Goal: Task Accomplishment & Management: Manage account settings

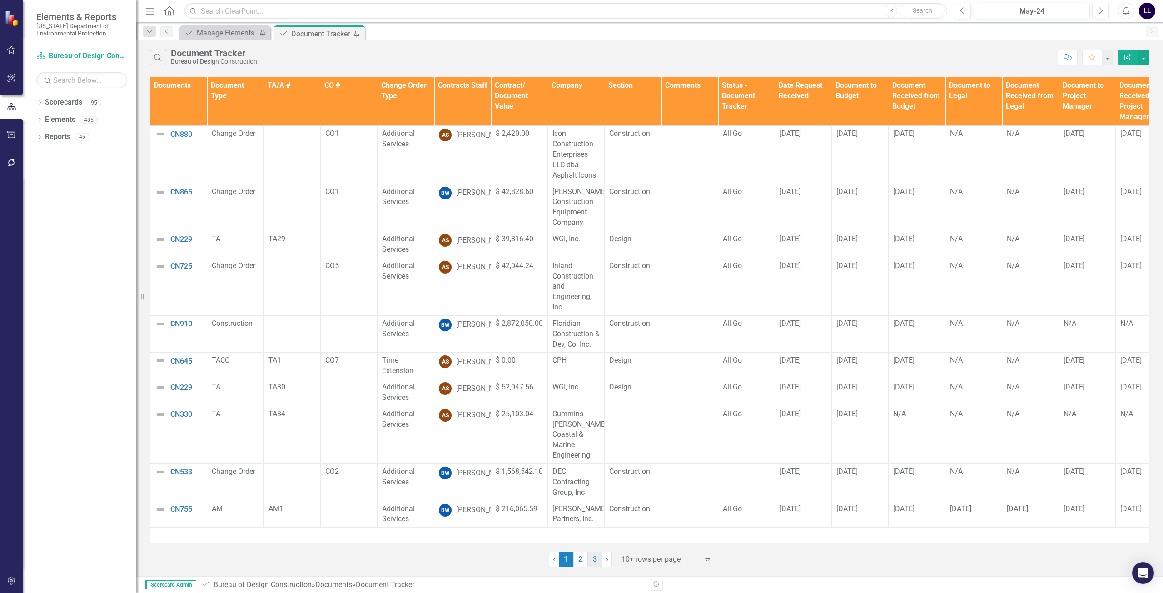
click at [595, 558] on link "3" at bounding box center [595, 558] width 15 height 15
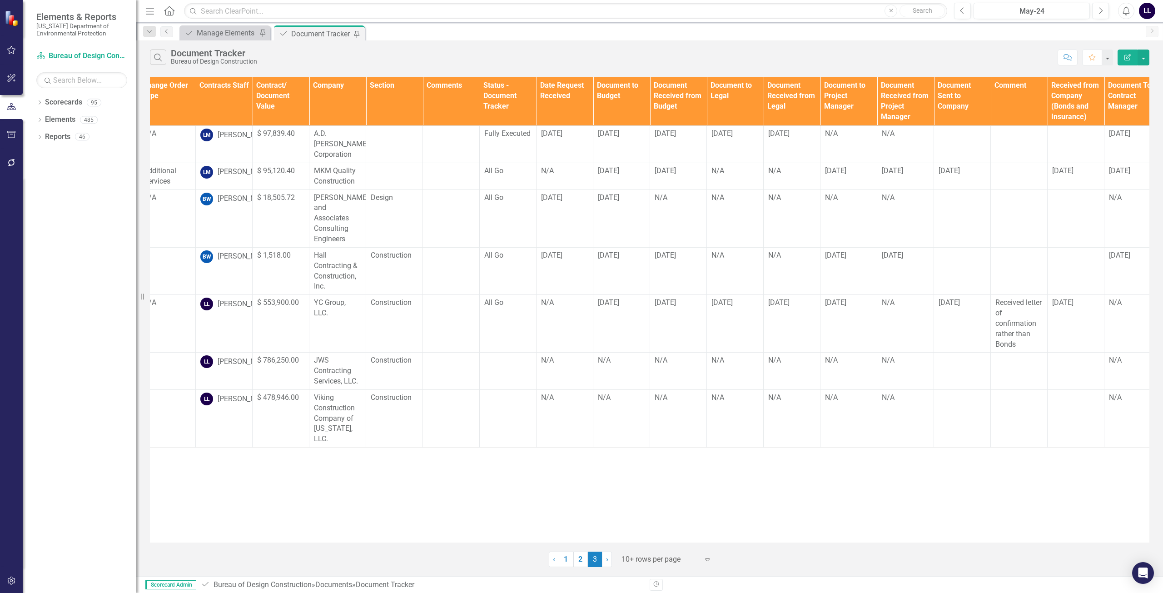
scroll to position [0, 256]
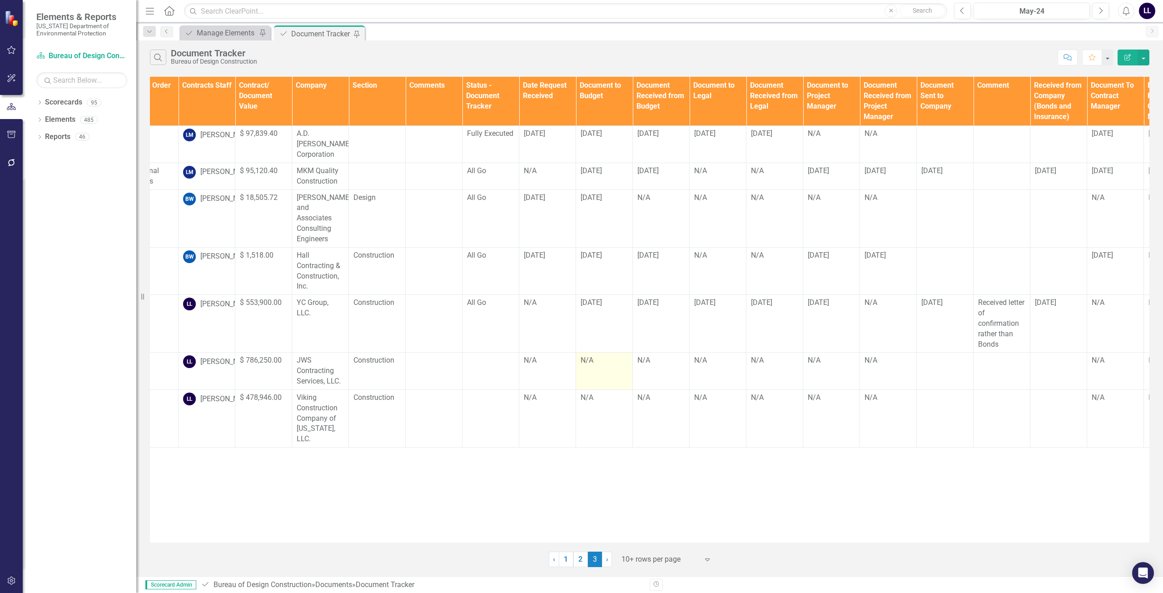
click at [602, 352] on td "N/A" at bounding box center [604, 370] width 57 height 37
click at [593, 355] on div "N/A" at bounding box center [603, 360] width 47 height 10
click at [596, 355] on div "N/A" at bounding box center [603, 360] width 47 height 10
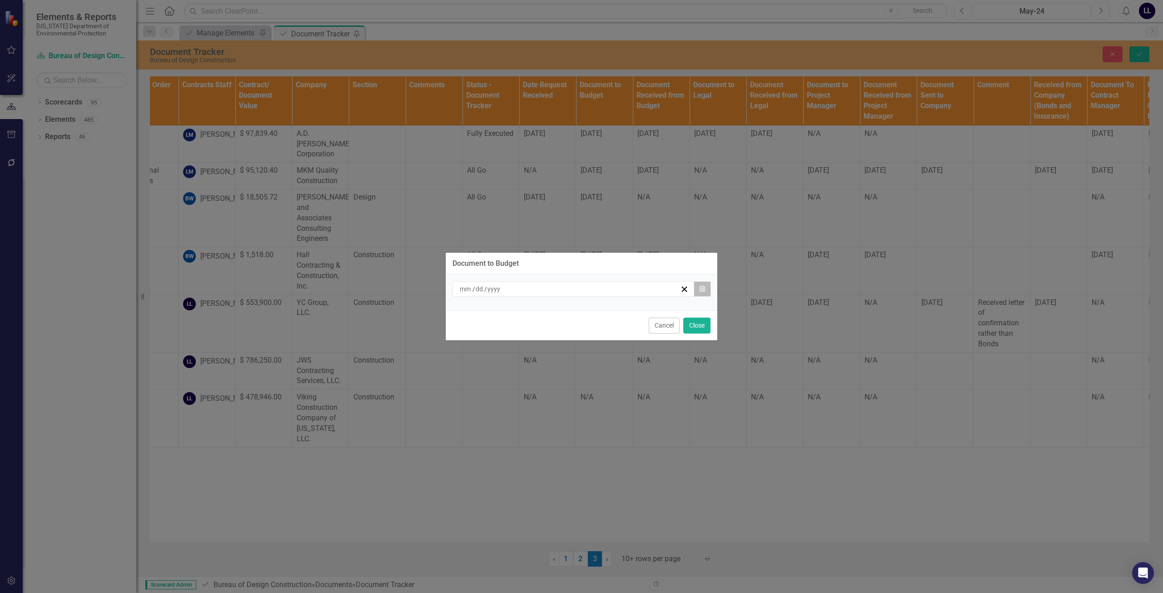
click at [703, 289] on icon "button" at bounding box center [701, 288] width 5 height 6
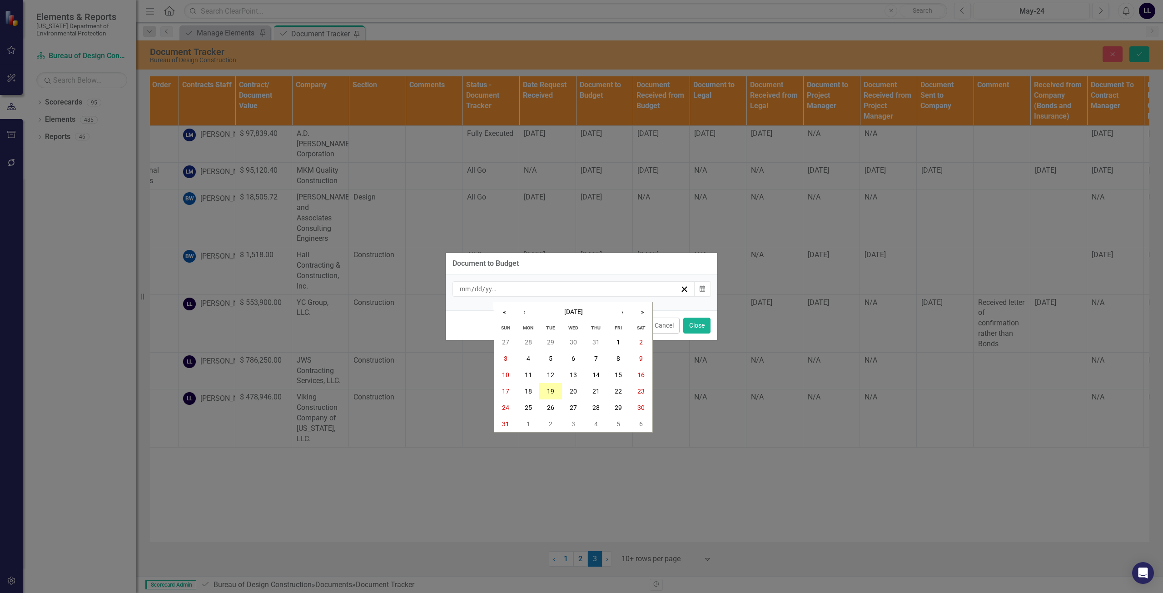
click at [550, 389] on abbr "19" at bounding box center [550, 390] width 7 height 7
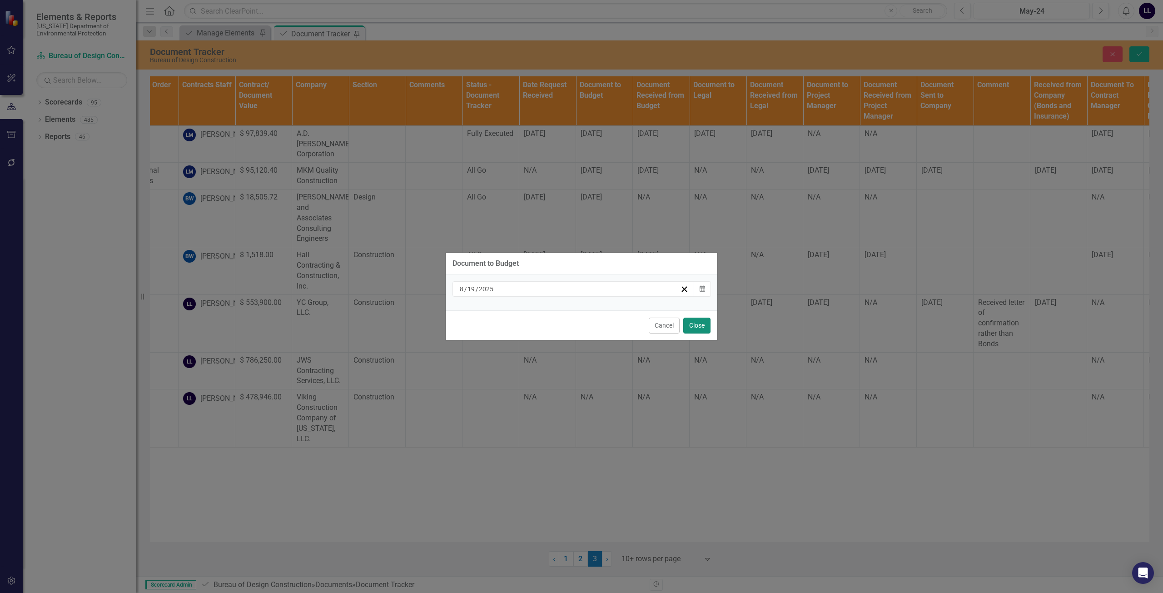
click at [702, 326] on button "Close" at bounding box center [696, 325] width 27 height 16
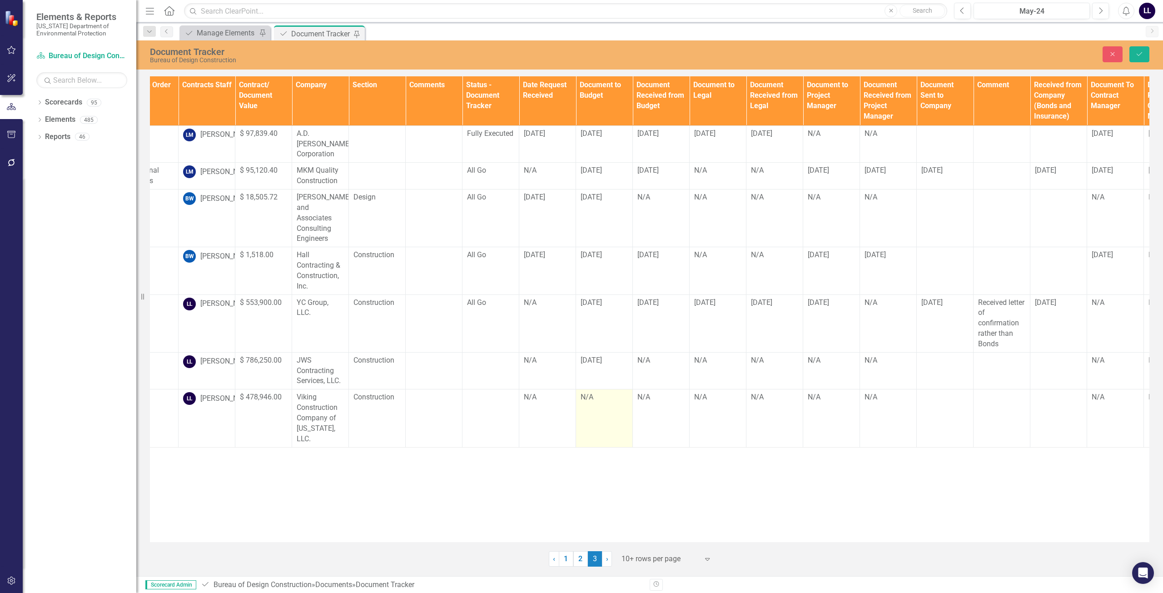
click at [600, 392] on div "N/A" at bounding box center [603, 397] width 47 height 10
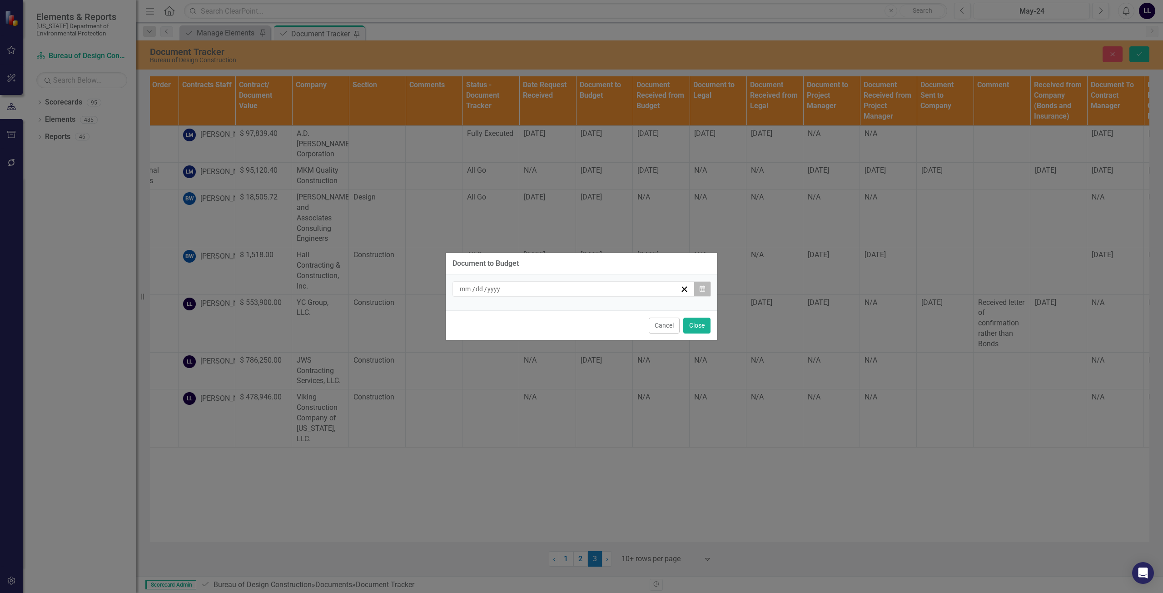
click at [705, 290] on button "Calendar" at bounding box center [702, 288] width 17 height 15
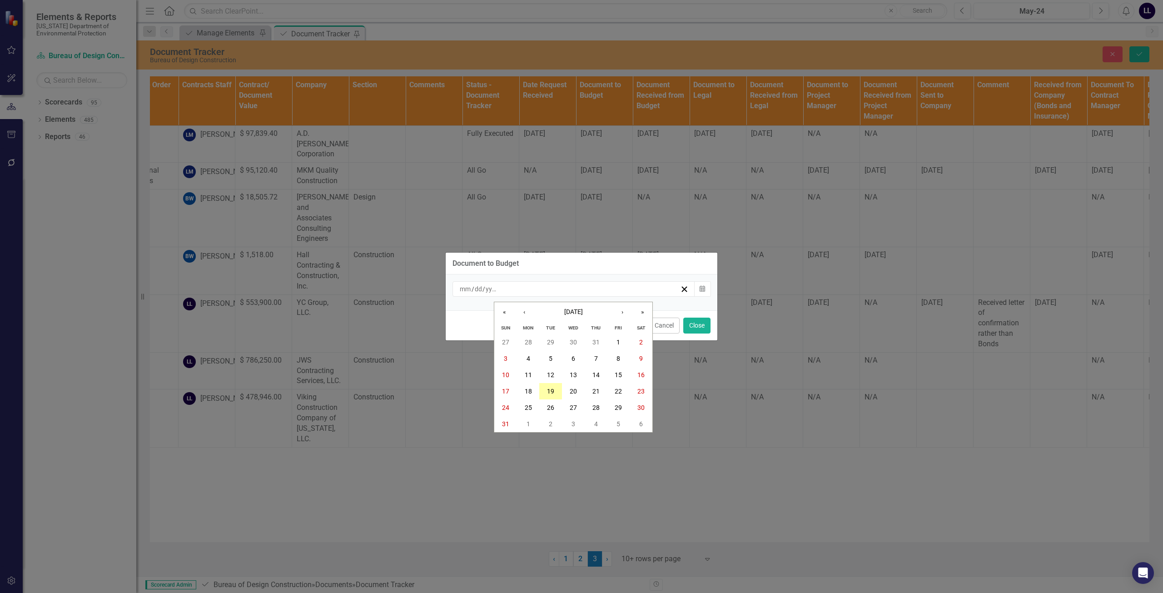
click at [549, 392] on abbr "19" at bounding box center [550, 390] width 7 height 7
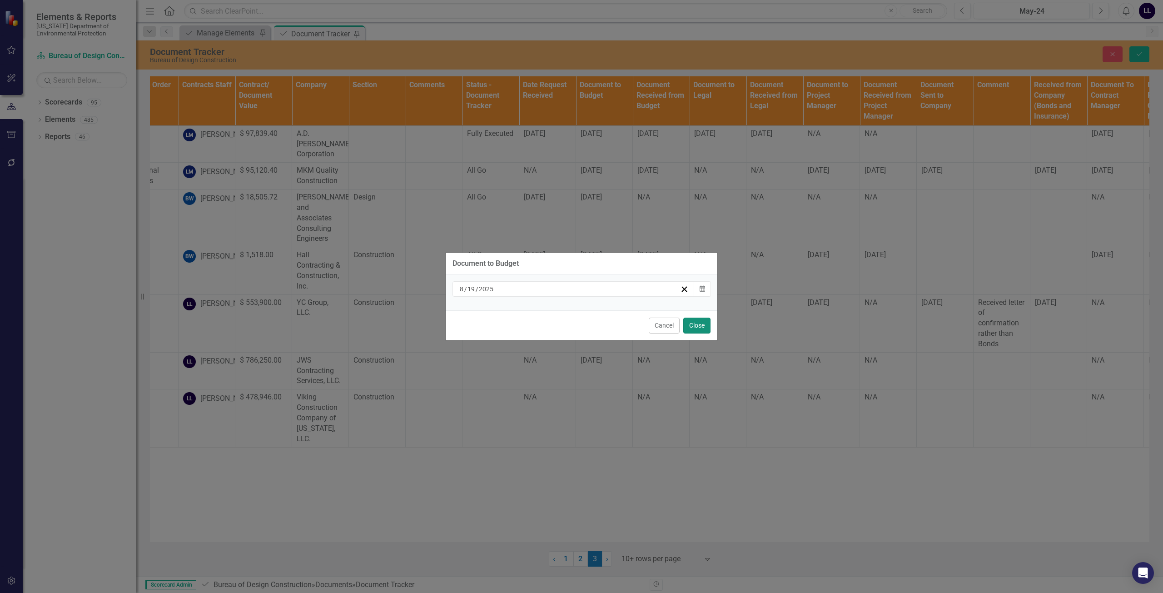
click at [695, 321] on button "Close" at bounding box center [696, 325] width 27 height 16
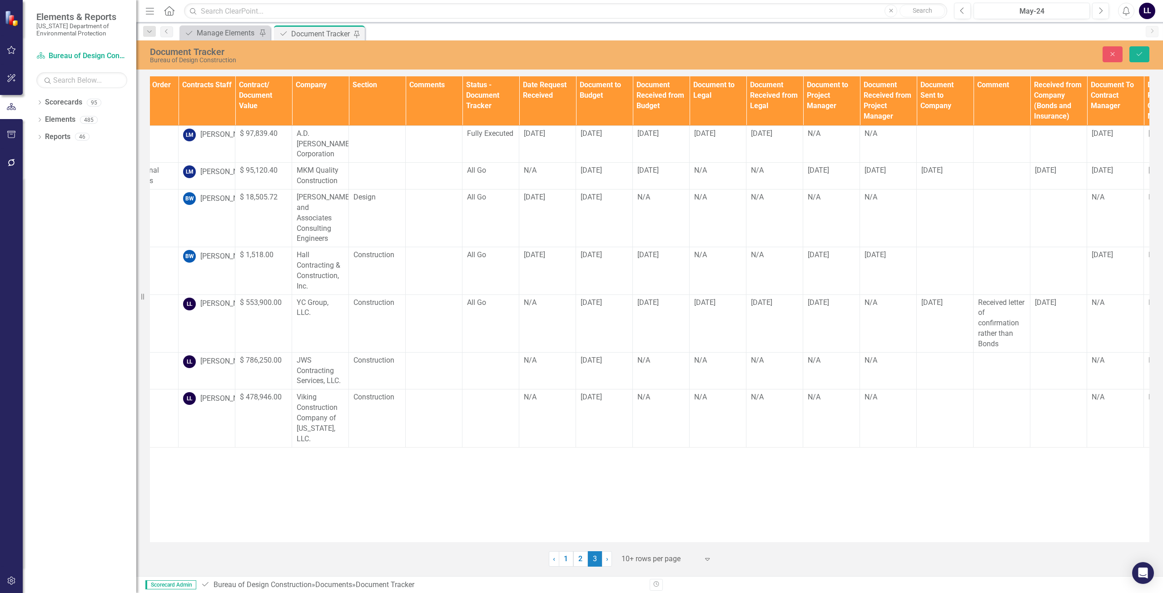
click at [601, 431] on div "Documents Document Type TA/A # CO # Change Order Type Contracts Staff Contract/…" at bounding box center [649, 309] width 999 height 466
click at [1145, 56] on button "Save" at bounding box center [1139, 54] width 20 height 16
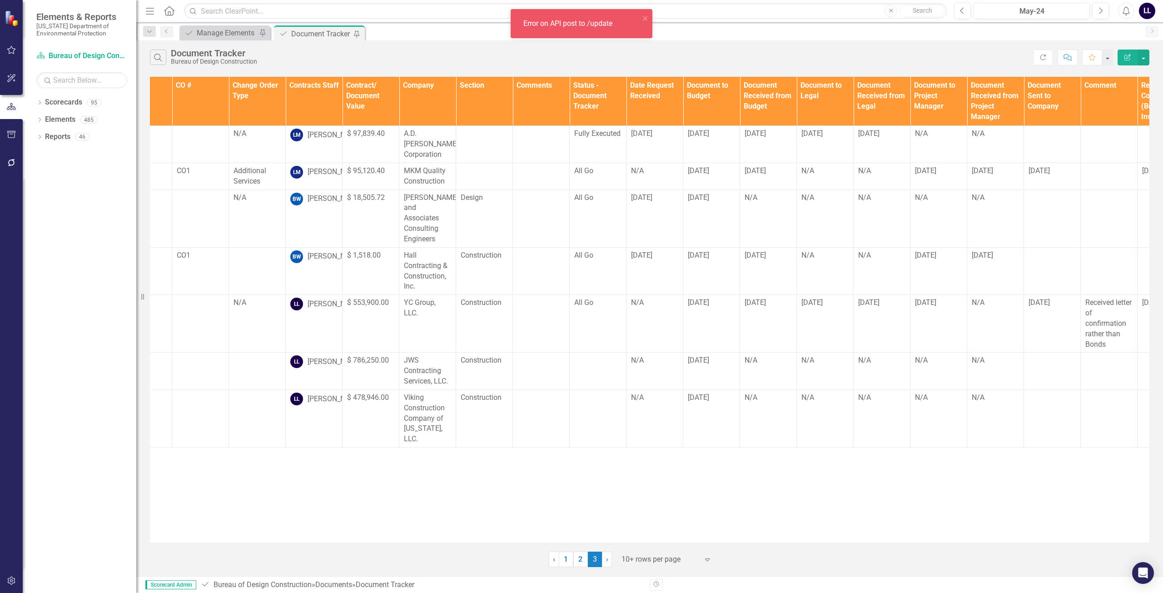
scroll to position [0, 0]
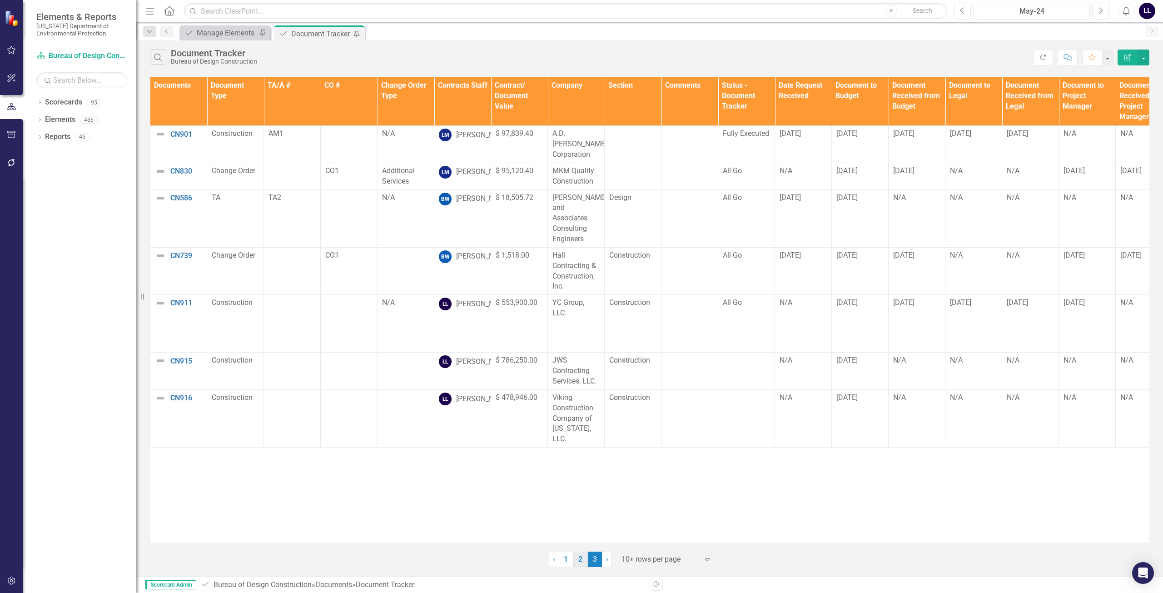
click at [580, 559] on link "2" at bounding box center [580, 558] width 15 height 15
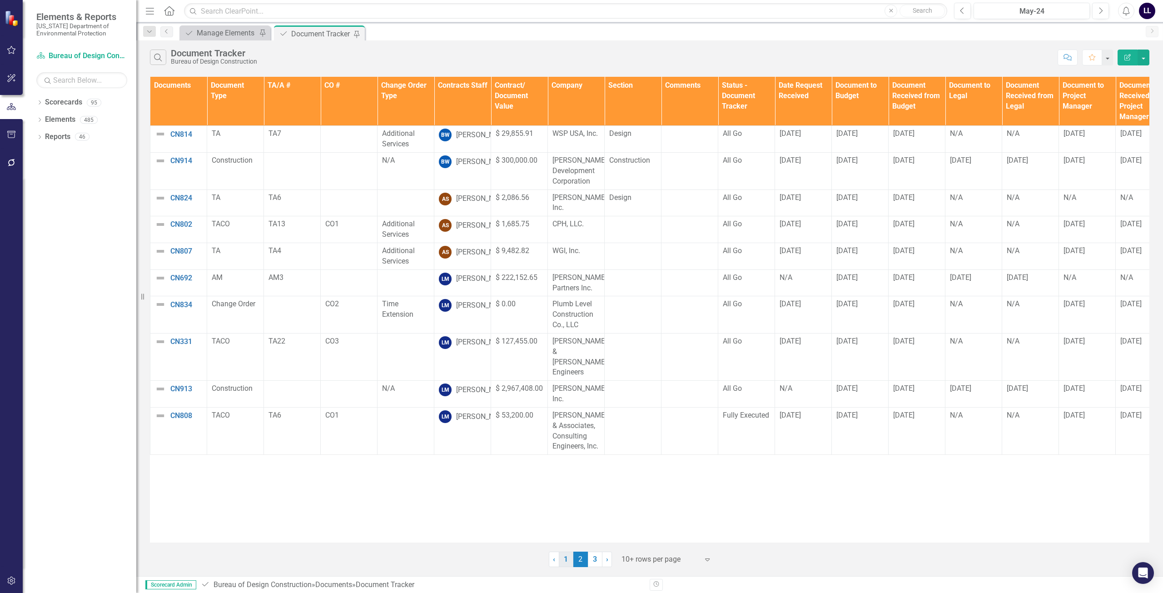
click at [564, 560] on link "1" at bounding box center [566, 558] width 15 height 15
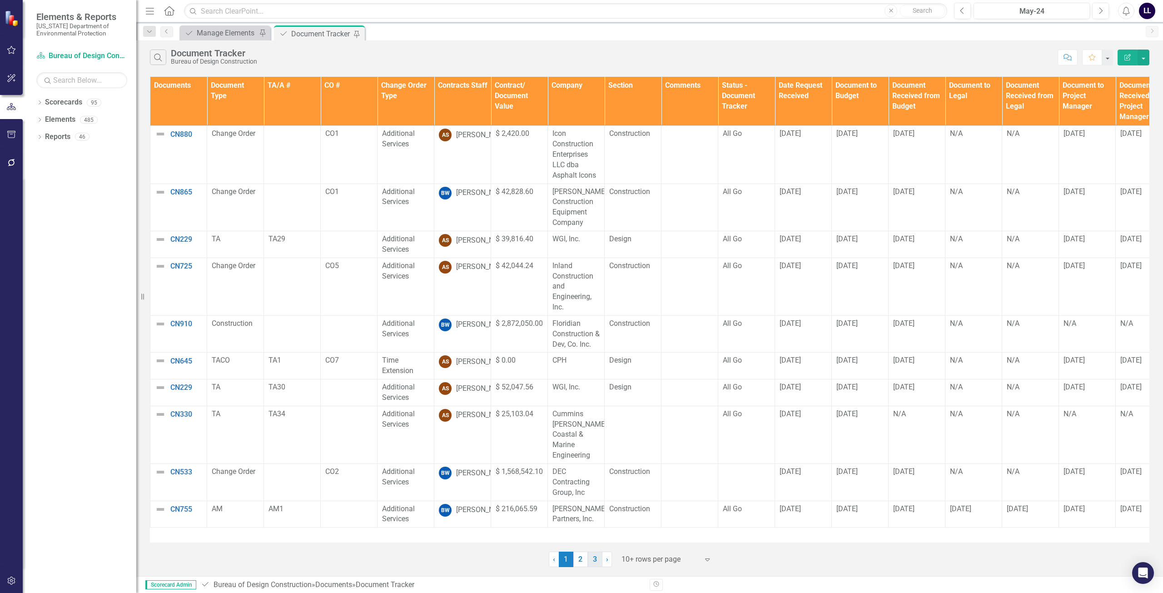
click at [594, 560] on link "3" at bounding box center [595, 558] width 15 height 15
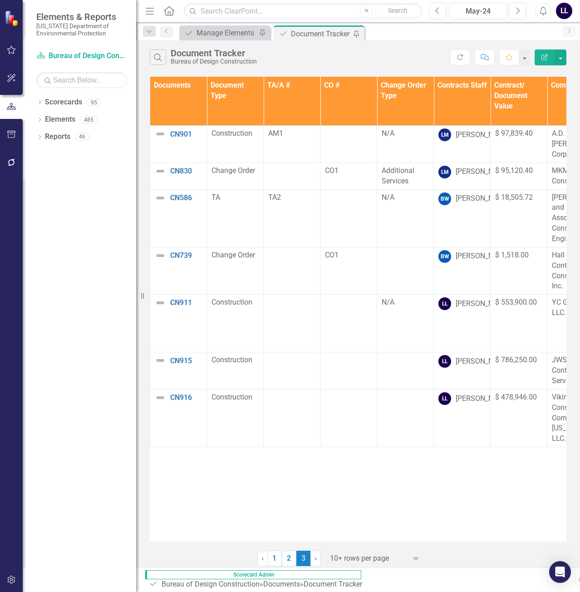
click at [320, 476] on div "Documents Document Type TA/A # CO # Change Order Type Contracts Staff Contract/…" at bounding box center [358, 309] width 417 height 465
click at [237, 34] on div "Manage Elements" at bounding box center [227, 32] width 60 height 11
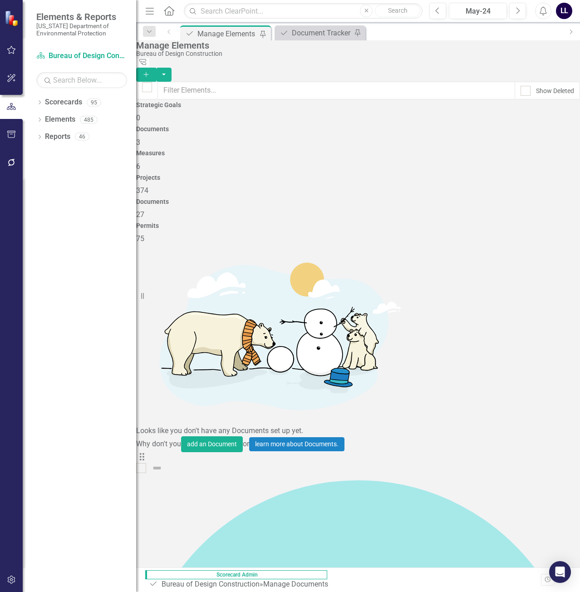
checkbox input "false"
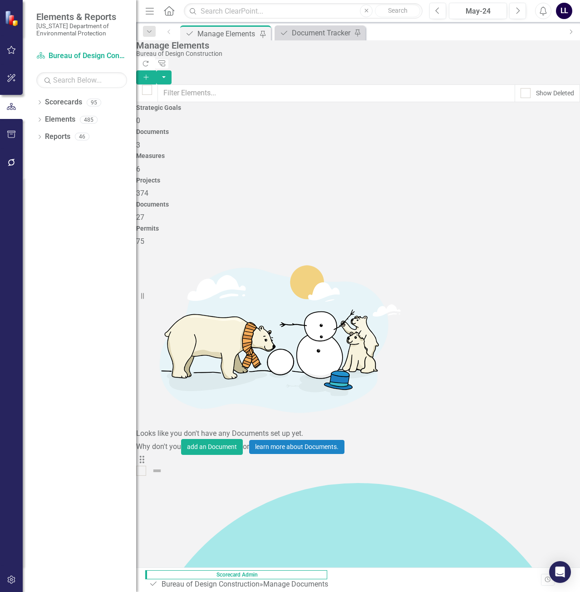
click at [149, 74] on icon "button" at bounding box center [146, 76] width 5 height 5
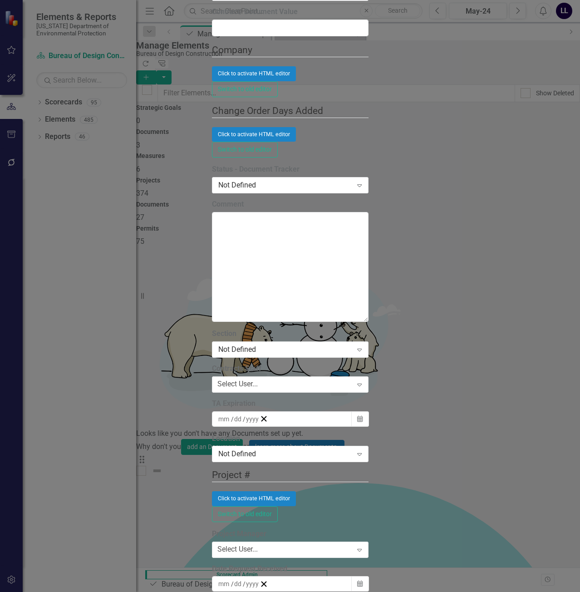
drag, startPoint x: 216, startPoint y: 54, endPoint x: 222, endPoint y: 62, distance: 9.5
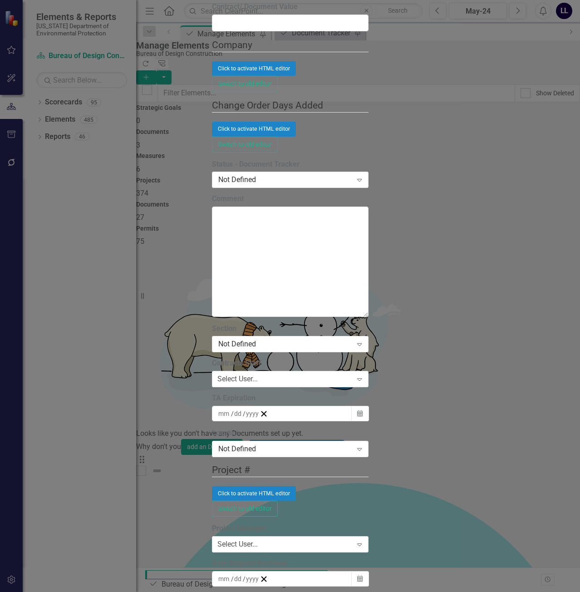
type input "CN306"
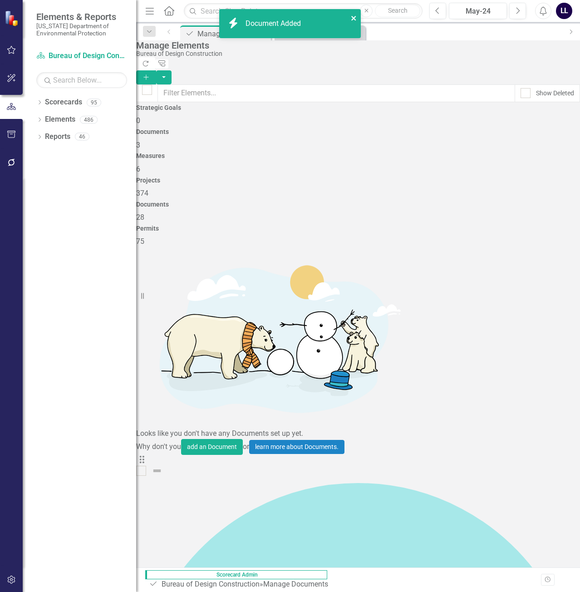
click at [354, 17] on icon "close" at bounding box center [354, 18] width 6 height 7
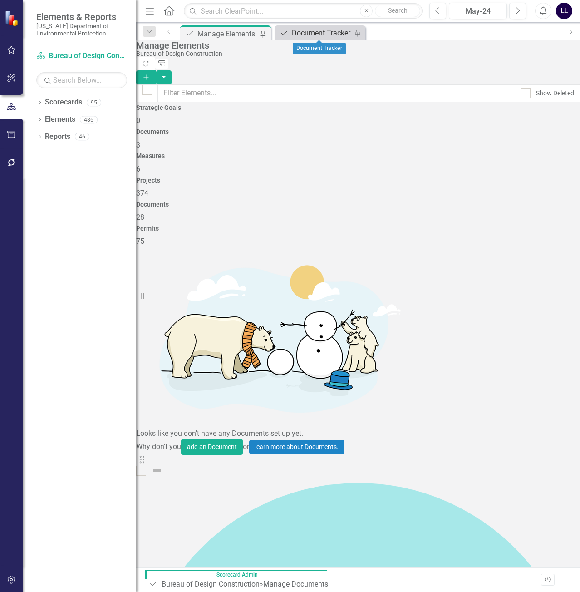
click at [306, 32] on div "Document Tracker" at bounding box center [322, 32] width 60 height 11
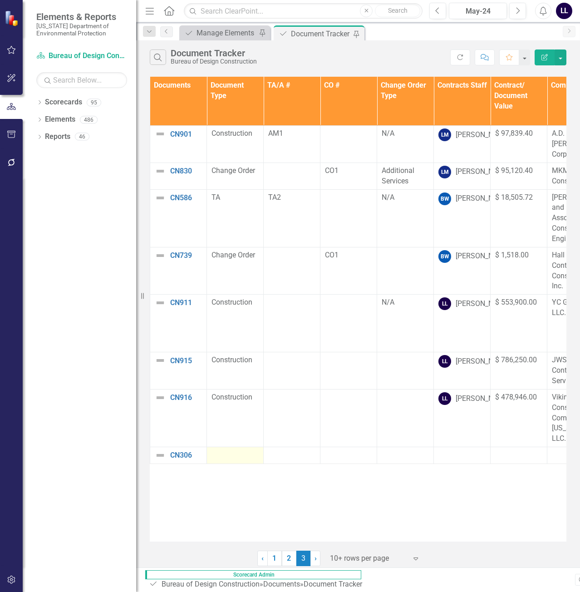
click at [229, 450] on div at bounding box center [235, 455] width 47 height 11
click at [232, 450] on div at bounding box center [235, 455] width 47 height 11
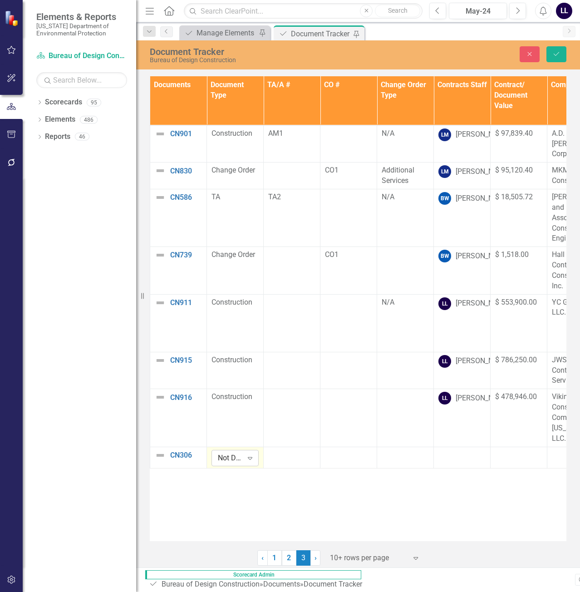
click at [253, 455] on icon "Expand" at bounding box center [250, 458] width 9 height 7
click at [325, 447] on td at bounding box center [349, 457] width 57 height 21
click at [298, 450] on div at bounding box center [291, 455] width 47 height 11
click at [293, 450] on div at bounding box center [291, 455] width 47 height 11
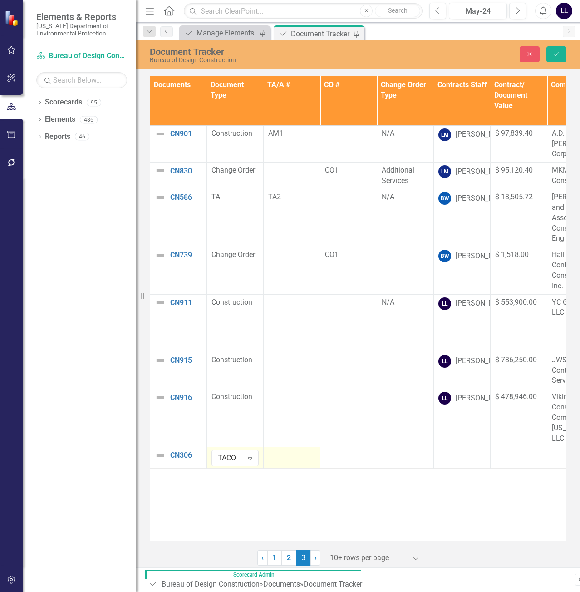
click at [293, 450] on div at bounding box center [291, 455] width 47 height 11
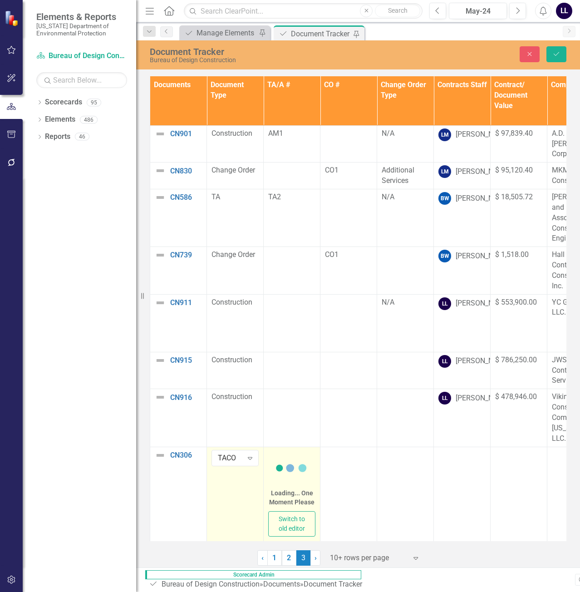
click at [295, 450] on div "Loading... One Moment Please" at bounding box center [291, 480] width 47 height 61
click at [293, 482] on p "Rich Text Area. Press ALT-0 for help." at bounding box center [292, 479] width 41 height 11
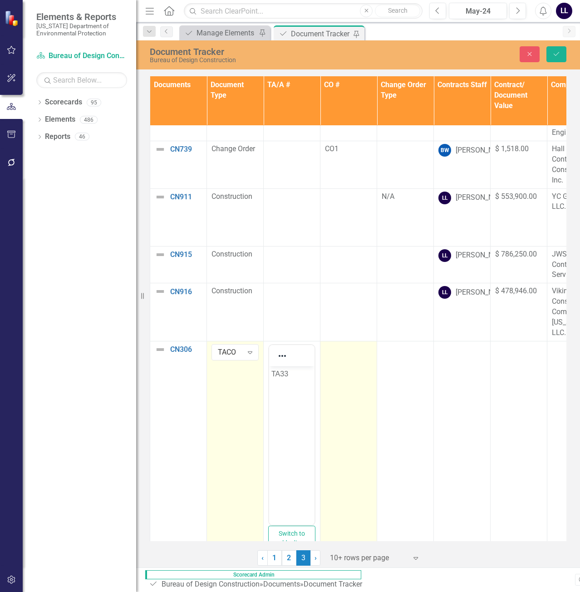
click at [337, 357] on td at bounding box center [349, 451] width 57 height 220
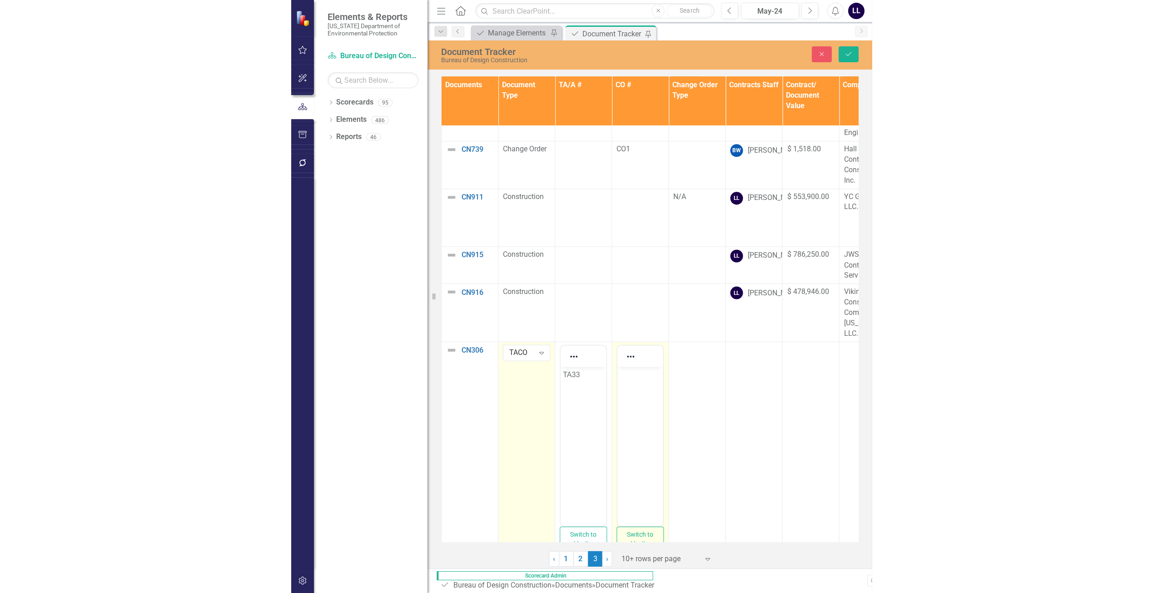
scroll to position [0, 0]
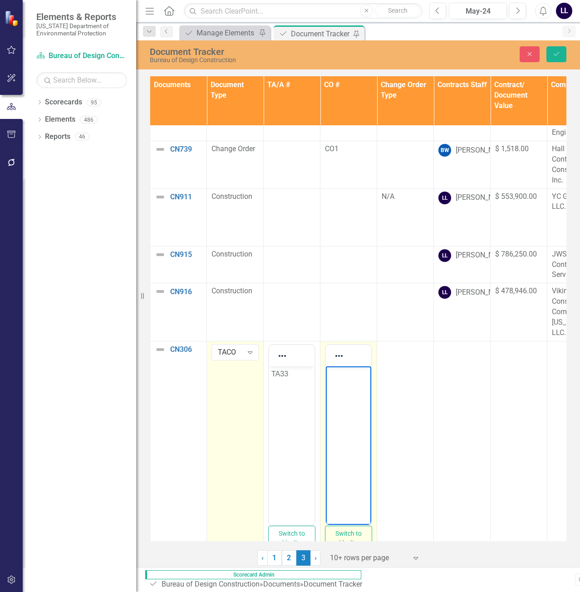
click at [342, 381] on body "Rich Text Area. Press ALT-0 for help." at bounding box center [348, 434] width 45 height 136
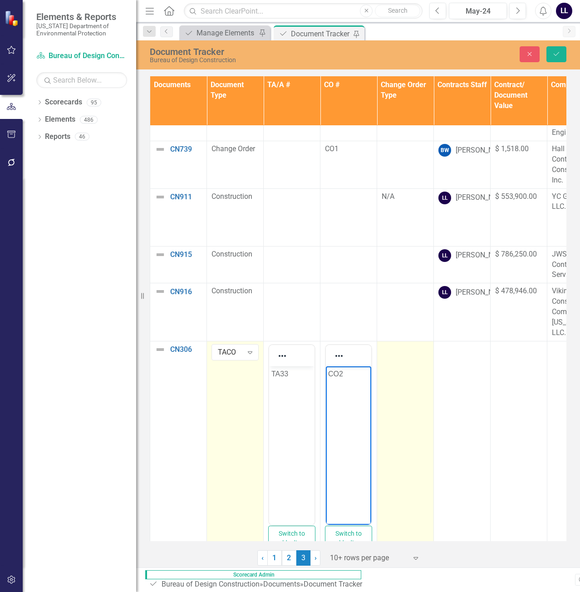
click at [421, 352] on td at bounding box center [405, 451] width 57 height 220
click at [413, 357] on td at bounding box center [405, 451] width 57 height 220
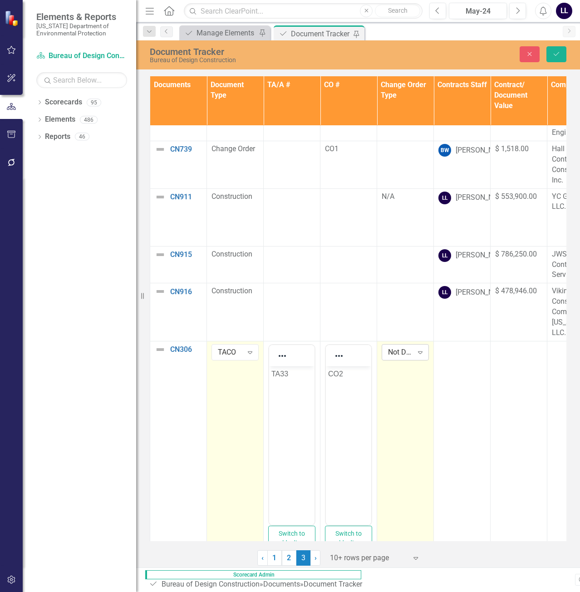
click at [410, 347] on div "Not Defined" at bounding box center [400, 352] width 25 height 10
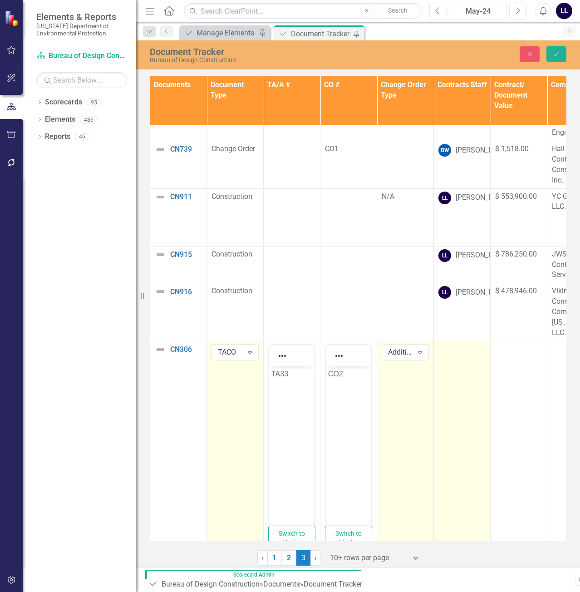
click at [461, 358] on td at bounding box center [462, 451] width 57 height 220
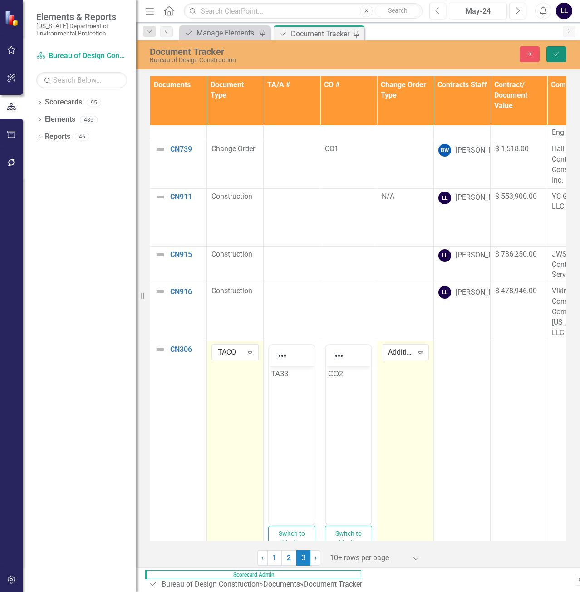
click at [556, 55] on icon "Save" at bounding box center [557, 54] width 8 height 6
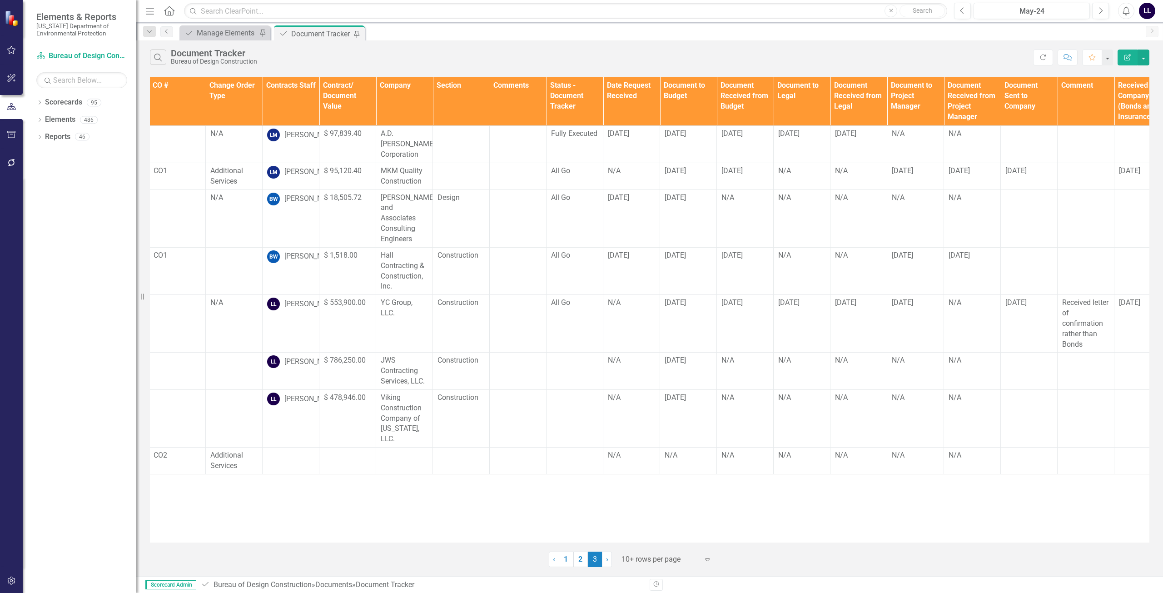
scroll to position [0, 165]
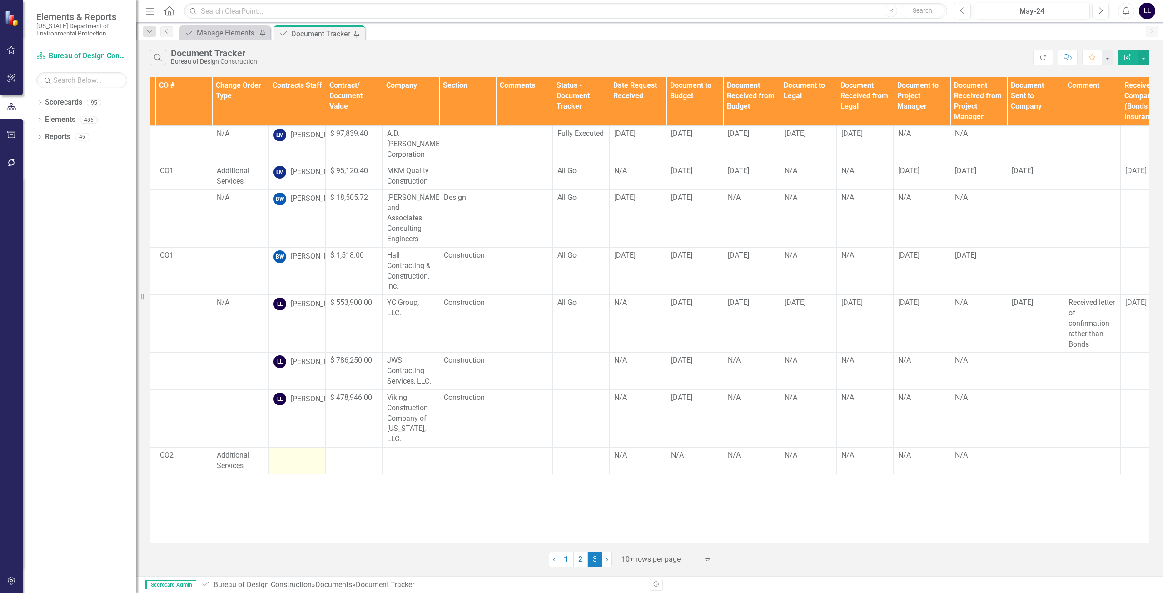
click at [299, 450] on div at bounding box center [296, 455] width 47 height 11
click at [309, 450] on div at bounding box center [296, 455] width 47 height 11
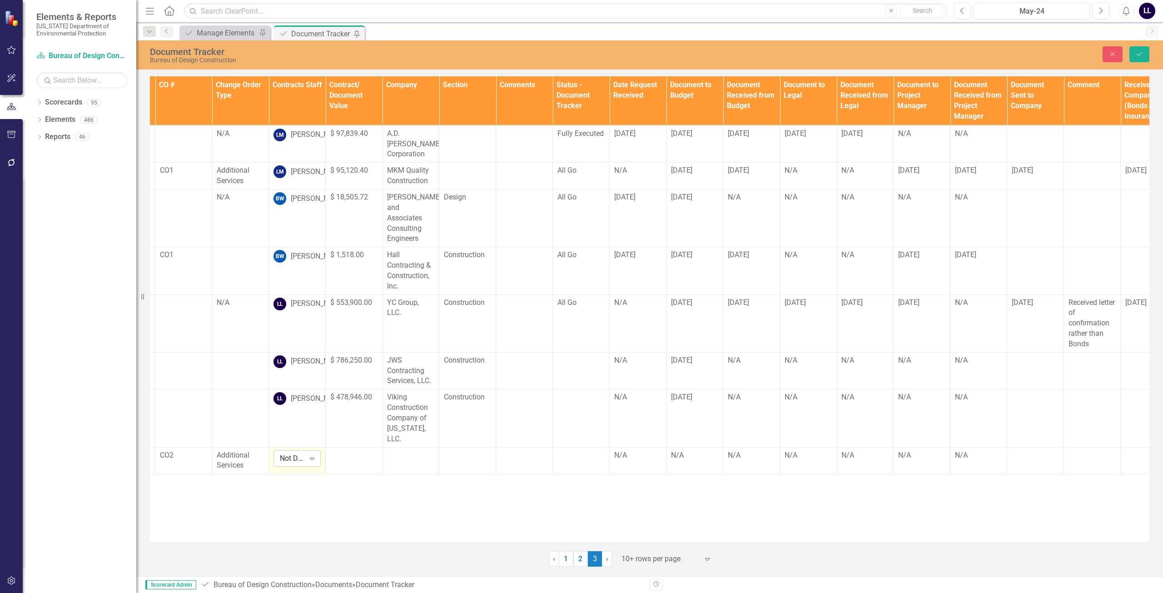
click at [313, 455] on icon "Expand" at bounding box center [311, 458] width 9 height 7
click at [299, 453] on div "Not Defined" at bounding box center [292, 458] width 25 height 10
type input "[PERSON_NAME]"
click at [352, 450] on div at bounding box center [353, 455] width 47 height 11
click at [348, 450] on div at bounding box center [353, 455] width 47 height 11
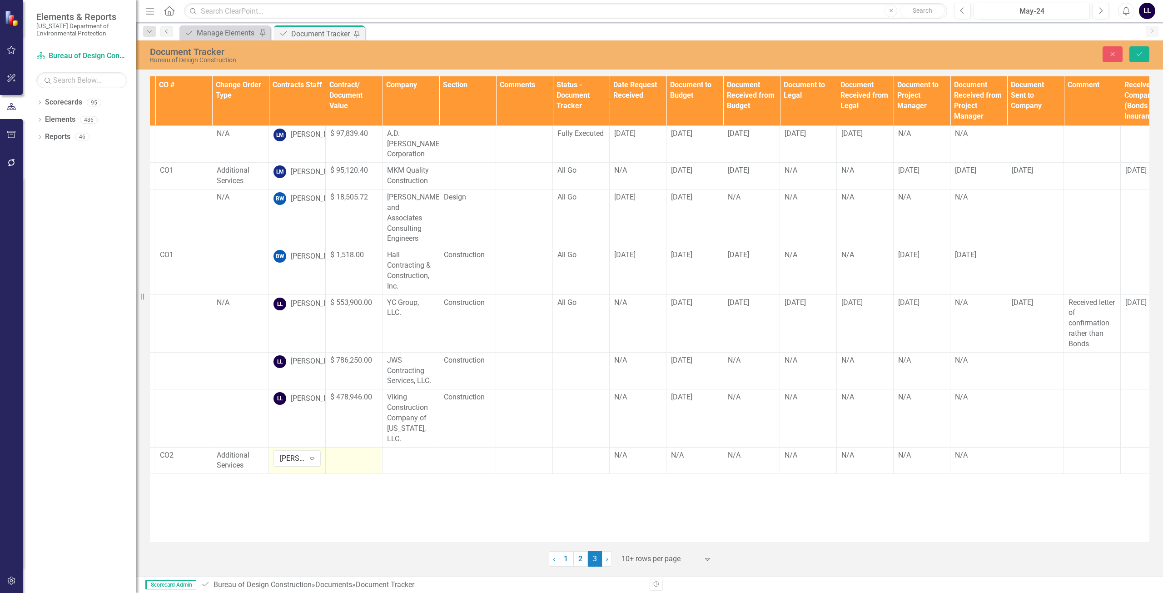
click at [348, 450] on div at bounding box center [353, 455] width 47 height 11
click at [348, 450] on input "number" at bounding box center [353, 458] width 47 height 17
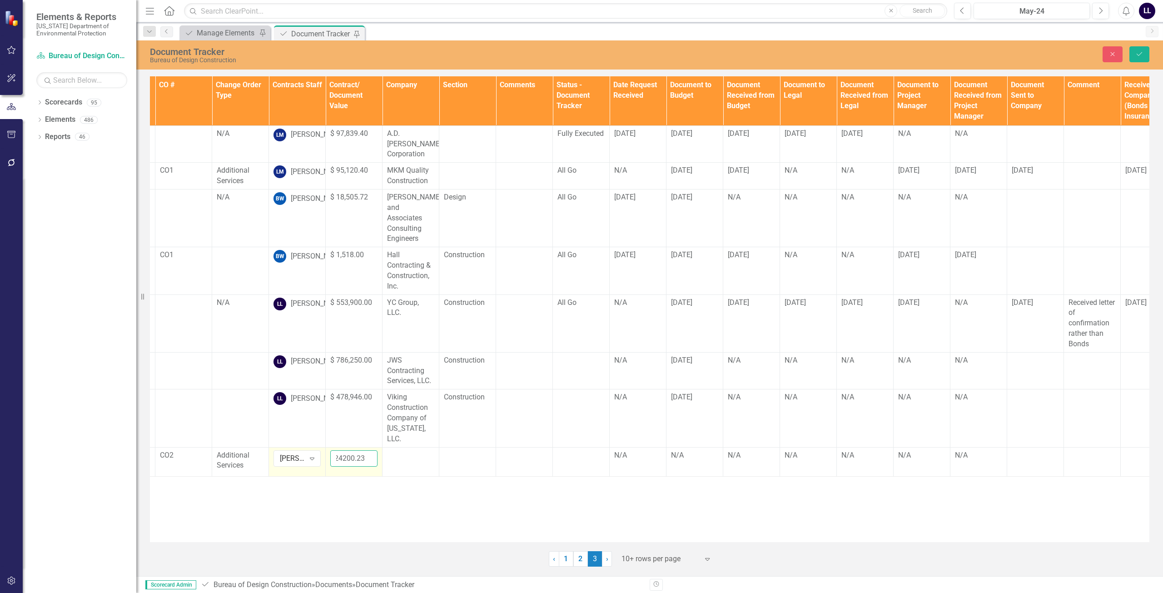
type input "24200.23"
click button "Save" at bounding box center [1139, 54] width 20 height 16
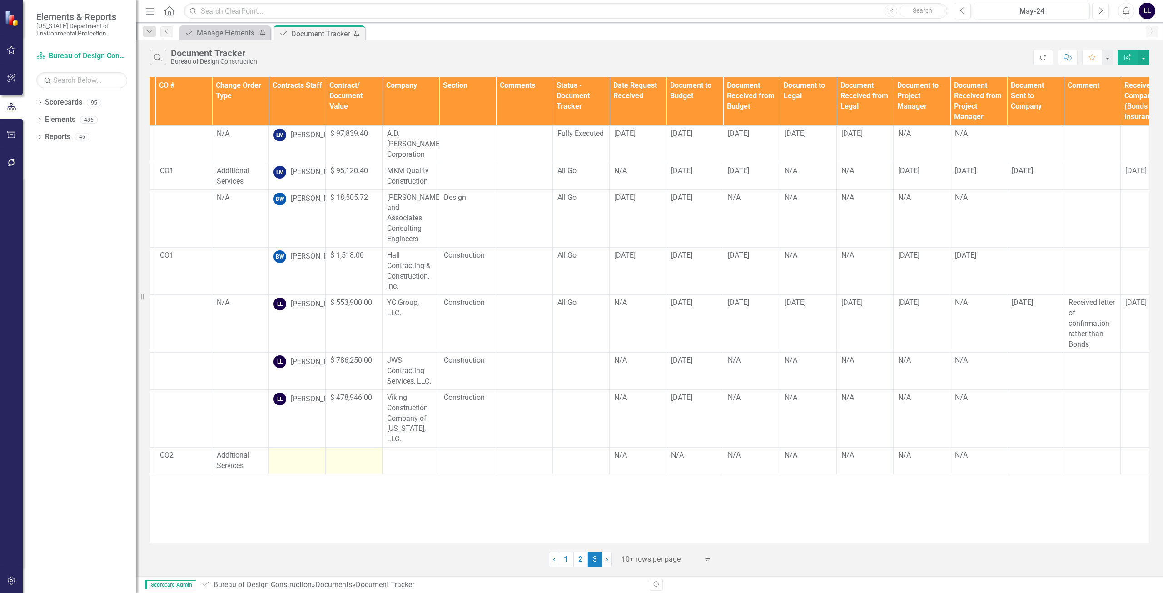
click at [355, 466] on div "Documents Document Type TA/A # CO # Change Order Type Contracts Staff Contract/…" at bounding box center [649, 310] width 999 height 466
click at [298, 450] on div at bounding box center [296, 455] width 47 height 11
click at [358, 389] on td "$ 478,946.00" at bounding box center [354, 418] width 57 height 58
click at [294, 398] on div "[PERSON_NAME]" at bounding box center [318, 399] width 55 height 10
click at [300, 450] on div at bounding box center [296, 455] width 47 height 11
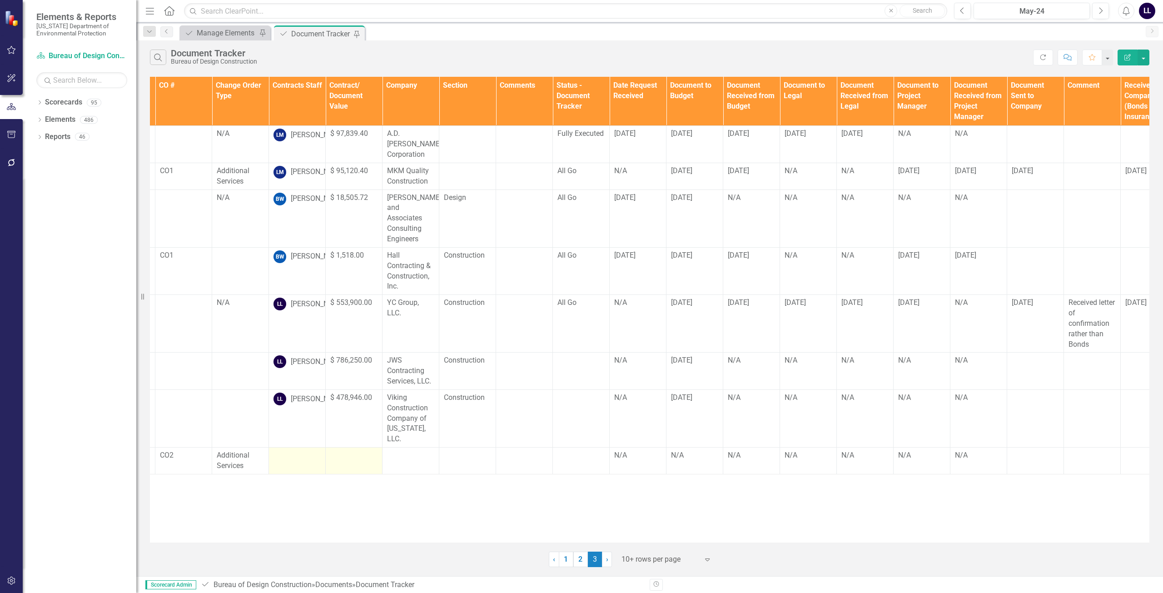
click at [300, 450] on div at bounding box center [296, 455] width 47 height 11
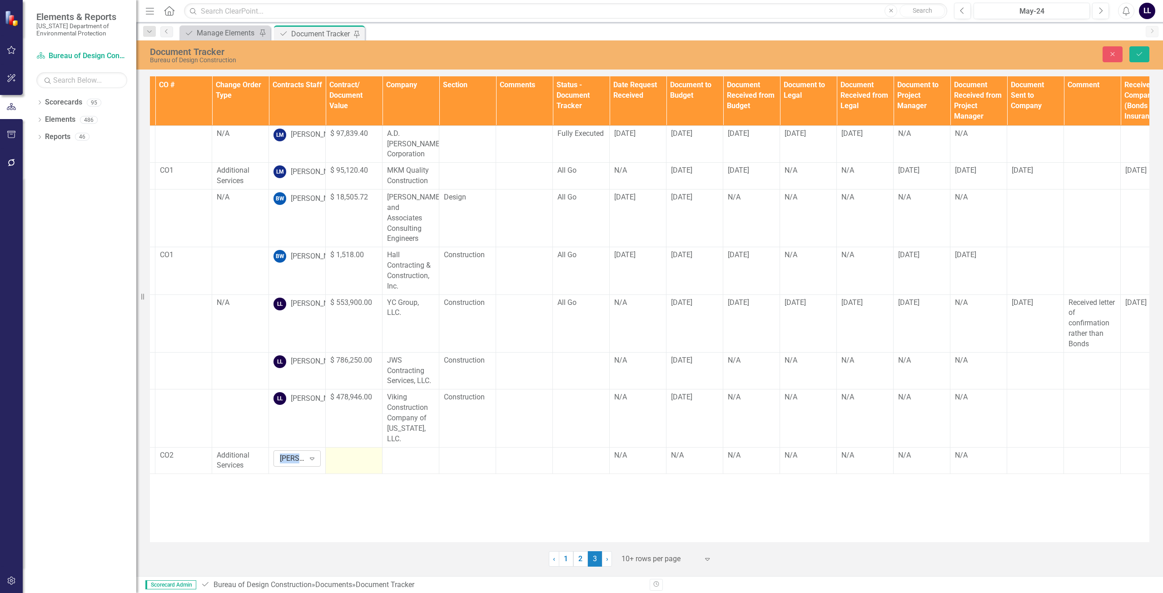
click at [296, 453] on div "[PERSON_NAME]" at bounding box center [292, 458] width 25 height 10
type input "[PERSON_NAME]"
click at [109, 592] on span "[PERSON_NAME]" at bounding box center [54, 597] width 109 height 9
click at [316, 474] on div "Documents Document Type TA/A # CO # Change Order Type Contracts Staff Contract/…" at bounding box center [649, 309] width 999 height 466
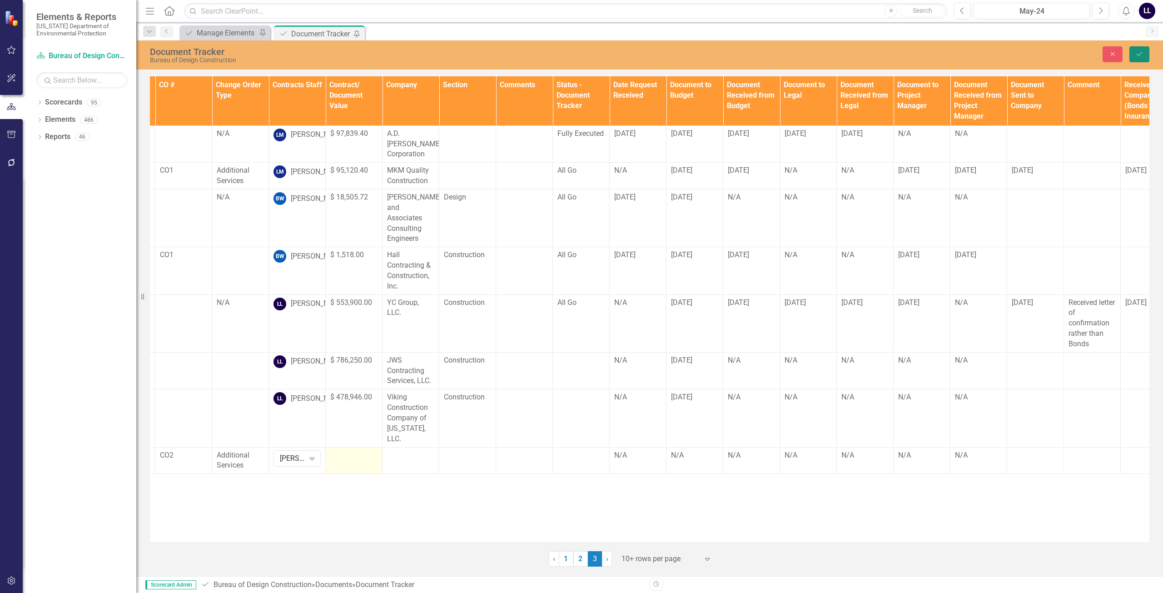
click at [1140, 55] on icon "Save" at bounding box center [1139, 54] width 8 height 6
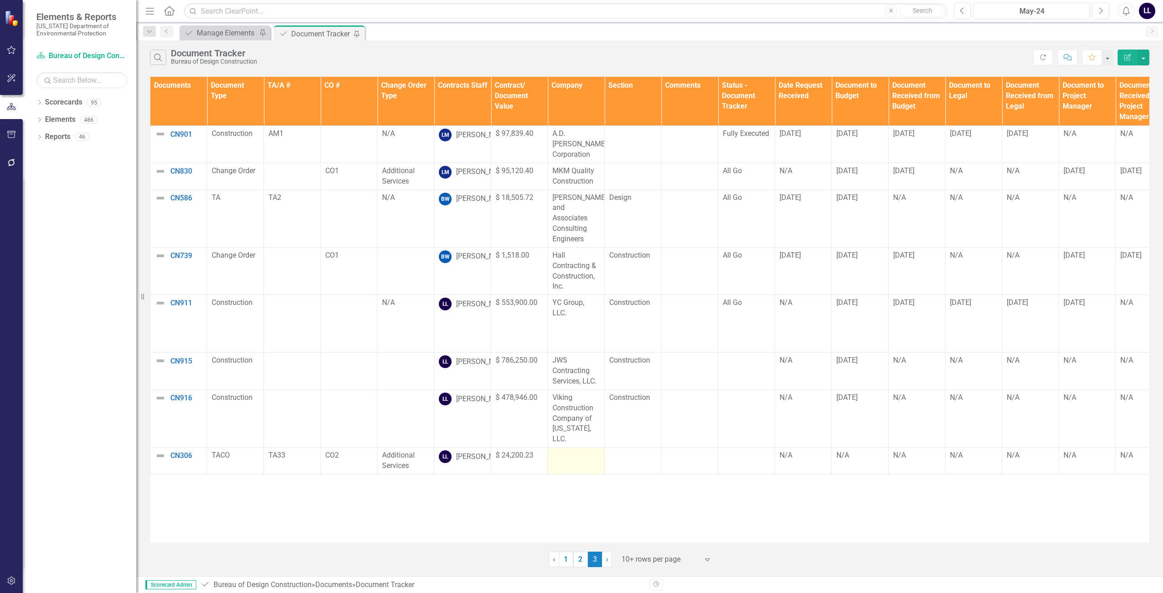
click at [577, 447] on td at bounding box center [576, 460] width 57 height 27
click at [569, 447] on td at bounding box center [576, 460] width 57 height 27
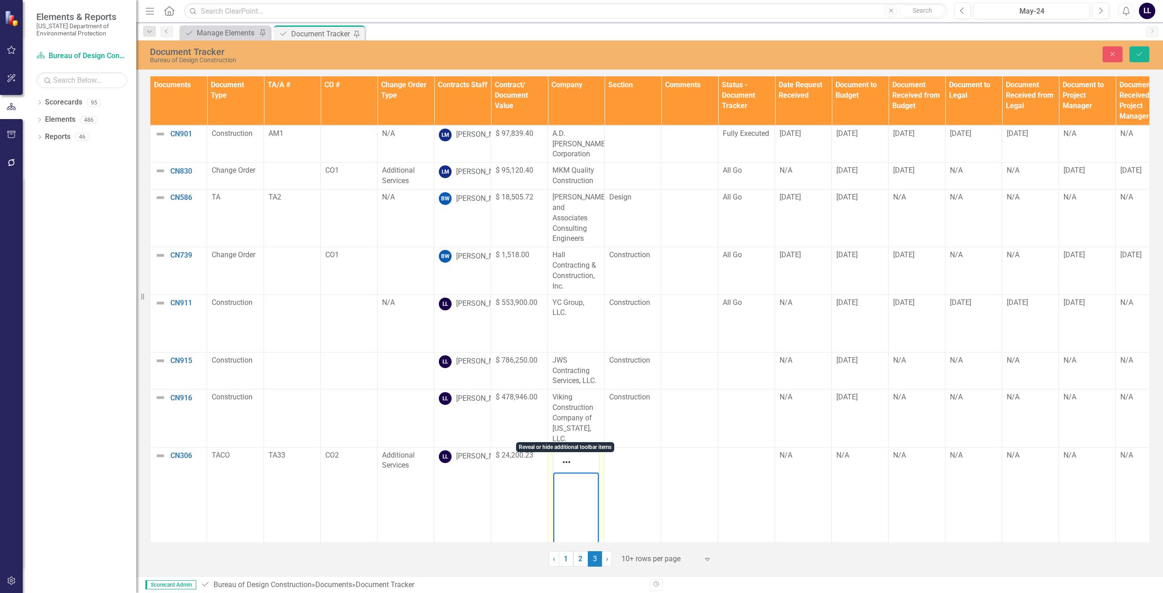
click at [571, 498] on body "Rich Text Area. Press ALT-0 for help." at bounding box center [575, 540] width 45 height 136
click at [566, 487] on body "Rich Text Area. Press ALT-0 for help." at bounding box center [575, 540] width 45 height 136
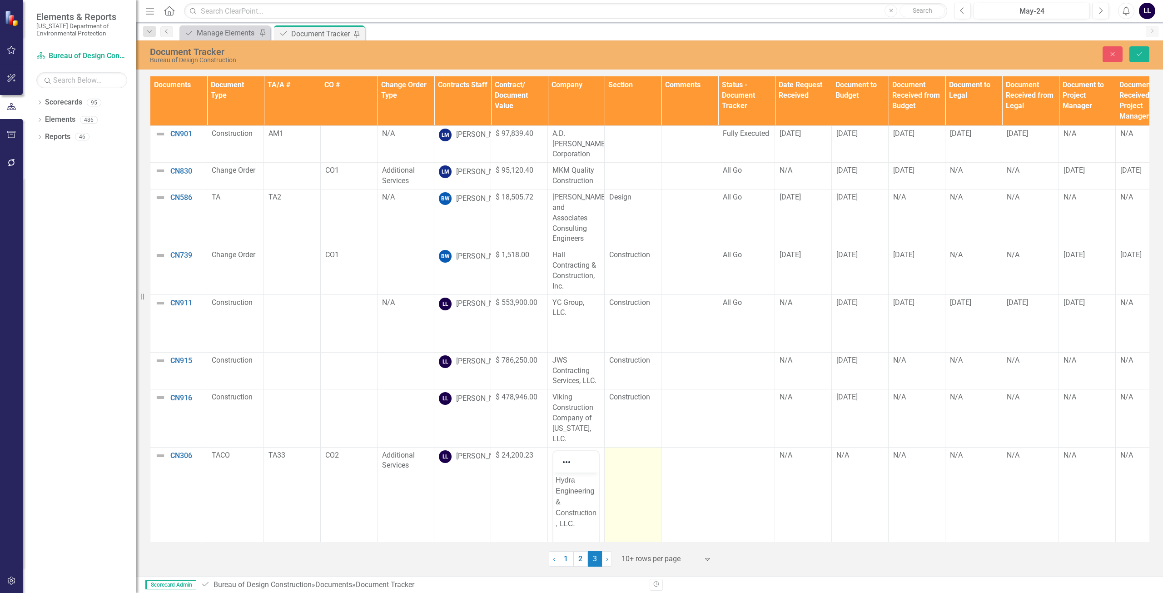
click at [642, 468] on td at bounding box center [633, 557] width 57 height 220
click at [638, 456] on td at bounding box center [633, 557] width 57 height 220
click at [635, 451] on td at bounding box center [633, 557] width 57 height 220
click at [635, 453] on div "Not Defined" at bounding box center [627, 458] width 25 height 10
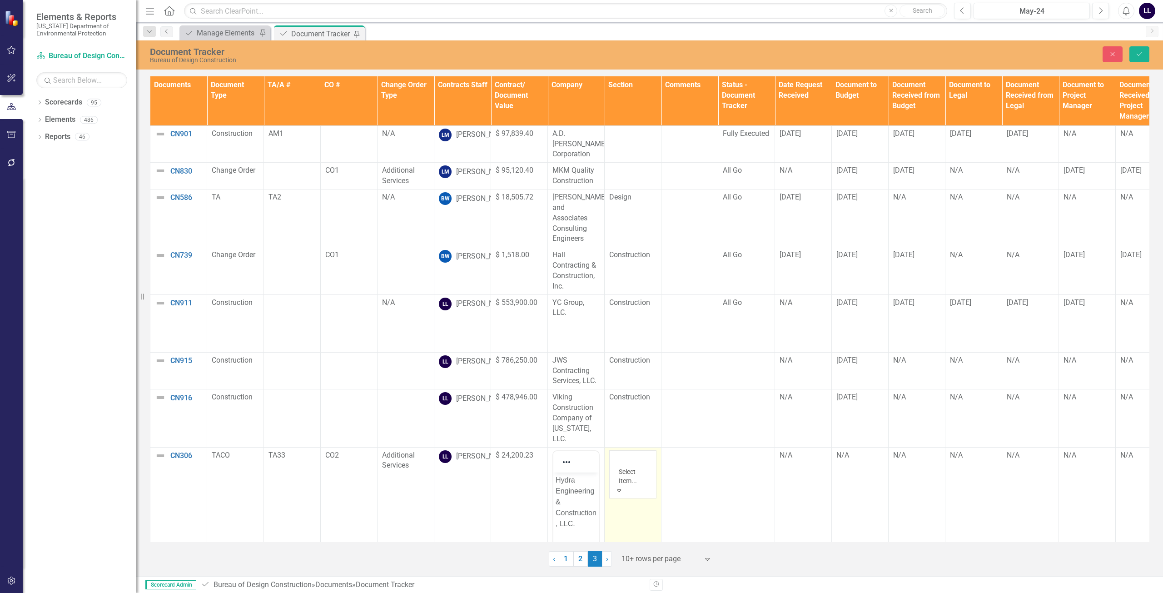
click at [693, 447] on td at bounding box center [689, 557] width 57 height 220
click at [1137, 52] on icon "Save" at bounding box center [1139, 54] width 8 height 6
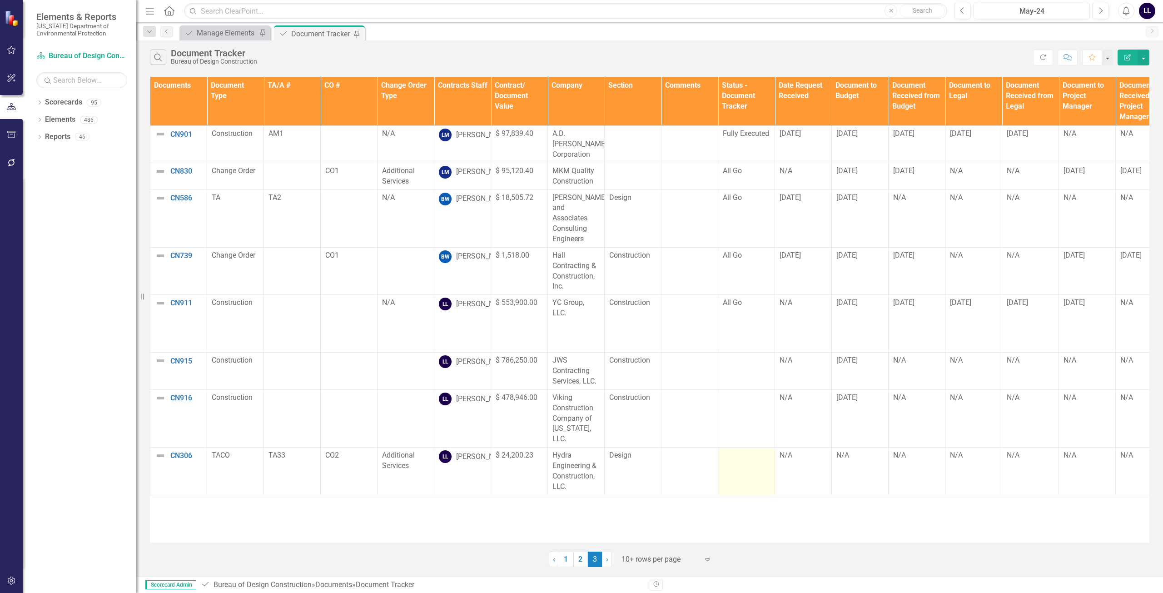
click at [741, 447] on td at bounding box center [746, 470] width 57 height 47
click at [748, 352] on td at bounding box center [746, 370] width 57 height 37
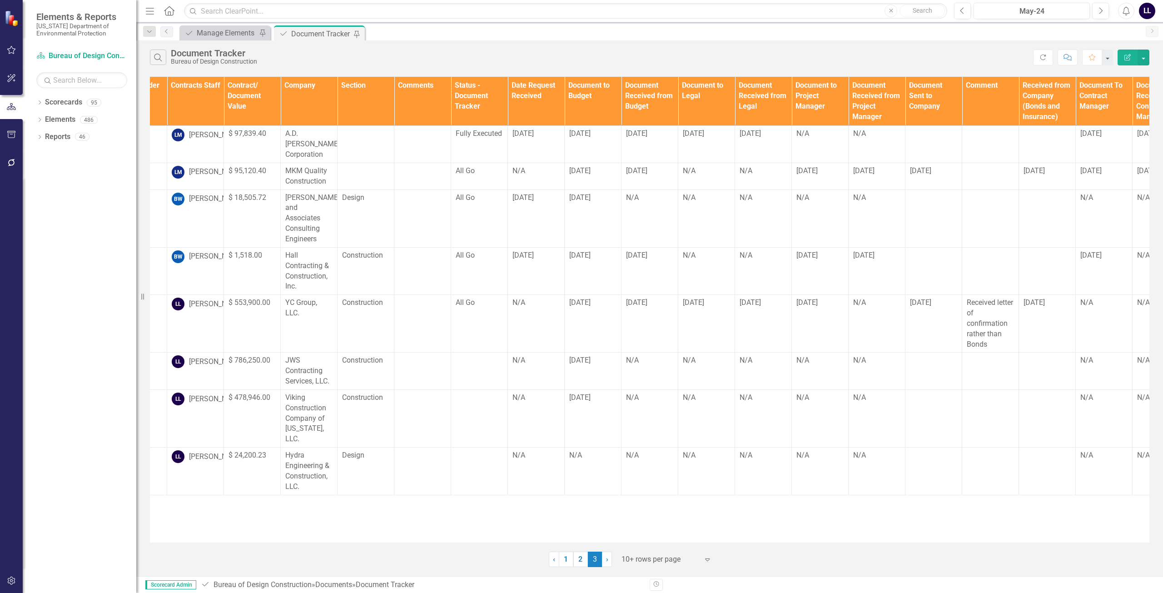
scroll to position [0, 193]
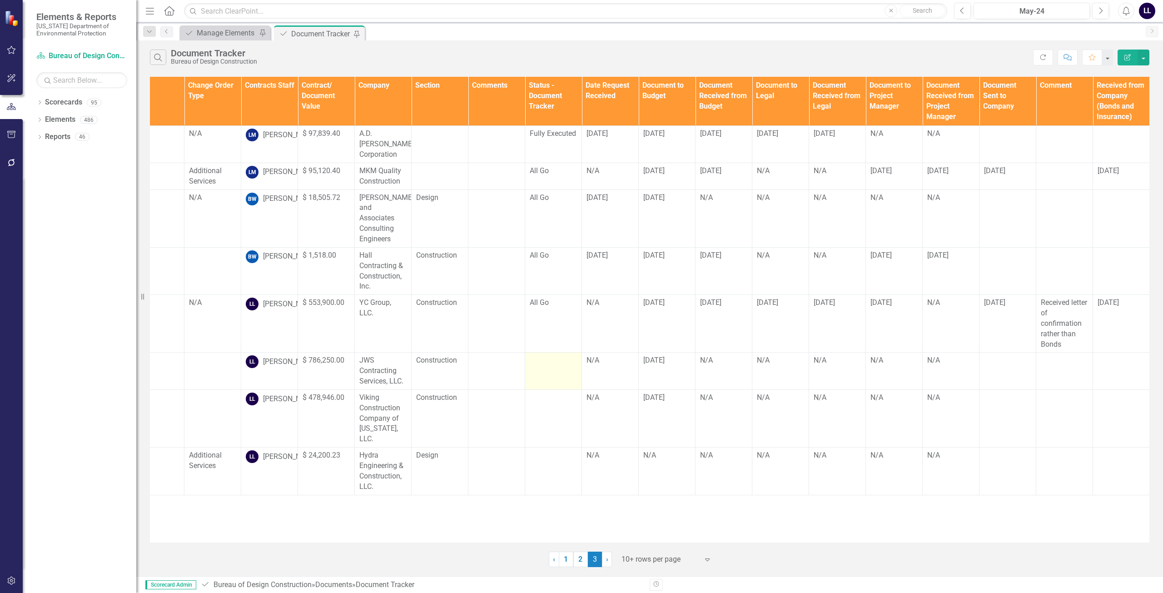
click at [552, 358] on td at bounding box center [553, 370] width 57 height 37
click at [556, 352] on td at bounding box center [553, 370] width 57 height 37
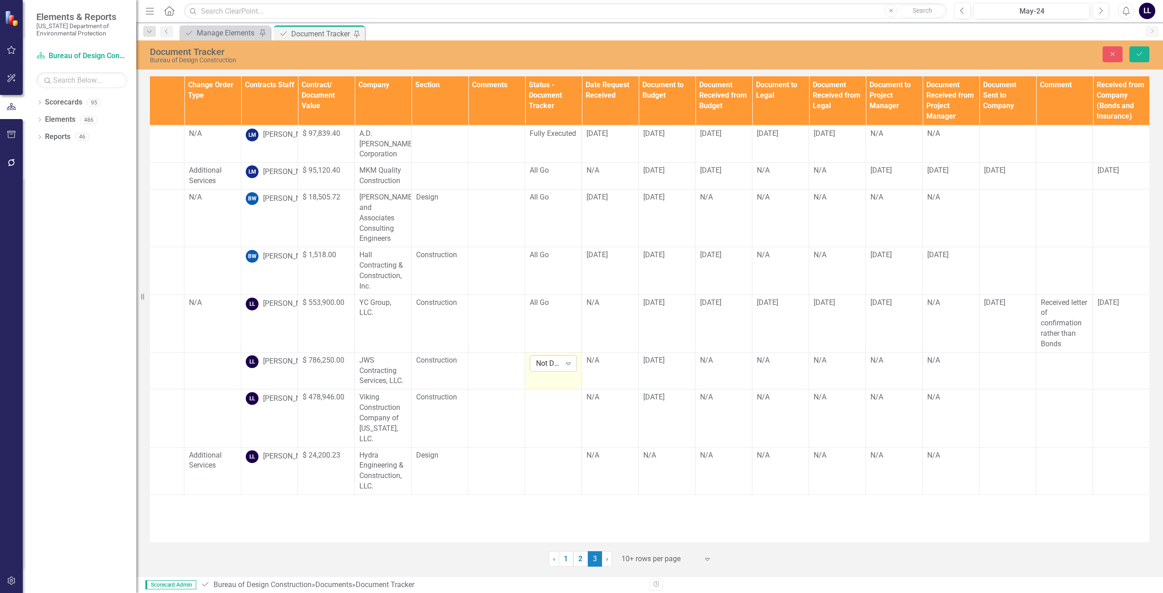
click at [575, 356] on div "Expand" at bounding box center [568, 363] width 16 height 15
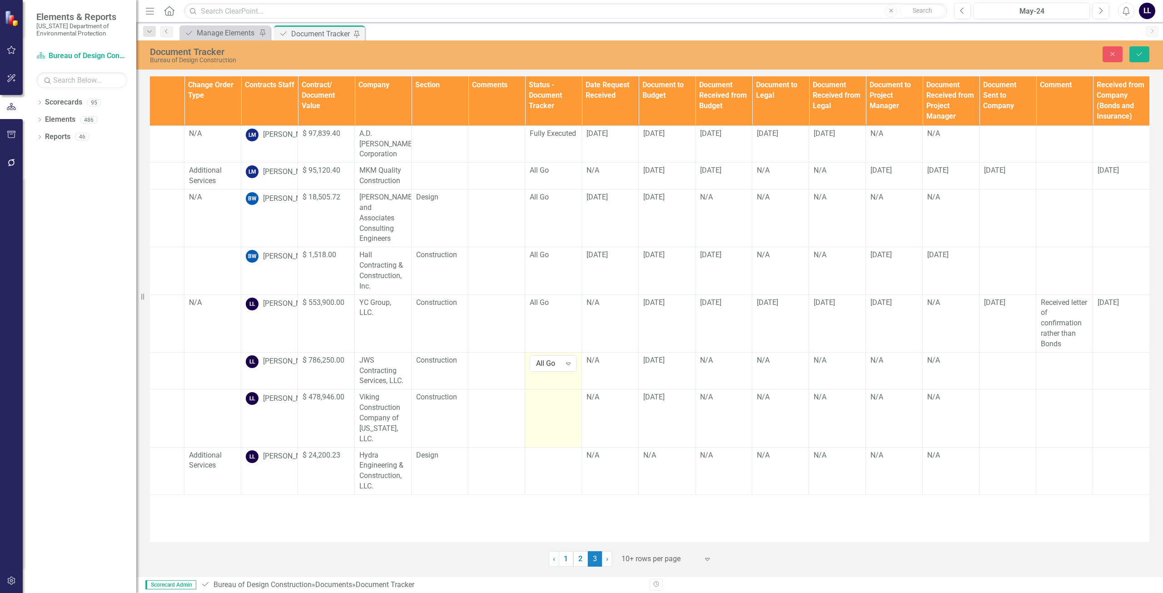
click at [553, 392] on td at bounding box center [553, 418] width 57 height 58
click at [570, 397] on icon "Expand" at bounding box center [568, 400] width 9 height 7
click at [556, 447] on td at bounding box center [553, 470] width 57 height 47
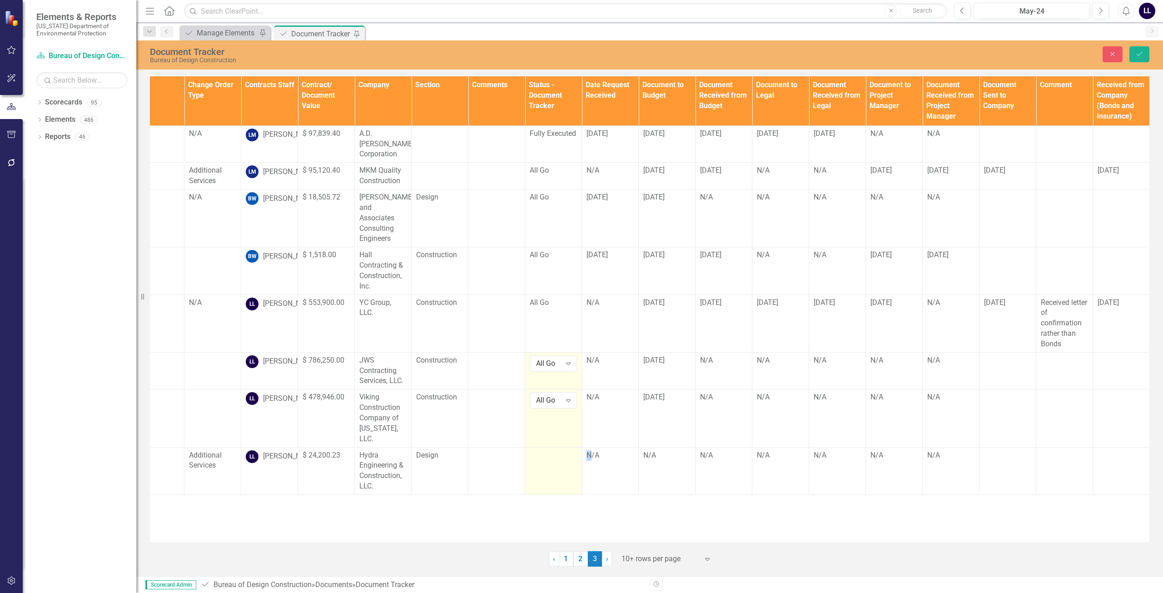
click at [556, 447] on td at bounding box center [553, 470] width 57 height 47
click at [571, 455] on icon "Expand" at bounding box center [568, 458] width 9 height 7
click at [1137, 59] on button "Save" at bounding box center [1139, 54] width 20 height 16
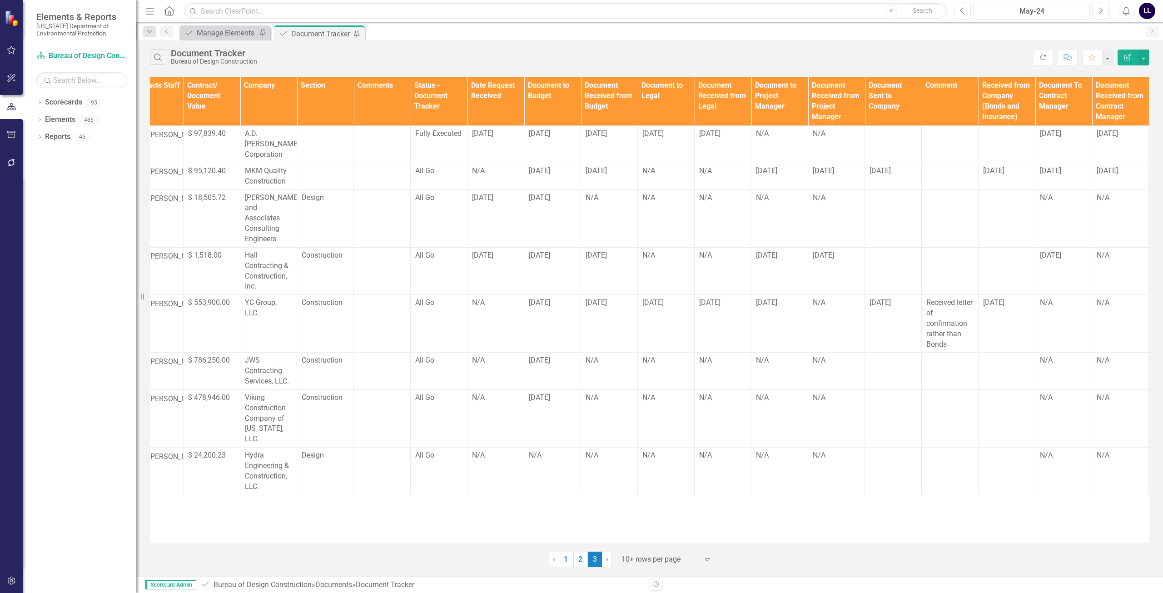
scroll to position [0, 298]
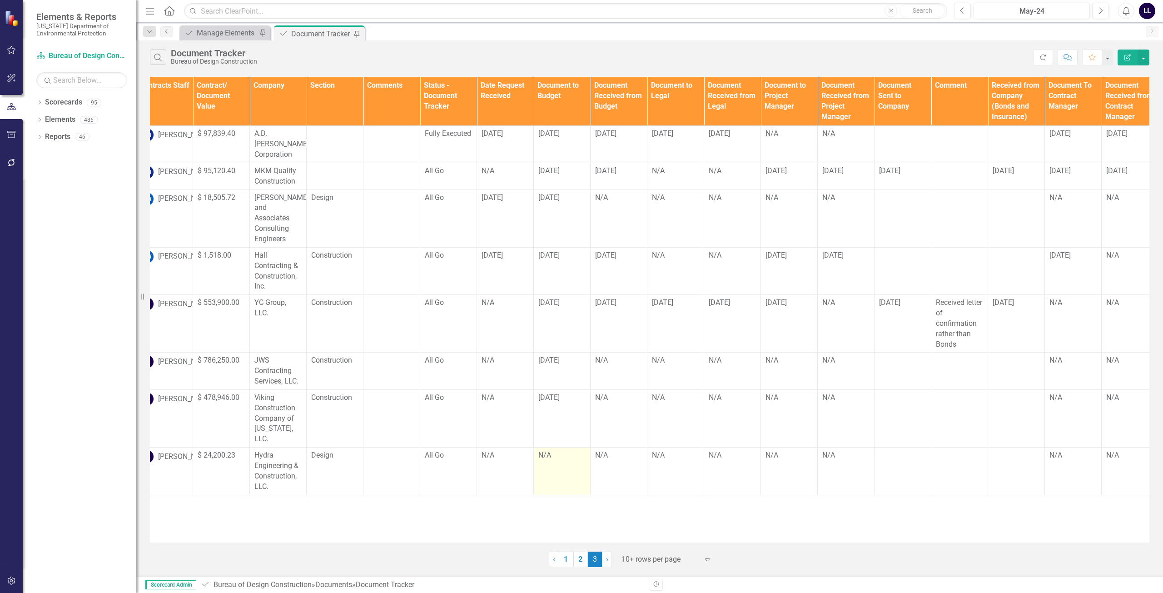
click at [568, 447] on td "N/A" at bounding box center [562, 470] width 57 height 47
click at [506, 447] on td "N/A" at bounding box center [505, 470] width 57 height 47
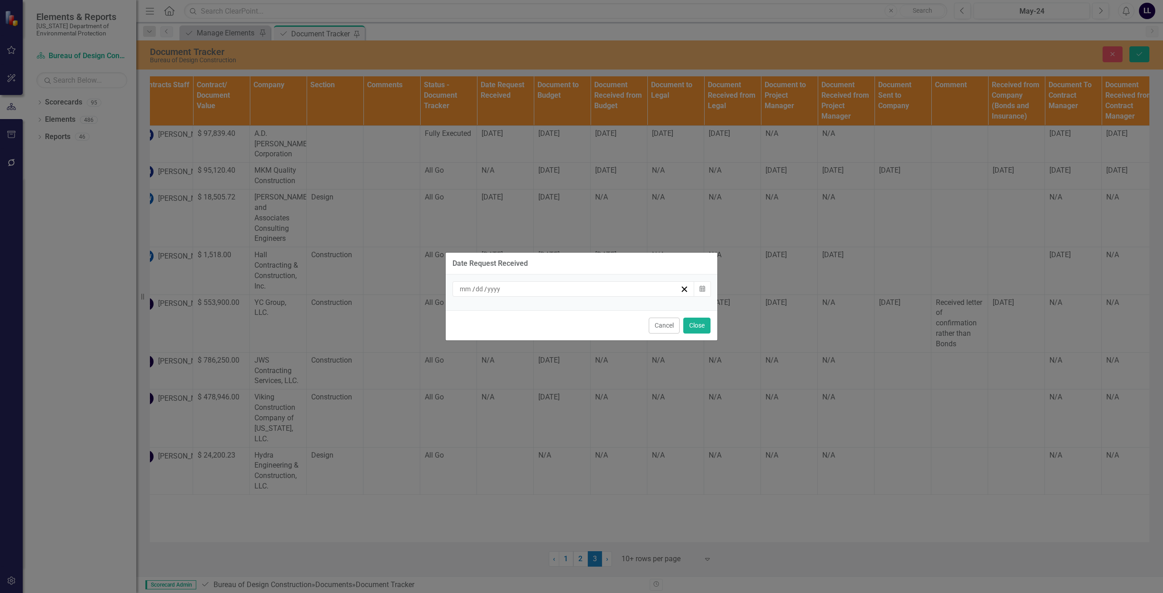
click at [509, 292] on div "/ /" at bounding box center [569, 288] width 222 height 9
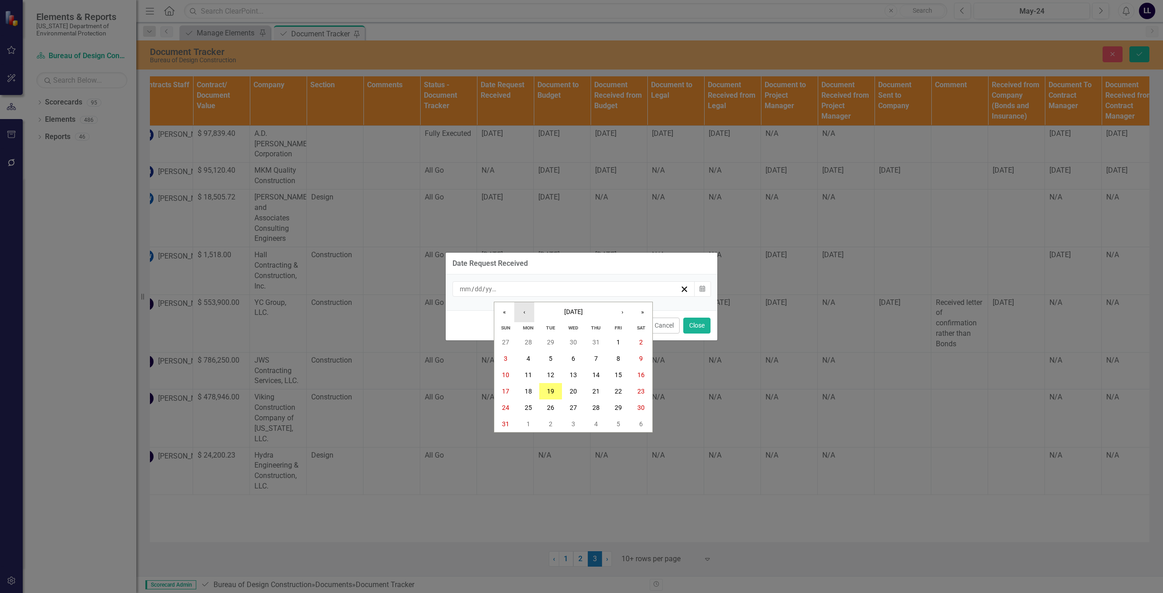
click at [529, 311] on button "‹" at bounding box center [524, 312] width 20 height 20
click at [625, 392] on button "25" at bounding box center [618, 391] width 23 height 16
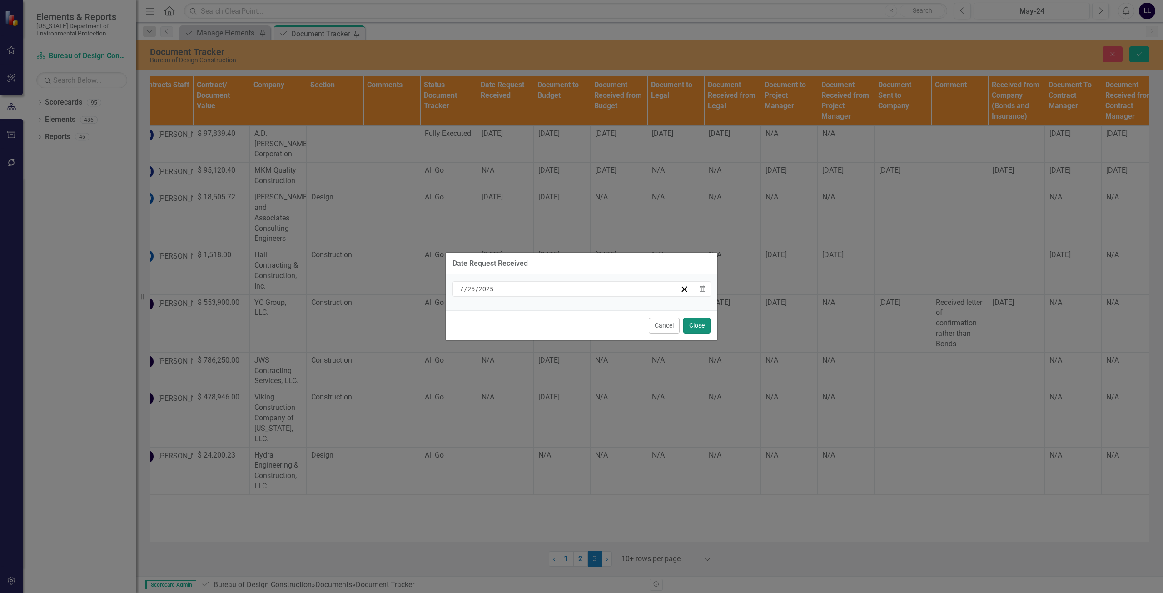
click at [698, 324] on button "Close" at bounding box center [696, 325] width 27 height 16
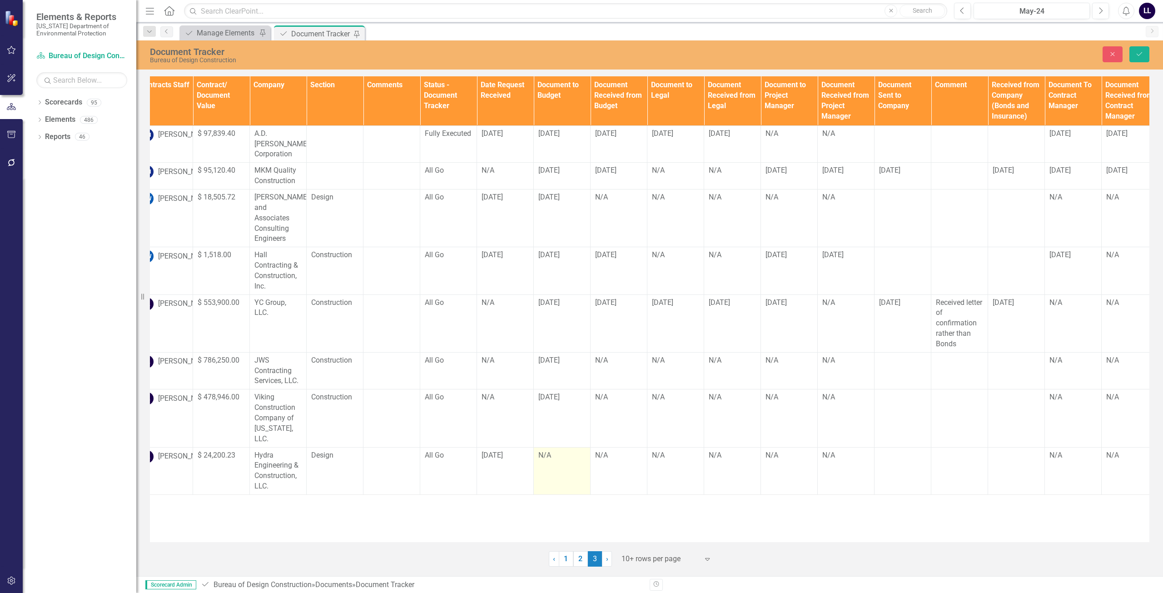
click at [564, 447] on td "N/A" at bounding box center [562, 470] width 57 height 47
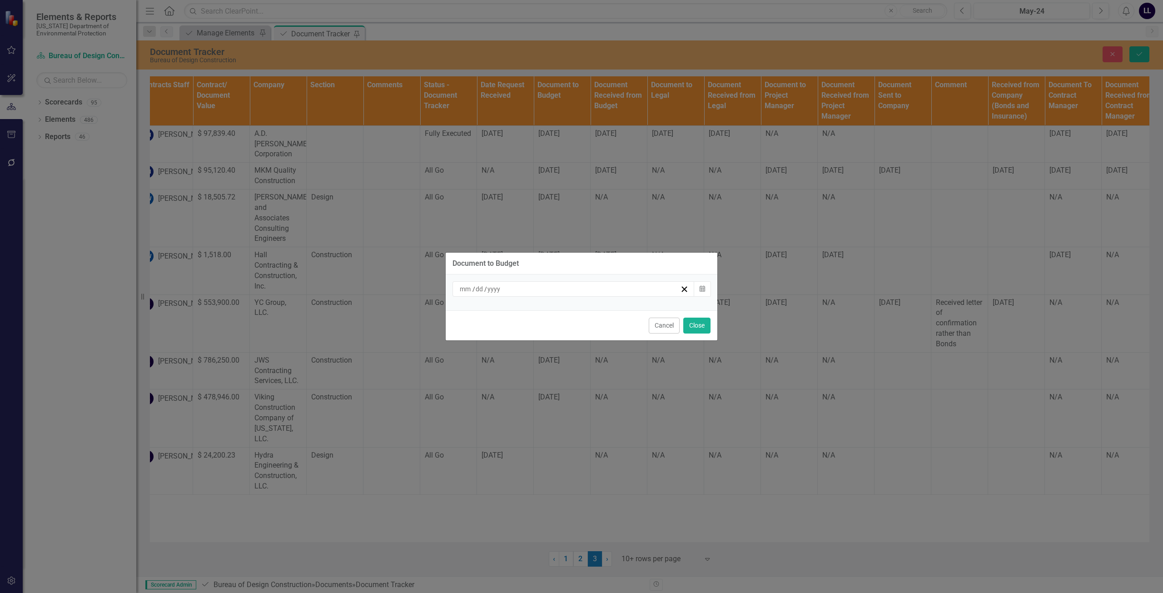
click at [582, 287] on div "/ /" at bounding box center [569, 288] width 222 height 9
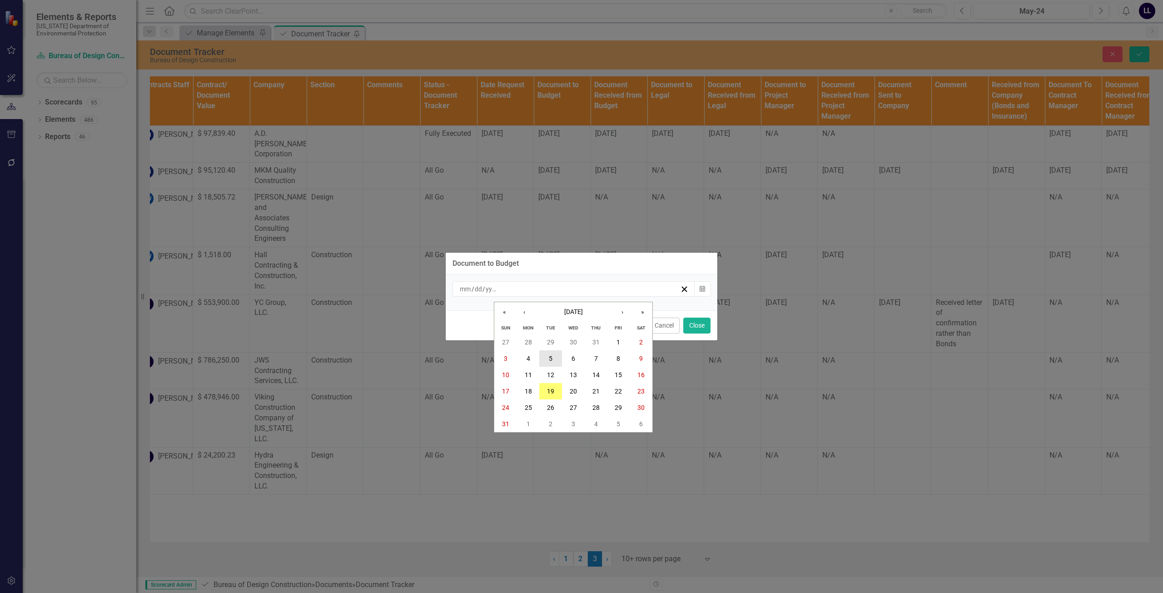
click at [553, 355] on button "5" at bounding box center [550, 358] width 23 height 16
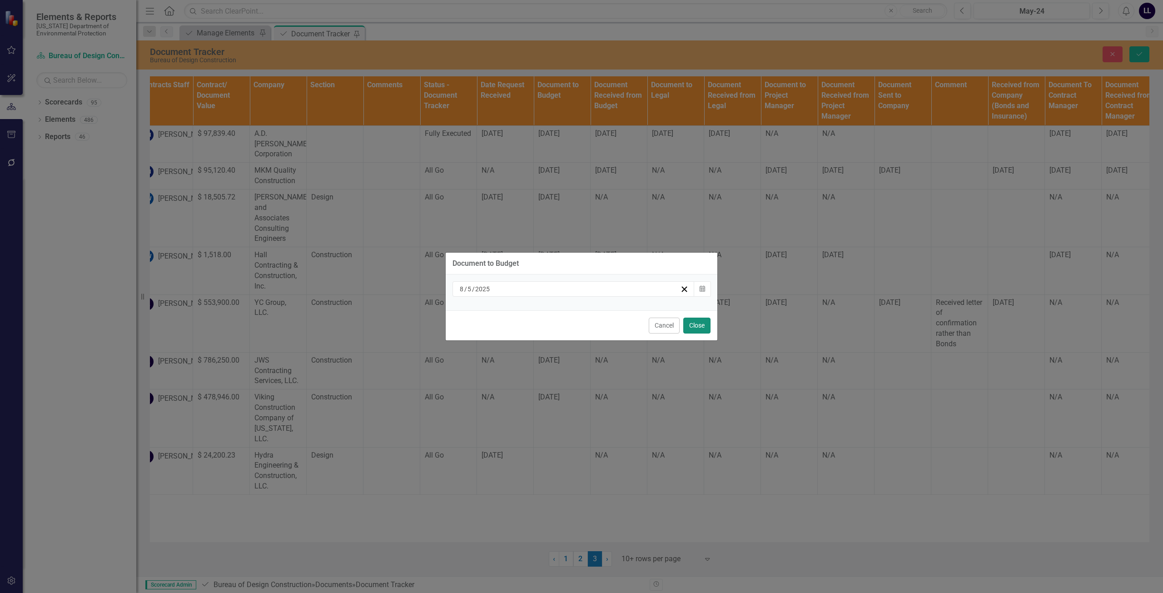
click at [694, 324] on button "Close" at bounding box center [696, 325] width 27 height 16
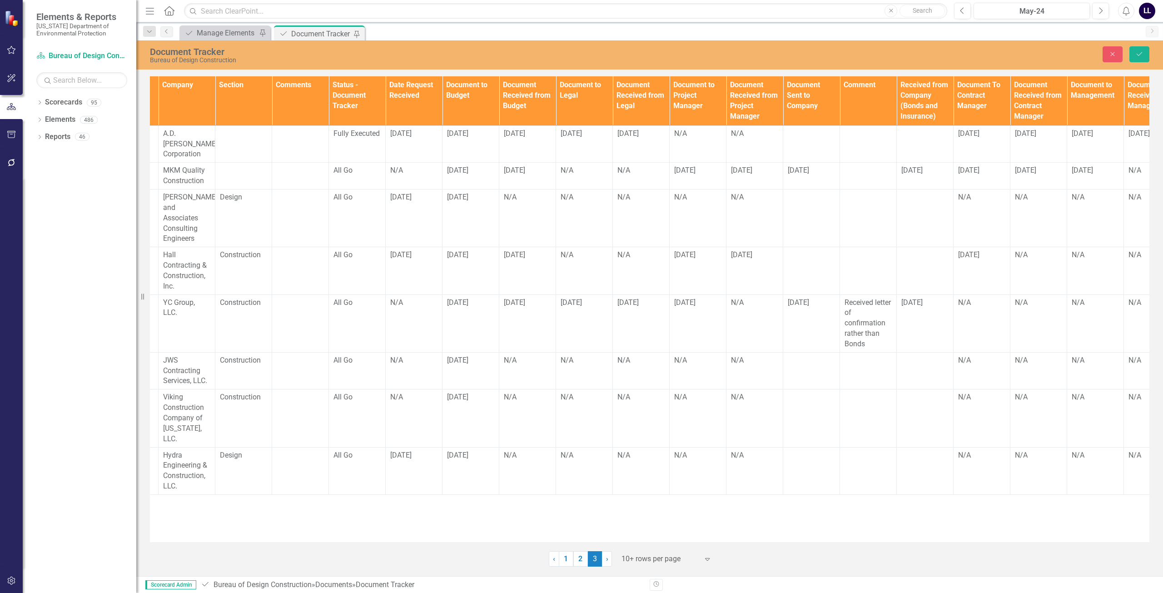
scroll to position [0, 390]
click at [520, 447] on td "N/A" at bounding box center [526, 470] width 57 height 47
click at [519, 447] on td "N/A" at bounding box center [526, 470] width 57 height 47
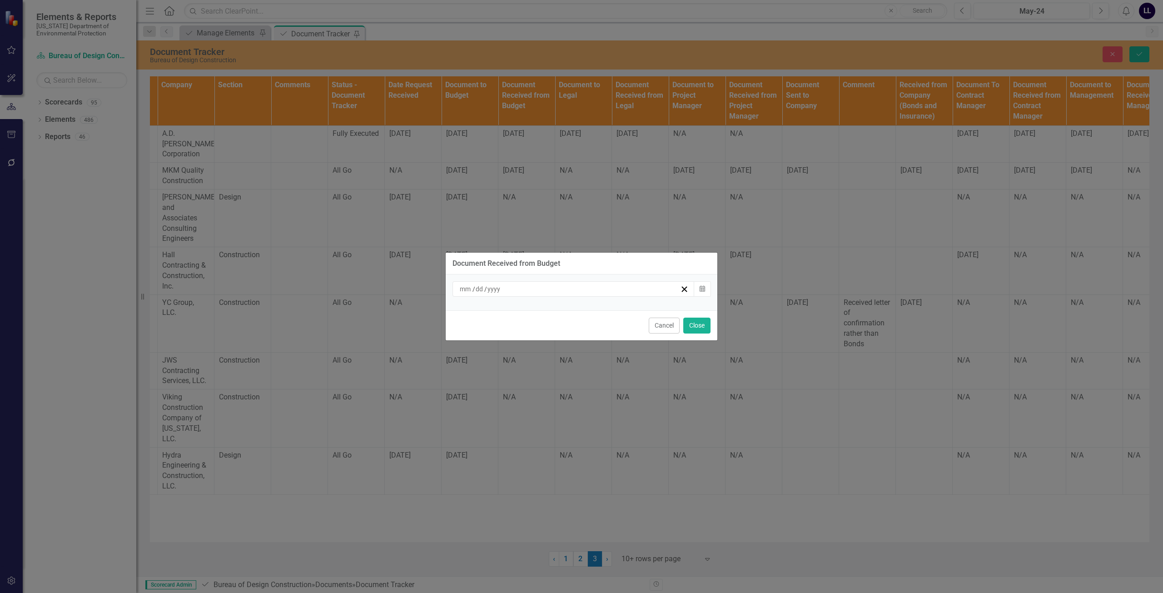
click at [563, 291] on div "/ /" at bounding box center [569, 288] width 222 height 9
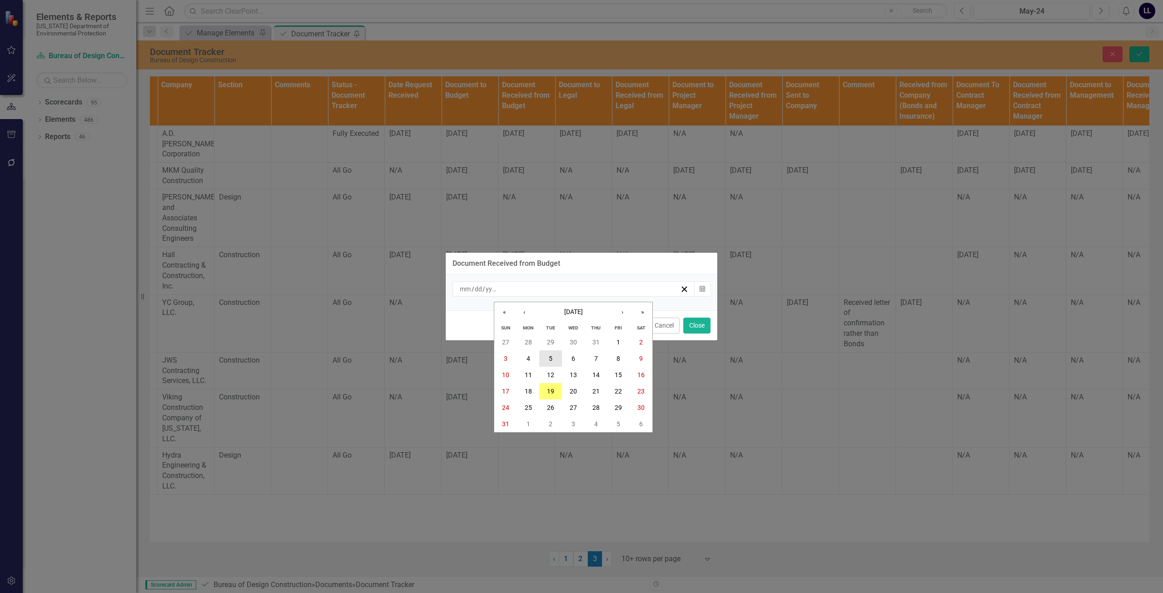
click at [556, 357] on button "5" at bounding box center [550, 358] width 23 height 16
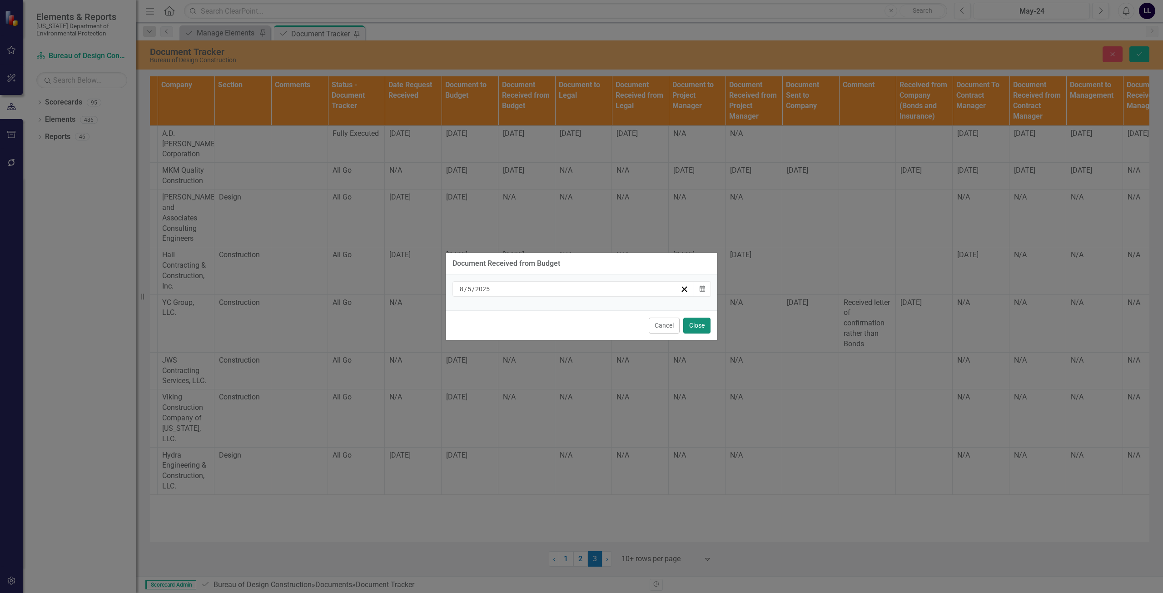
click at [698, 326] on button "Close" at bounding box center [696, 325] width 27 height 16
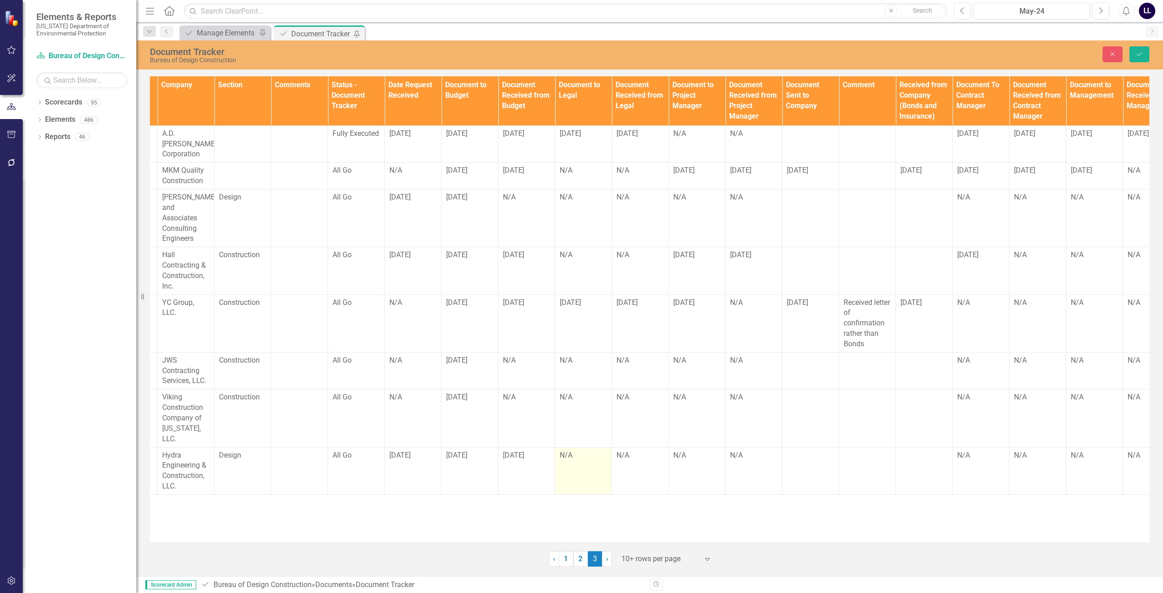
click at [578, 447] on td "N/A" at bounding box center [583, 470] width 57 height 47
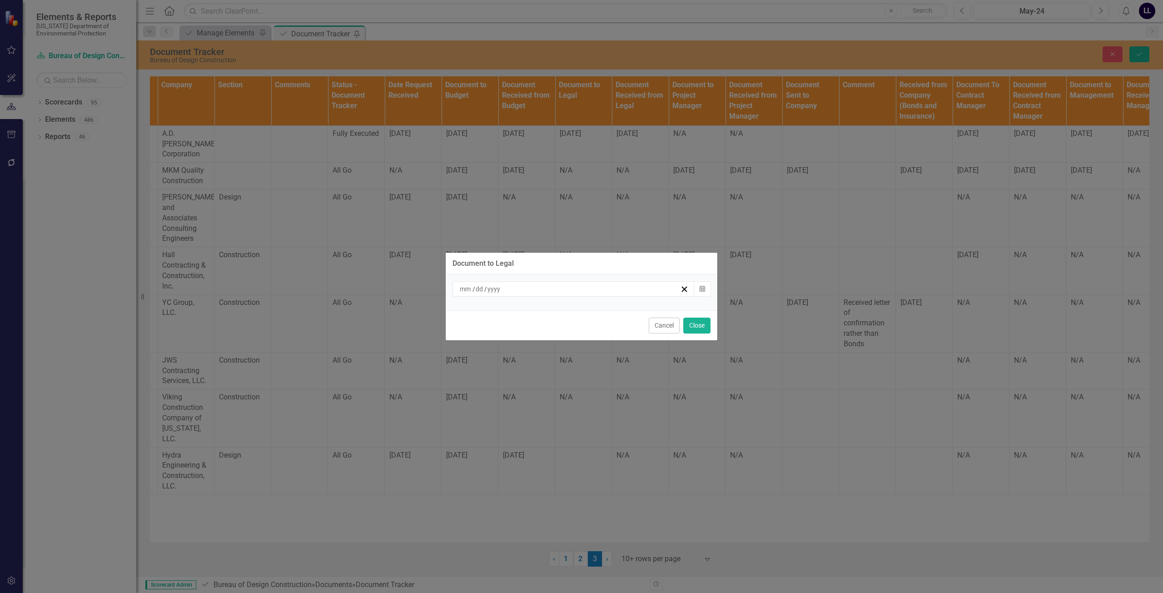
click at [549, 291] on div "/ /" at bounding box center [569, 288] width 222 height 9
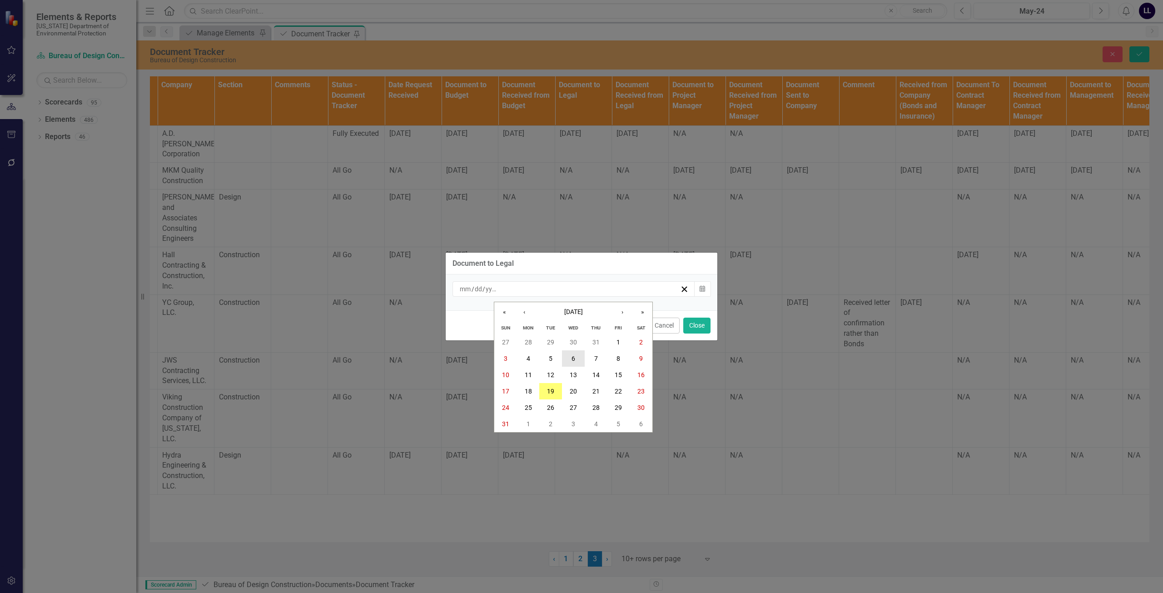
click at [573, 355] on abbr "6" at bounding box center [573, 358] width 4 height 7
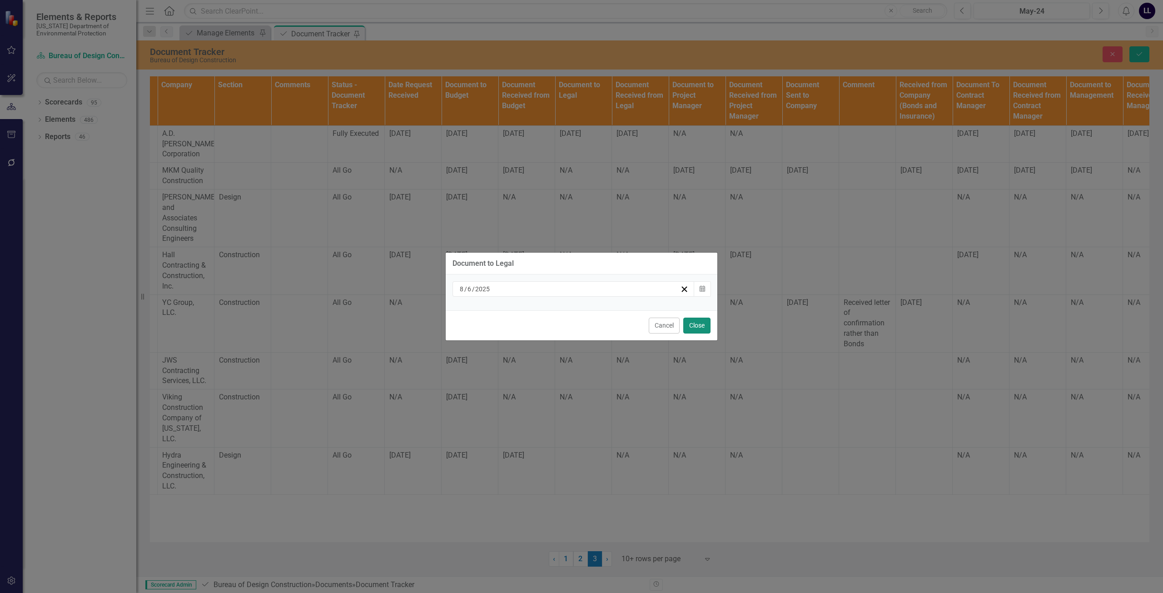
click at [694, 324] on button "Close" at bounding box center [696, 325] width 27 height 16
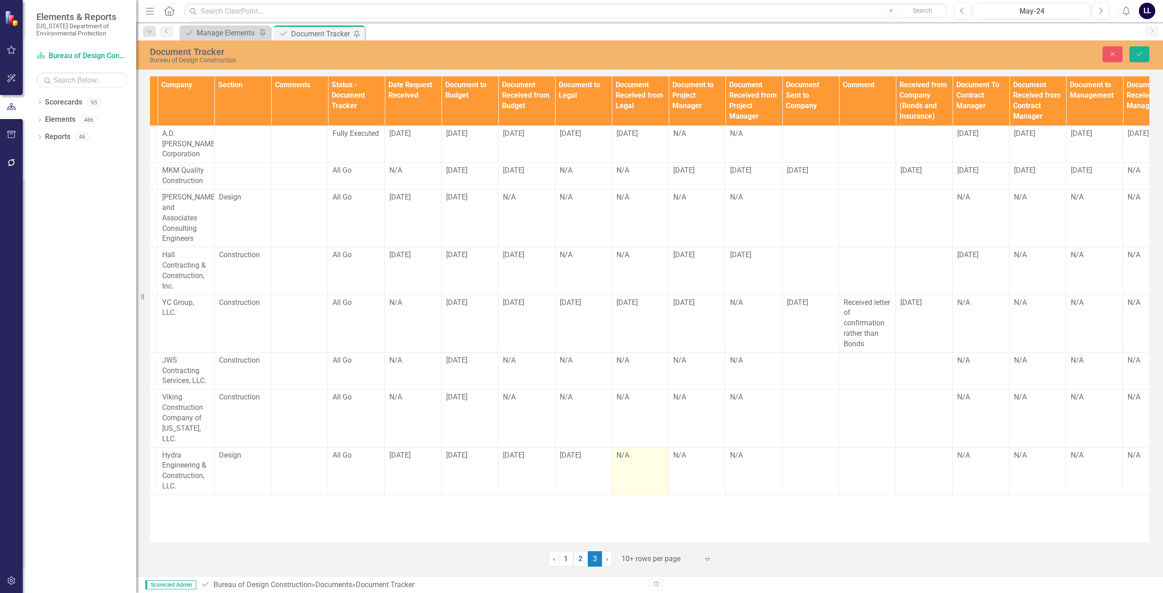
click at [626, 450] on div "N/A" at bounding box center [639, 455] width 47 height 10
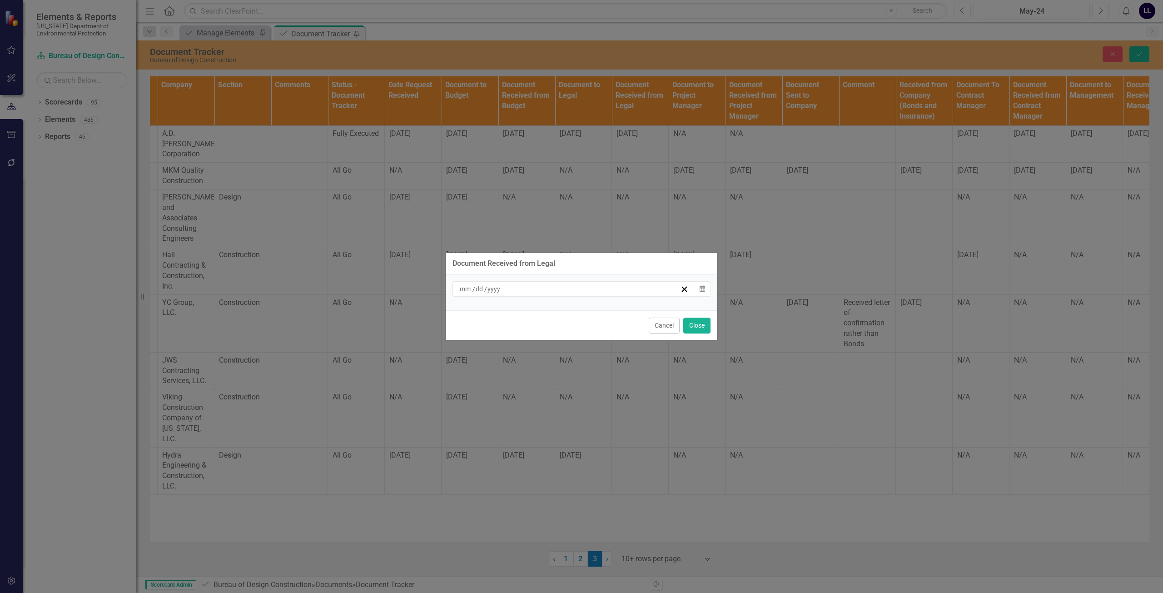
click at [556, 290] on div "/ /" at bounding box center [569, 288] width 222 height 9
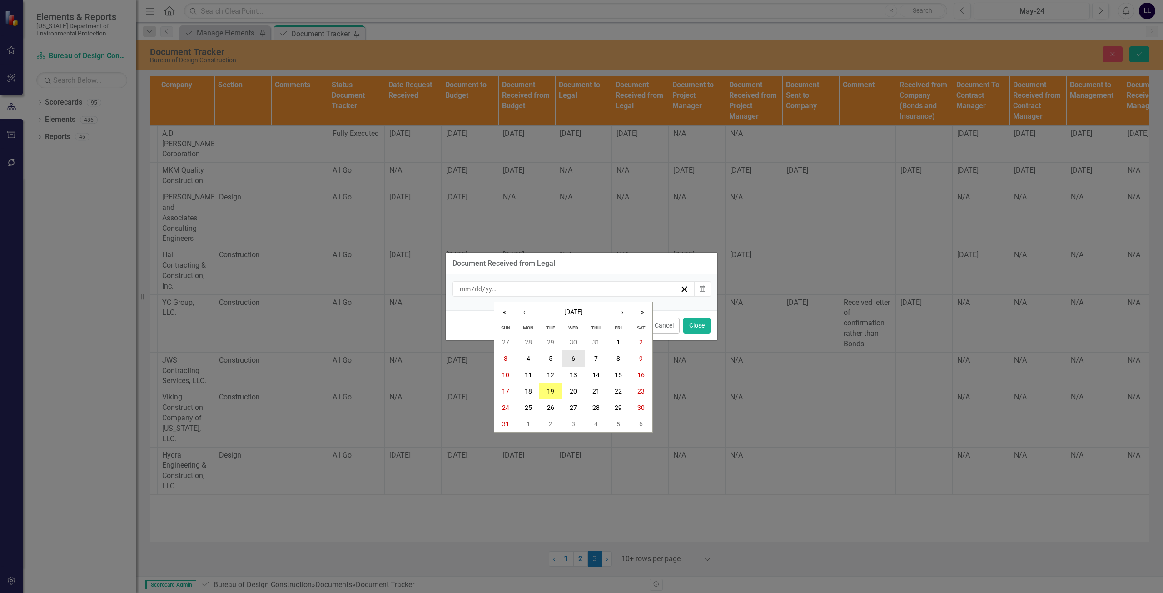
click at [572, 357] on abbr "6" at bounding box center [573, 358] width 4 height 7
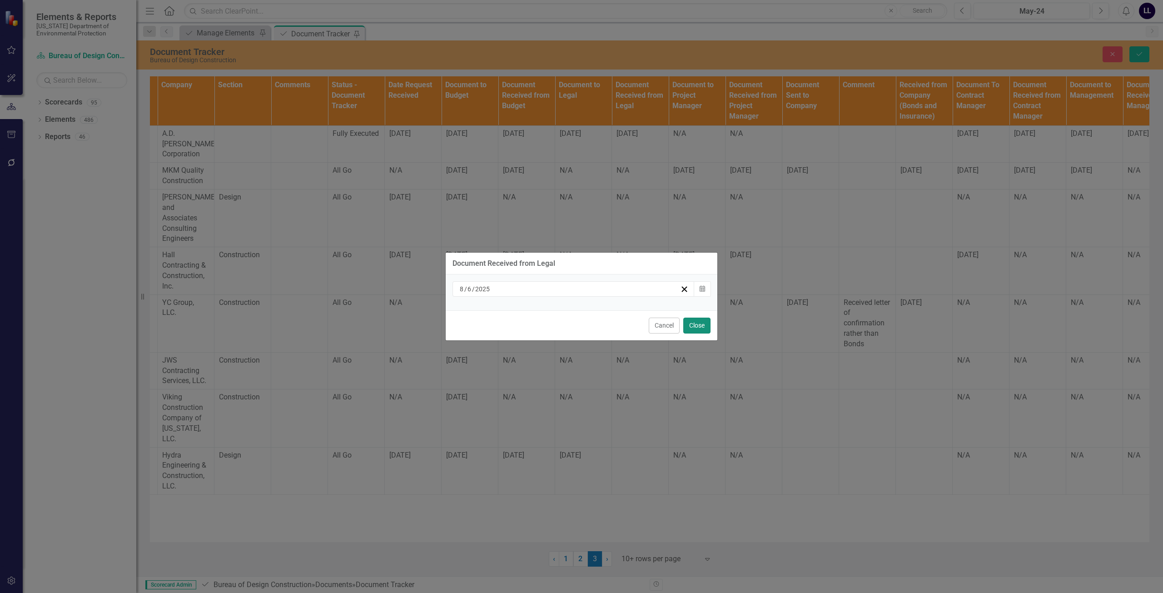
click at [697, 323] on button "Close" at bounding box center [696, 325] width 27 height 16
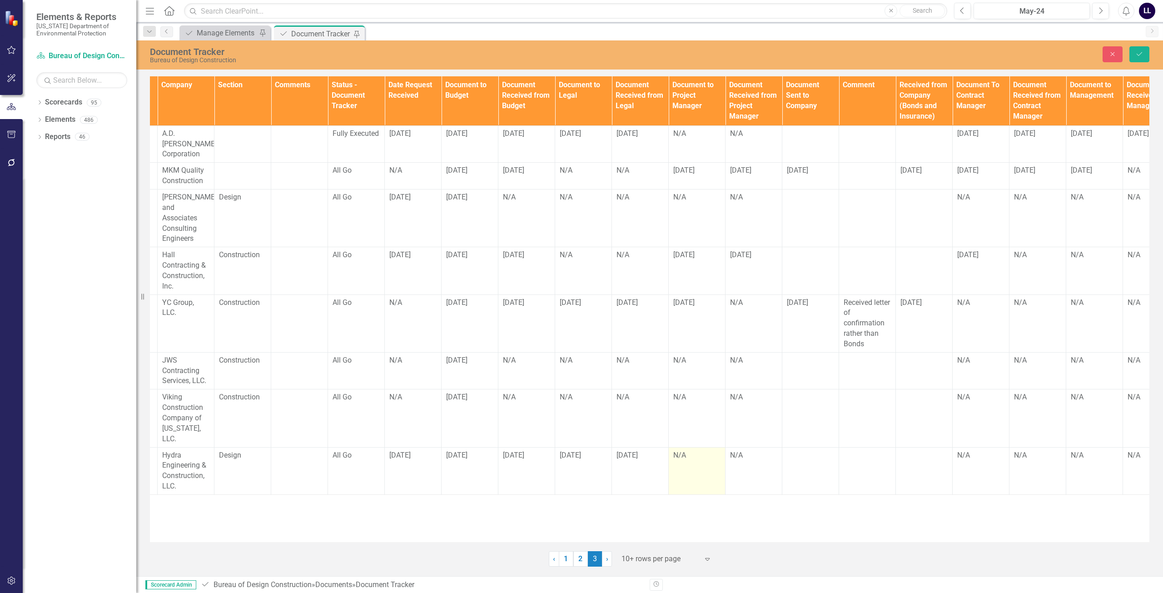
click at [689, 447] on td "N/A" at bounding box center [697, 470] width 57 height 47
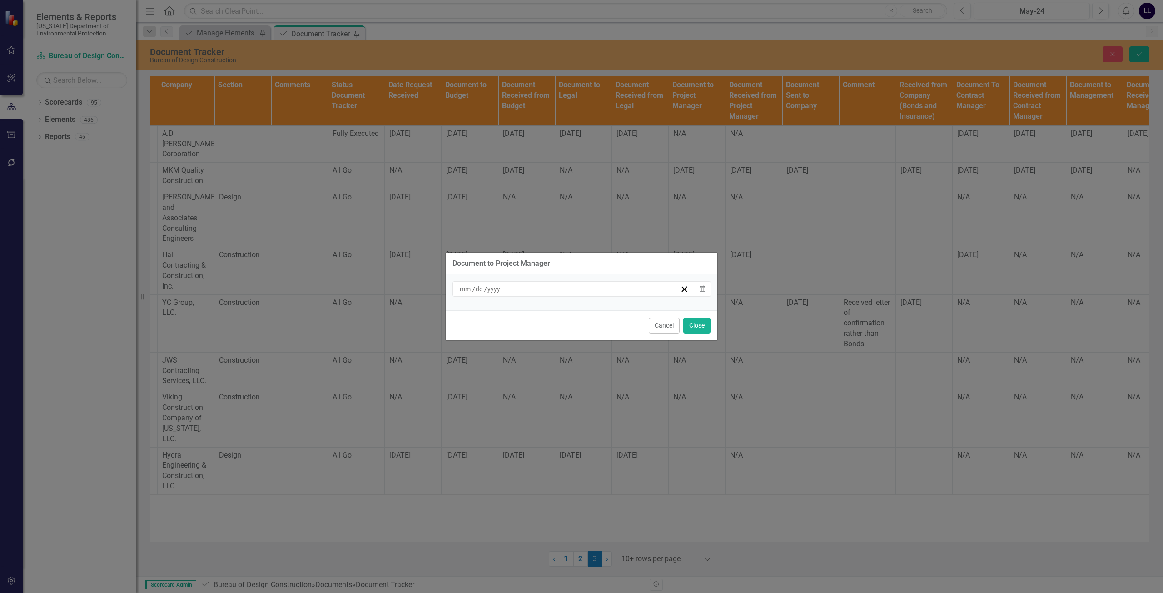
click at [560, 282] on div "/ /" at bounding box center [573, 288] width 242 height 15
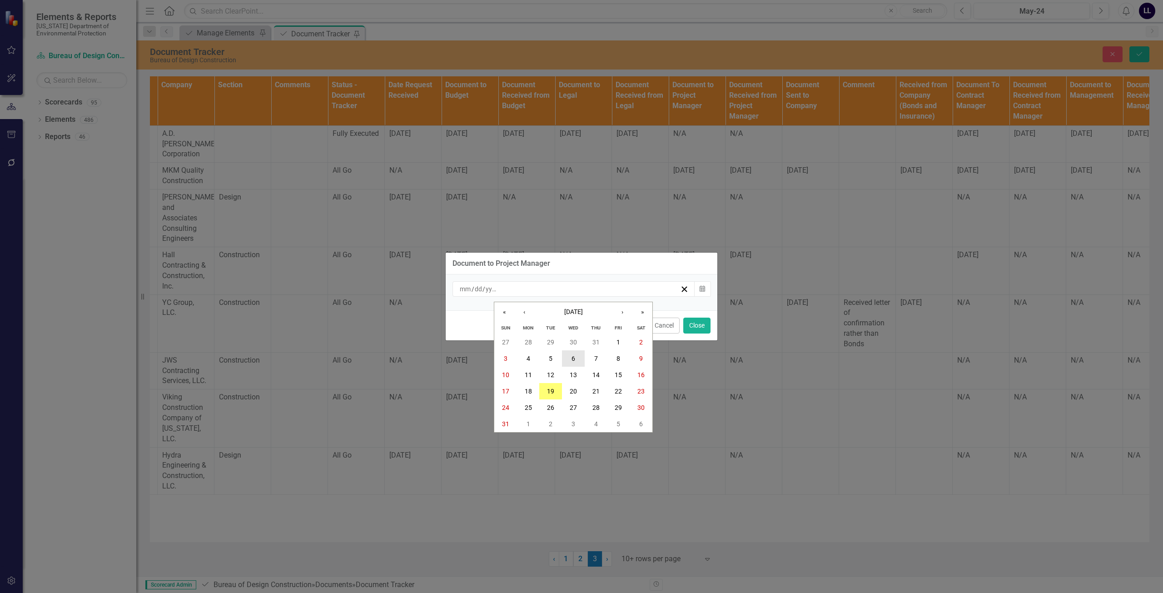
click at [578, 365] on button "6" at bounding box center [573, 358] width 23 height 16
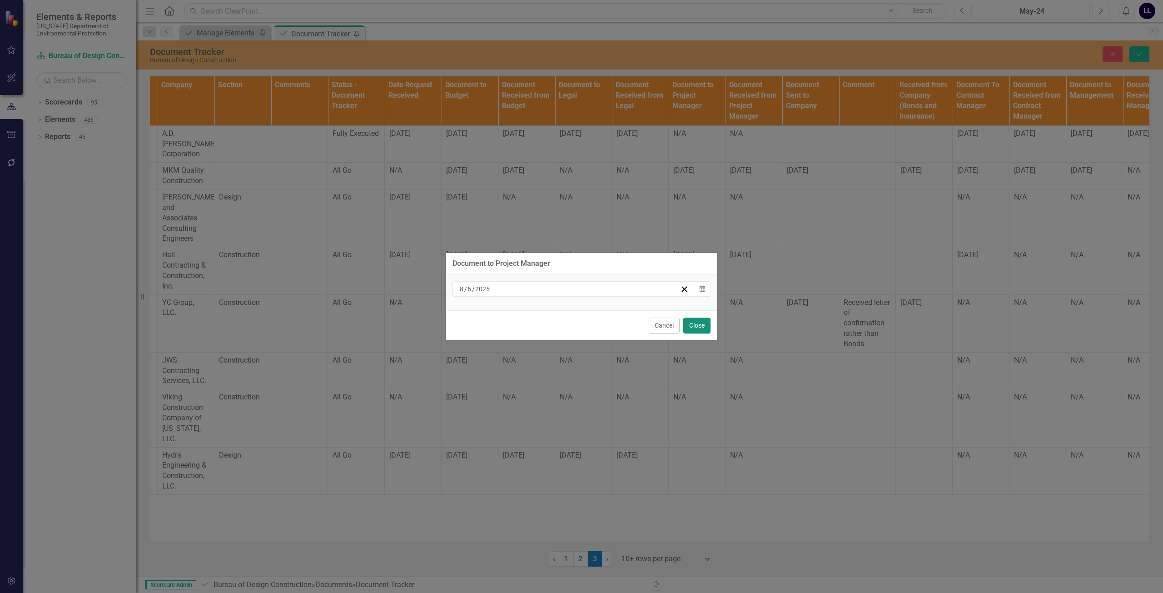
click at [696, 322] on button "Close" at bounding box center [696, 325] width 27 height 16
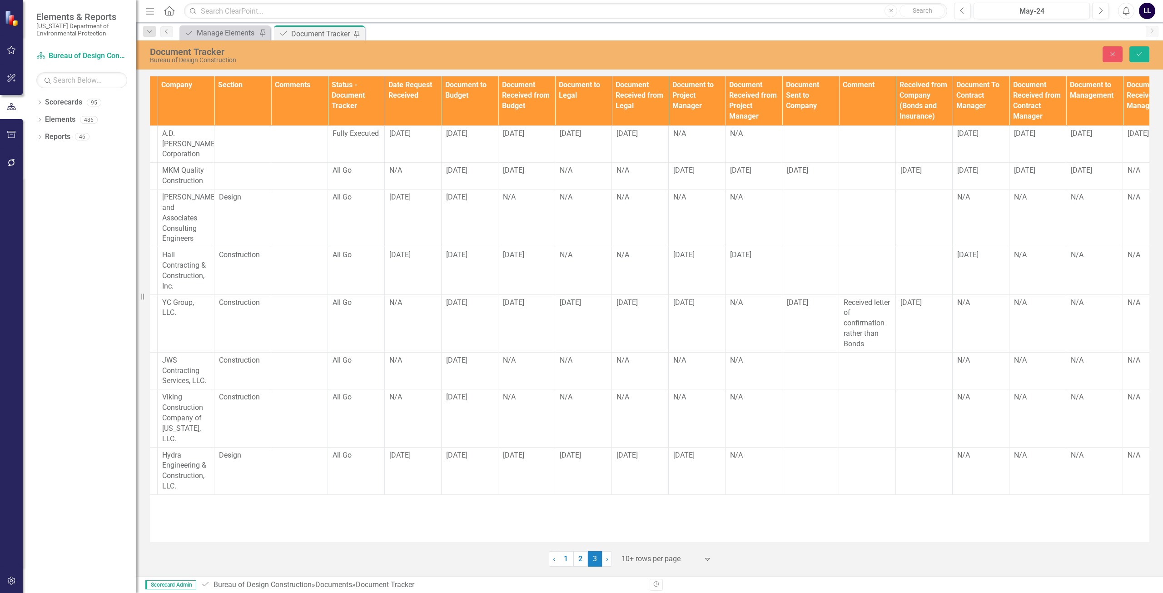
scroll to position [0, 0]
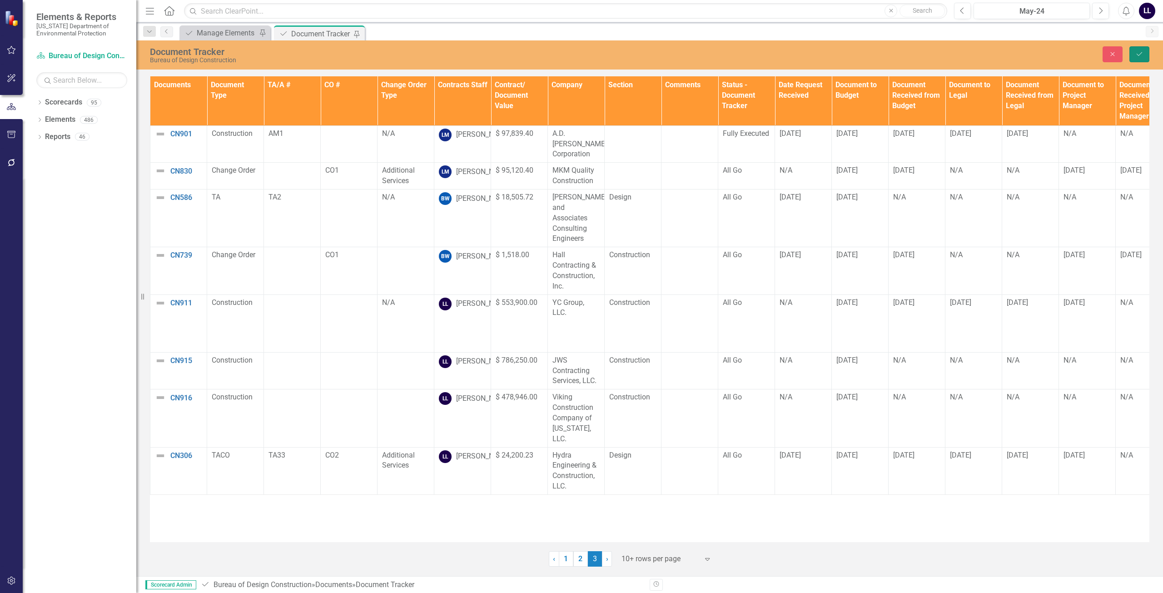
click at [1141, 54] on icon "Save" at bounding box center [1139, 54] width 8 height 6
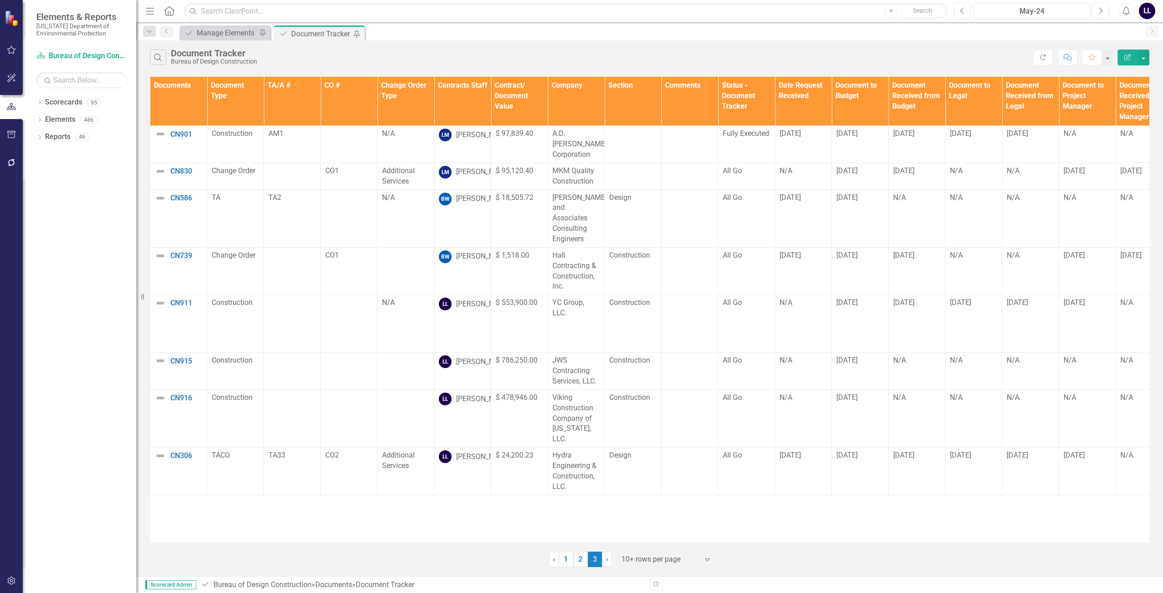
click at [290, 486] on div "Documents Document Type TA/A # CO # Change Order Type Contracts Staff Contract/…" at bounding box center [649, 310] width 999 height 466
click at [208, 34] on div "Manage Elements" at bounding box center [227, 32] width 60 height 11
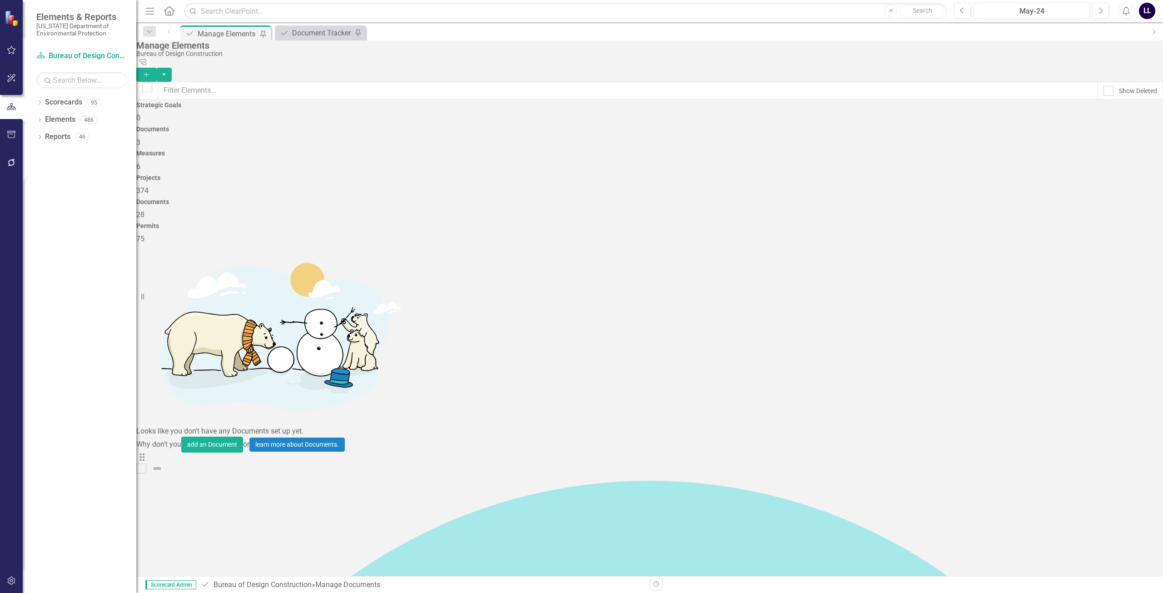
checkbox input "false"
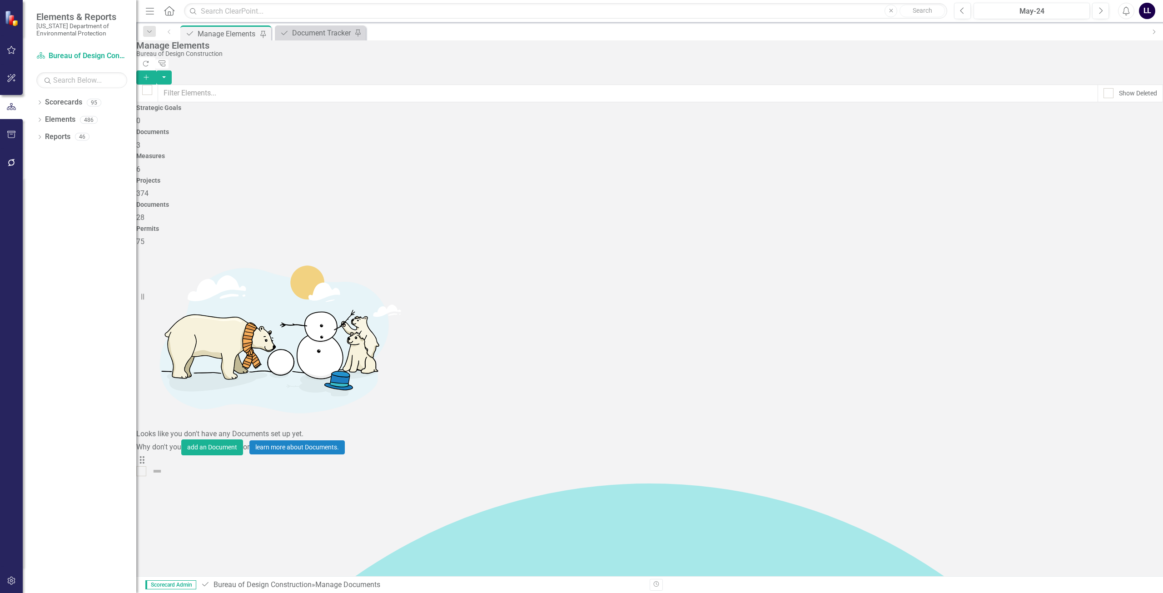
click at [149, 74] on icon "button" at bounding box center [146, 76] width 5 height 5
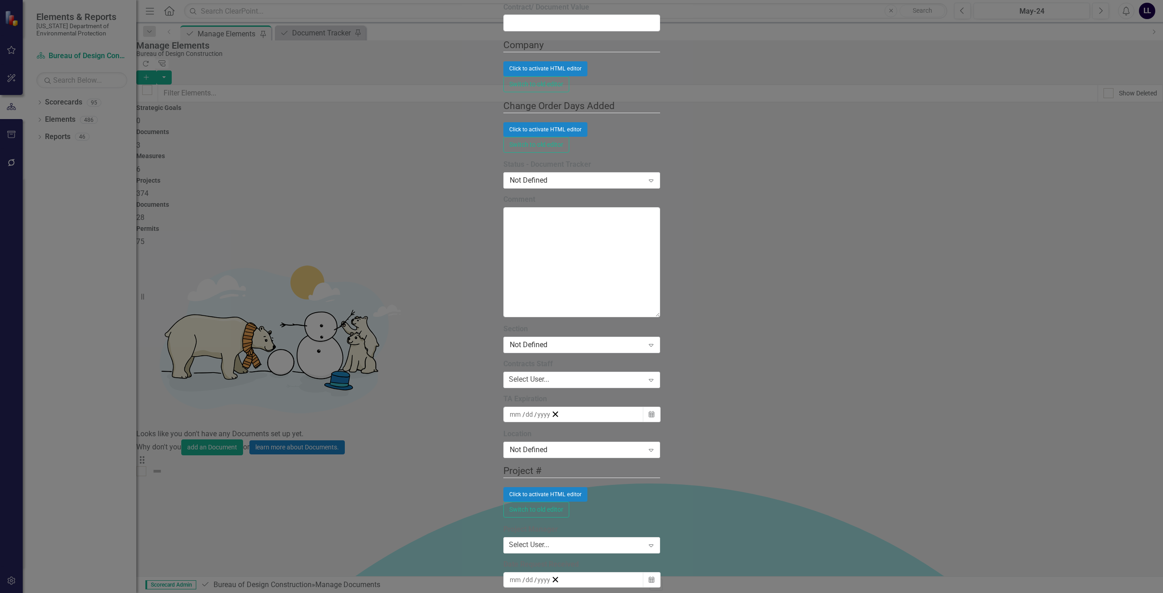
type input "CN801"
click at [503, 309] on div "ClearPoint Can Do More! How ClearPoint Can Help Close Enterprise plans can auto…" at bounding box center [581, 311] width 157 height 2026
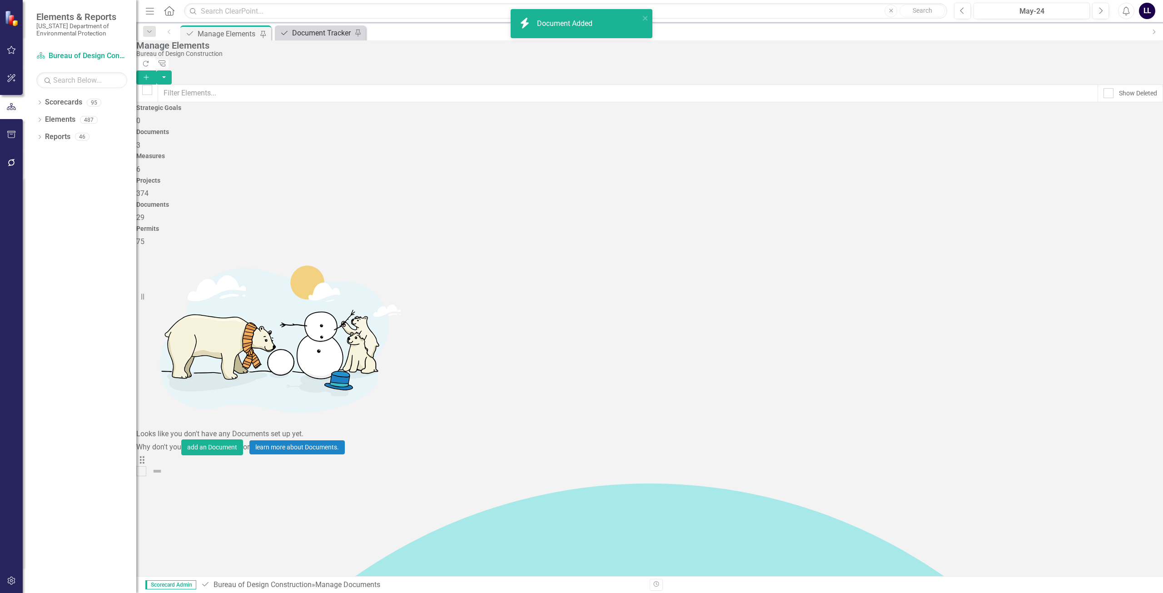
click at [303, 37] on div "Document Tracker" at bounding box center [322, 32] width 60 height 11
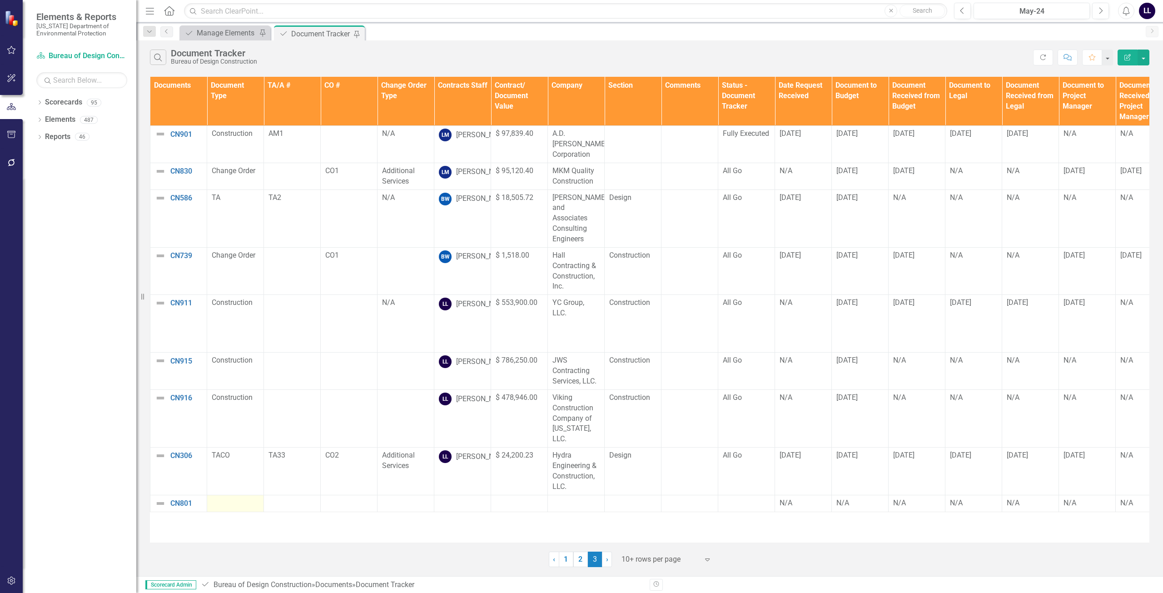
click at [231, 498] on div at bounding box center [235, 503] width 47 height 11
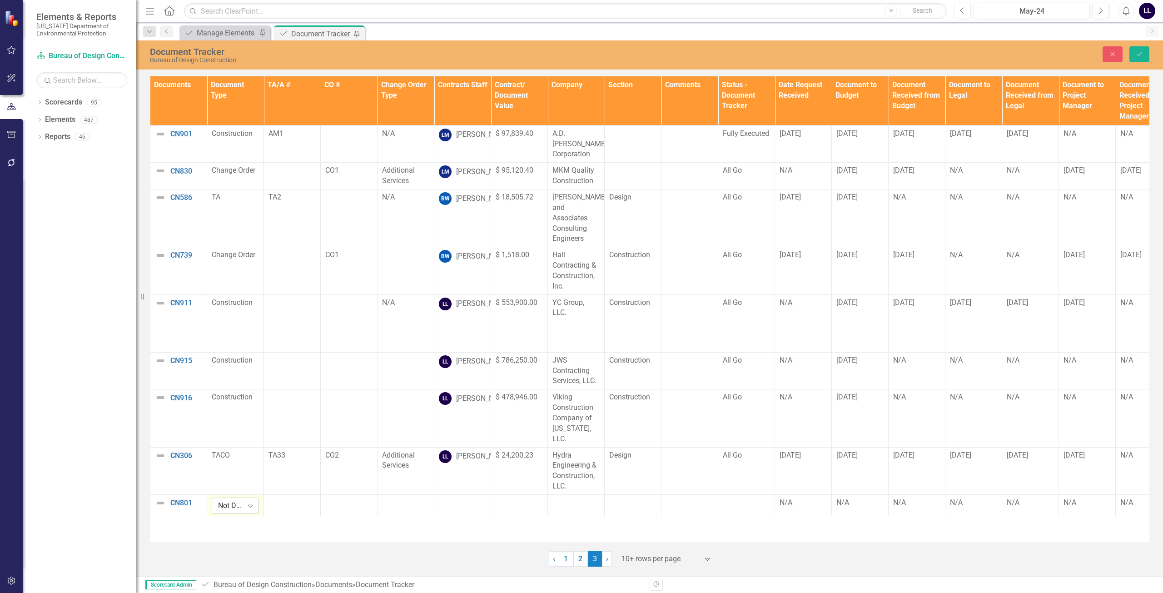
click at [234, 501] on div "Not Defined" at bounding box center [230, 506] width 25 height 10
click at [246, 502] on icon "Expand" at bounding box center [250, 505] width 9 height 7
click at [288, 497] on div at bounding box center [291, 502] width 47 height 11
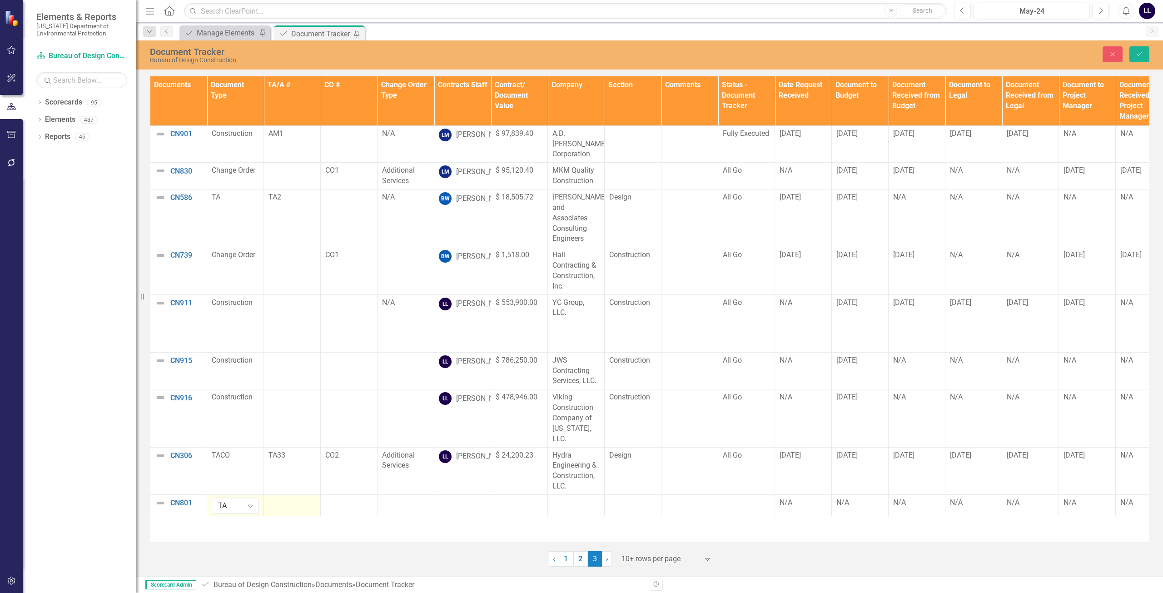
click at [288, 497] on div at bounding box center [291, 502] width 47 height 11
click at [297, 541] on body "Rich Text Area. Press ALT-0 for help." at bounding box center [291, 587] width 45 height 136
click at [380, 494] on td at bounding box center [405, 604] width 57 height 220
click at [402, 494] on td at bounding box center [405, 604] width 57 height 220
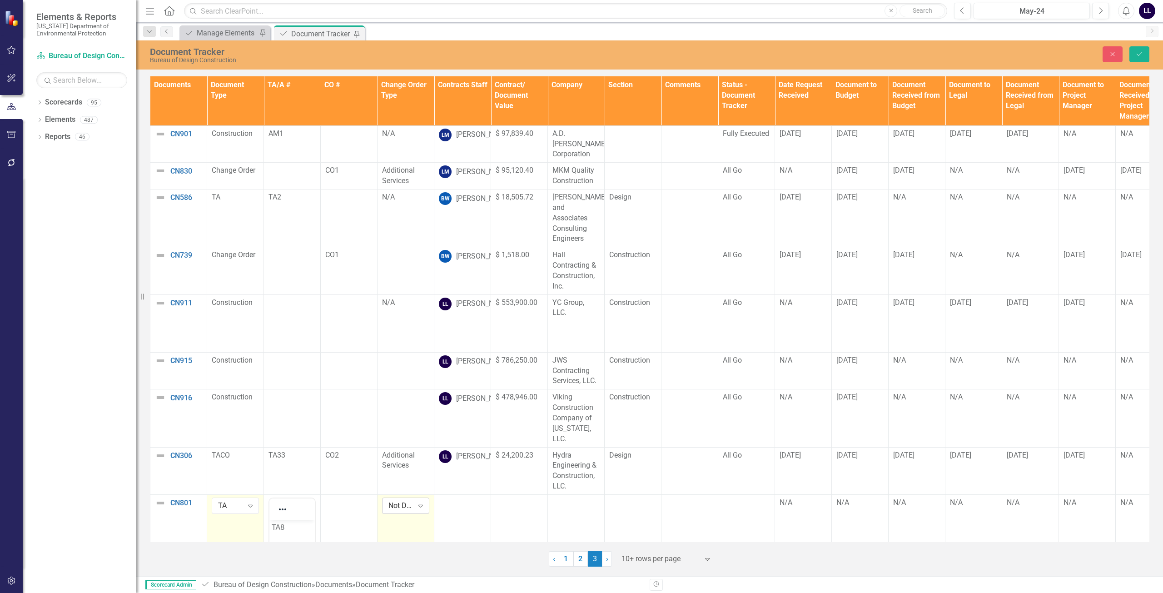
click at [423, 502] on icon "Expand" at bounding box center [420, 505] width 9 height 7
click at [471, 494] on td at bounding box center [462, 604] width 57 height 220
click at [459, 497] on div at bounding box center [462, 502] width 47 height 11
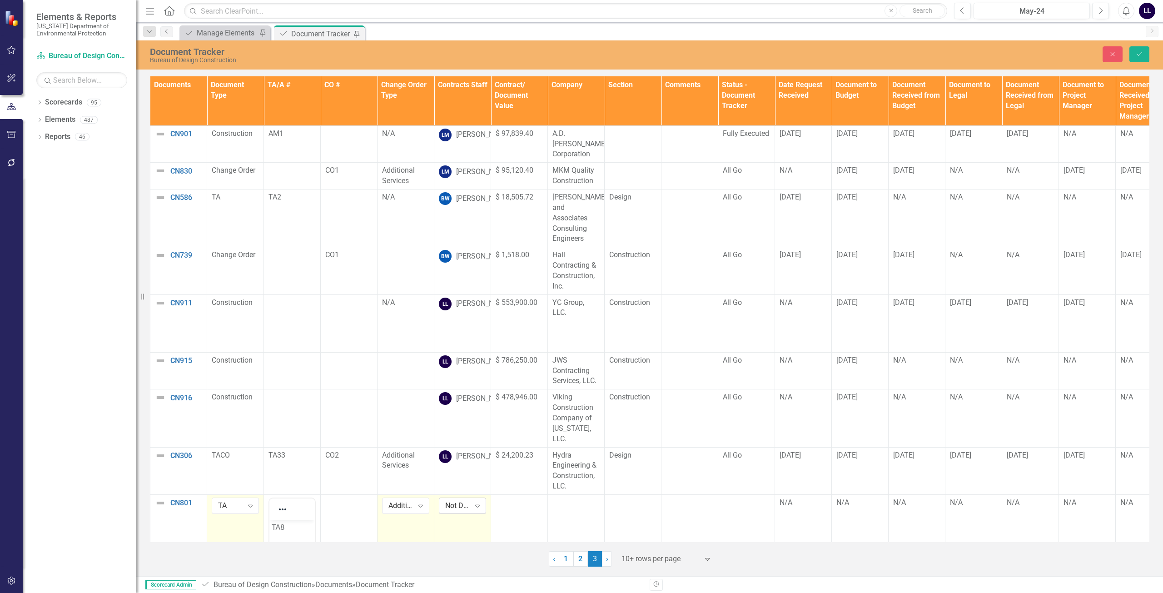
click at [454, 501] on div "Not Defined" at bounding box center [457, 506] width 25 height 10
click at [466, 503] on td "345 results available. Use Up and Down to choose options, press Enter to select…" at bounding box center [462, 604] width 57 height 220
click at [456, 501] on div "Not Defined" at bounding box center [457, 506] width 25 height 10
type input "[PERSON_NAME]"
click at [55, 592] on span "[PERSON_NAME]" at bounding box center [27, 597] width 55 height 9
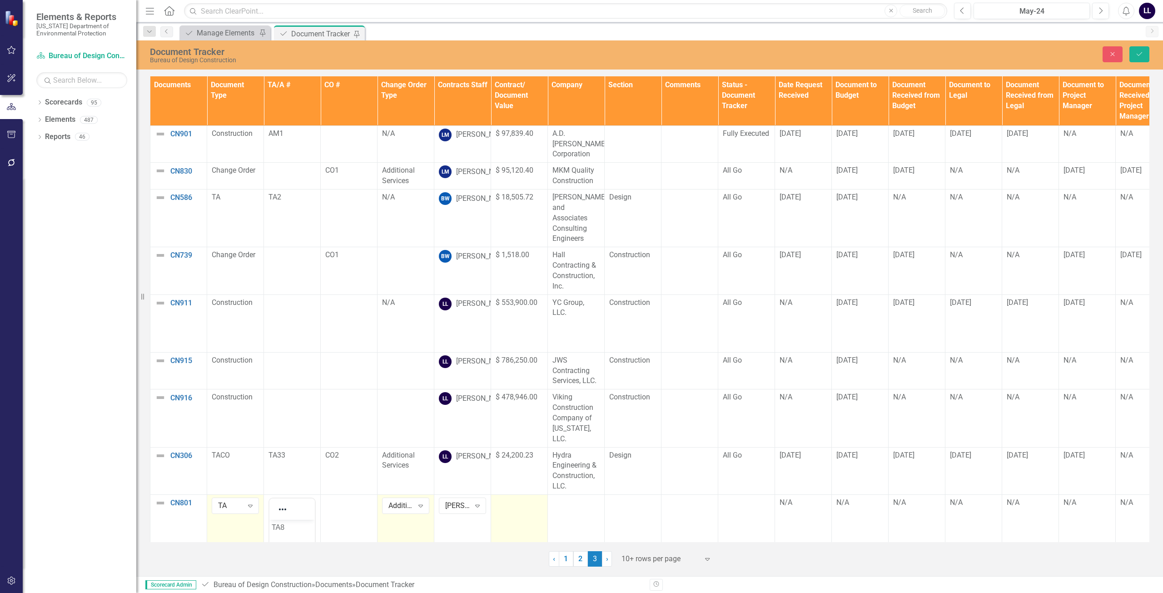
click at [520, 494] on td at bounding box center [519, 604] width 57 height 220
click at [507, 497] on input "number" at bounding box center [519, 505] width 47 height 17
click at [504, 497] on input "number" at bounding box center [519, 505] width 47 height 17
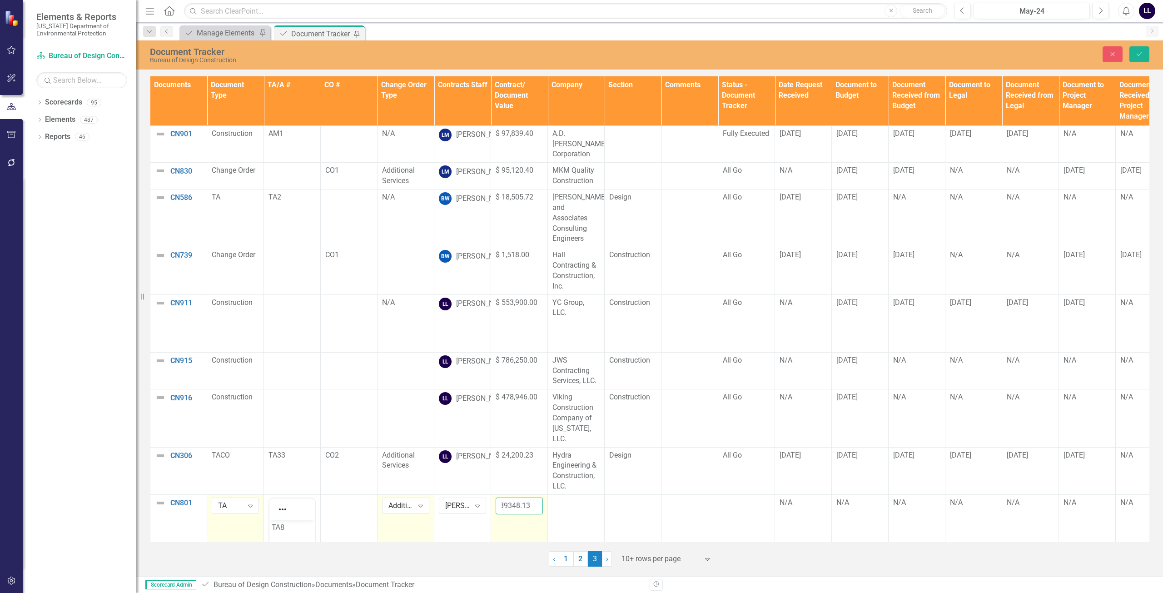
type input "139348.13"
click button "Save" at bounding box center [1139, 54] width 20 height 16
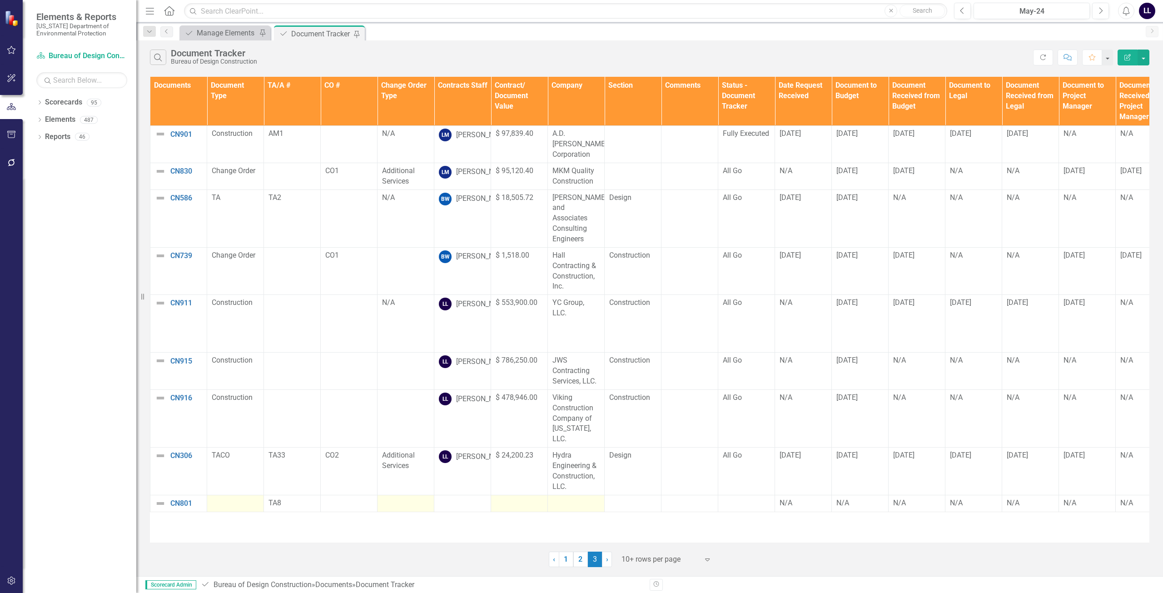
click at [580, 498] on div at bounding box center [575, 503] width 47 height 11
click at [570, 498] on div at bounding box center [575, 503] width 47 height 11
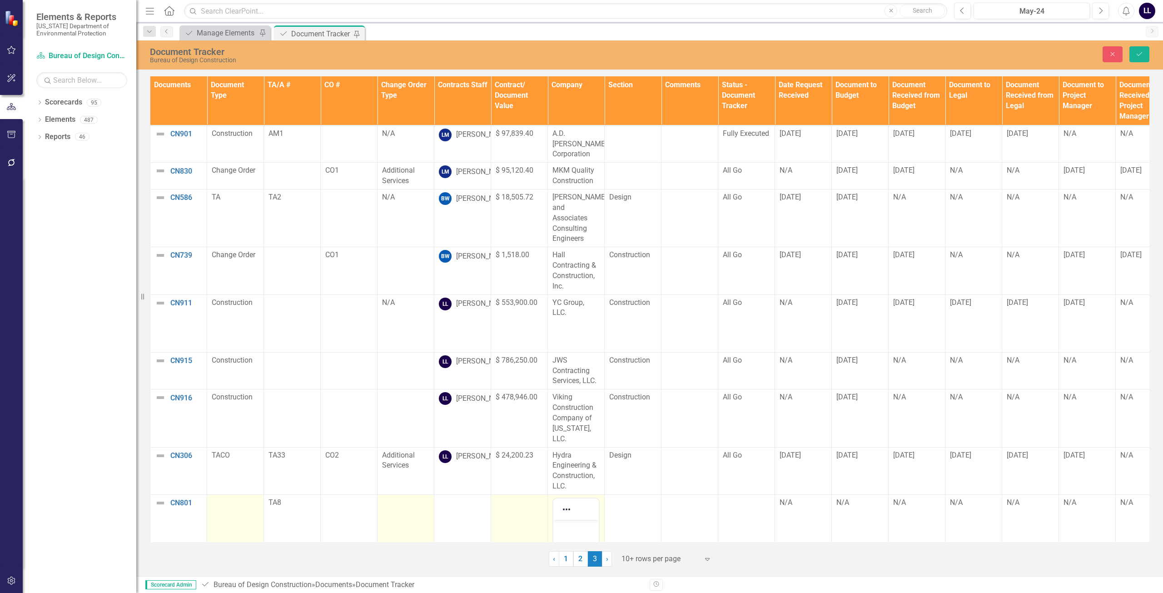
scroll to position [0, 0]
click at [574, 526] on p "Rich Text Area. Press ALT-0 for help." at bounding box center [575, 526] width 41 height 11
click at [621, 496] on td at bounding box center [633, 604] width 57 height 220
click at [1140, 52] on icon "Save" at bounding box center [1139, 54] width 8 height 6
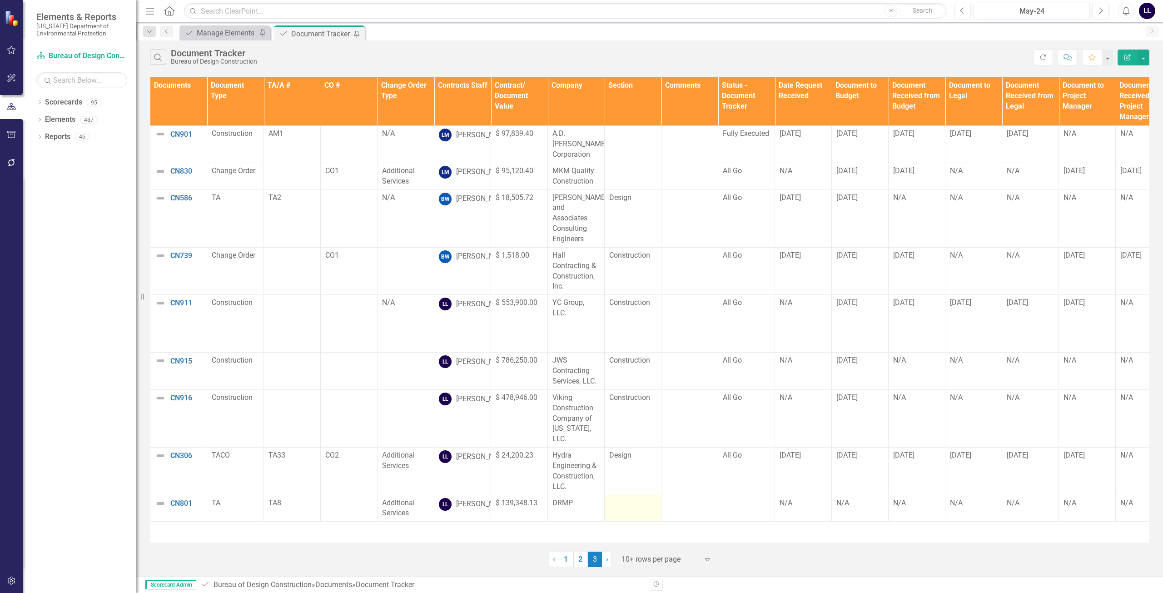
click at [630, 495] on td at bounding box center [633, 508] width 57 height 27
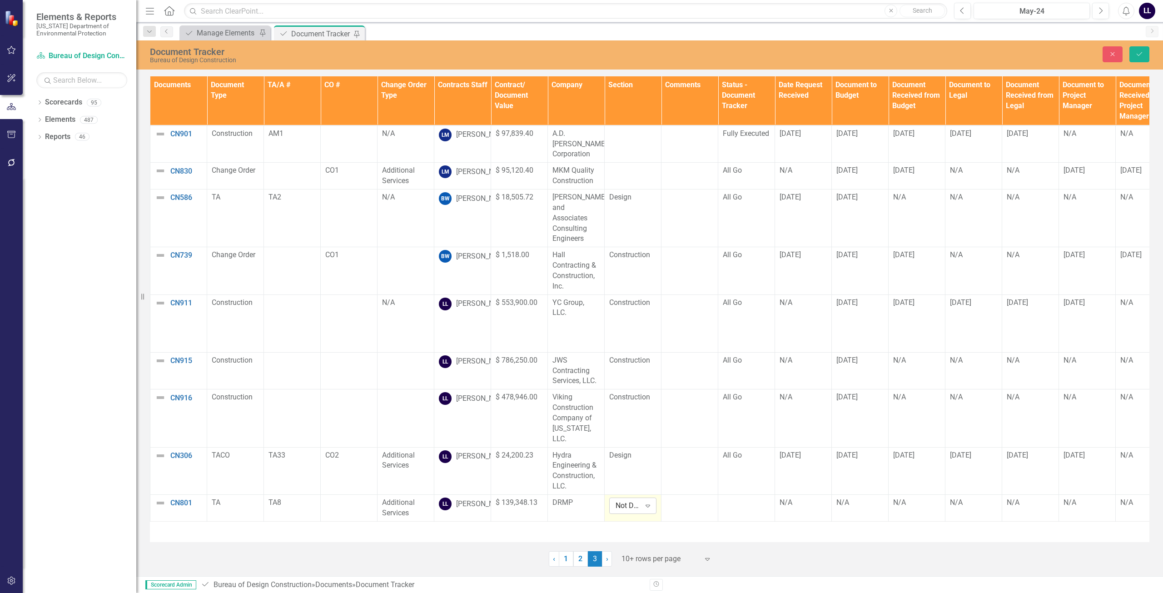
click at [634, 501] on div "Not Defined" at bounding box center [627, 506] width 25 height 10
click at [683, 494] on td at bounding box center [689, 507] width 57 height 27
click at [745, 494] on td at bounding box center [746, 507] width 57 height 27
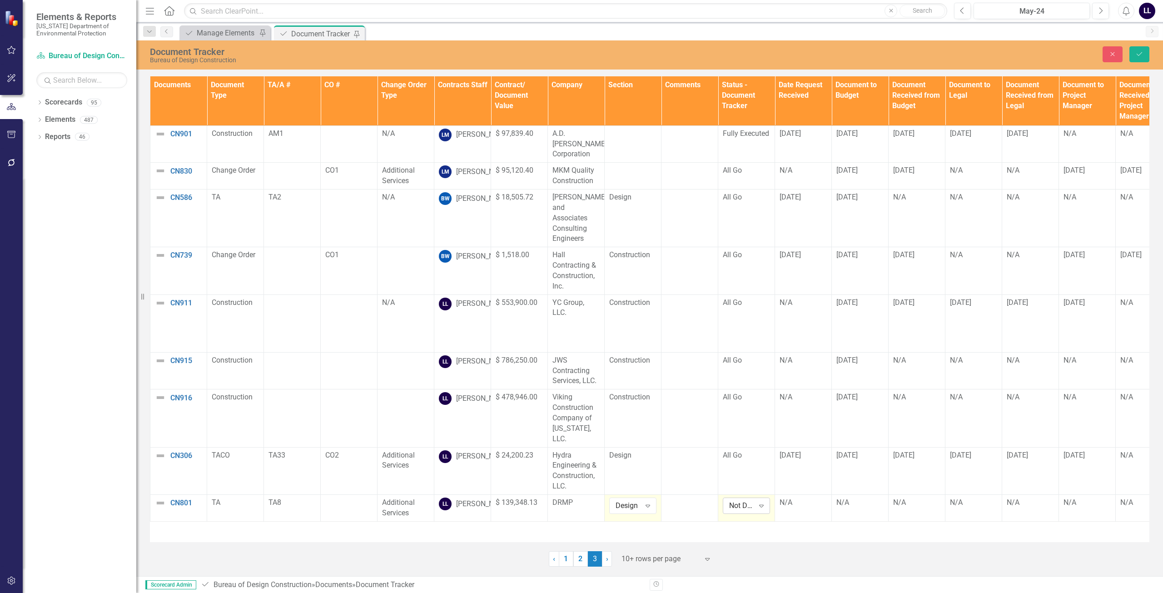
click at [741, 501] on div "Not Defined" at bounding box center [741, 506] width 25 height 10
click at [799, 494] on td "N/A" at bounding box center [803, 507] width 57 height 27
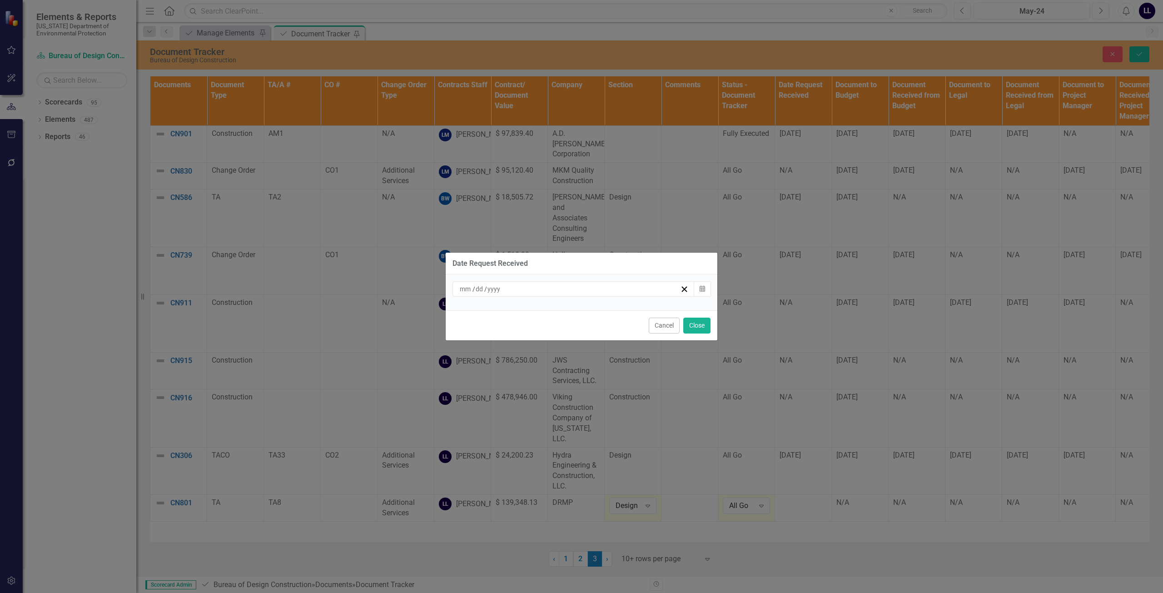
click at [573, 292] on div "/ /" at bounding box center [569, 288] width 222 height 9
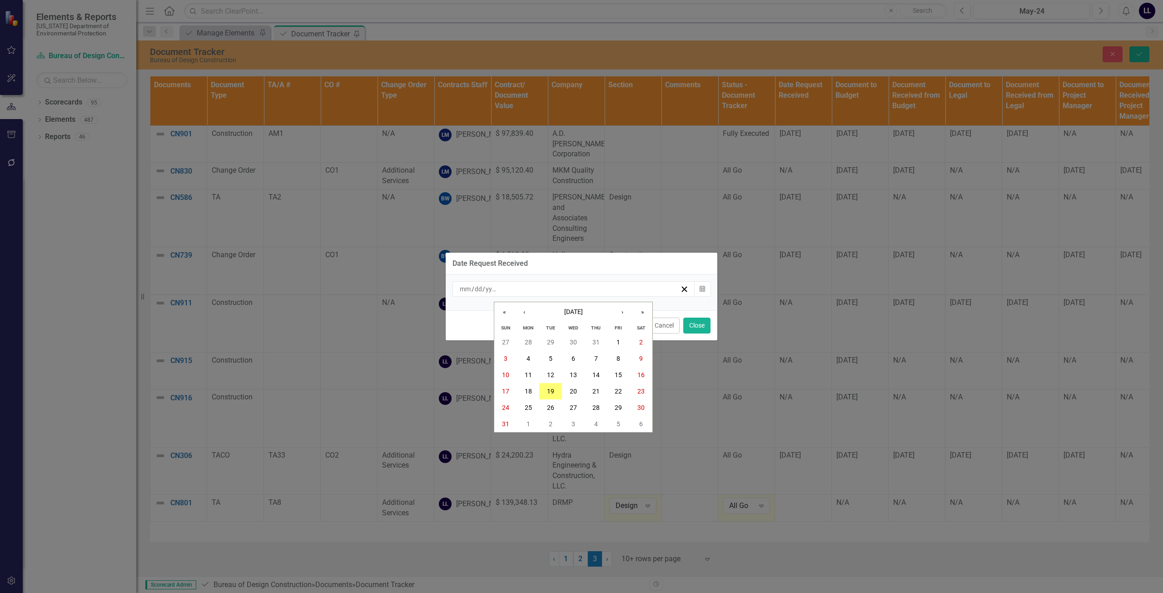
click at [528, 312] on div "Cancel Close" at bounding box center [582, 325] width 272 height 30
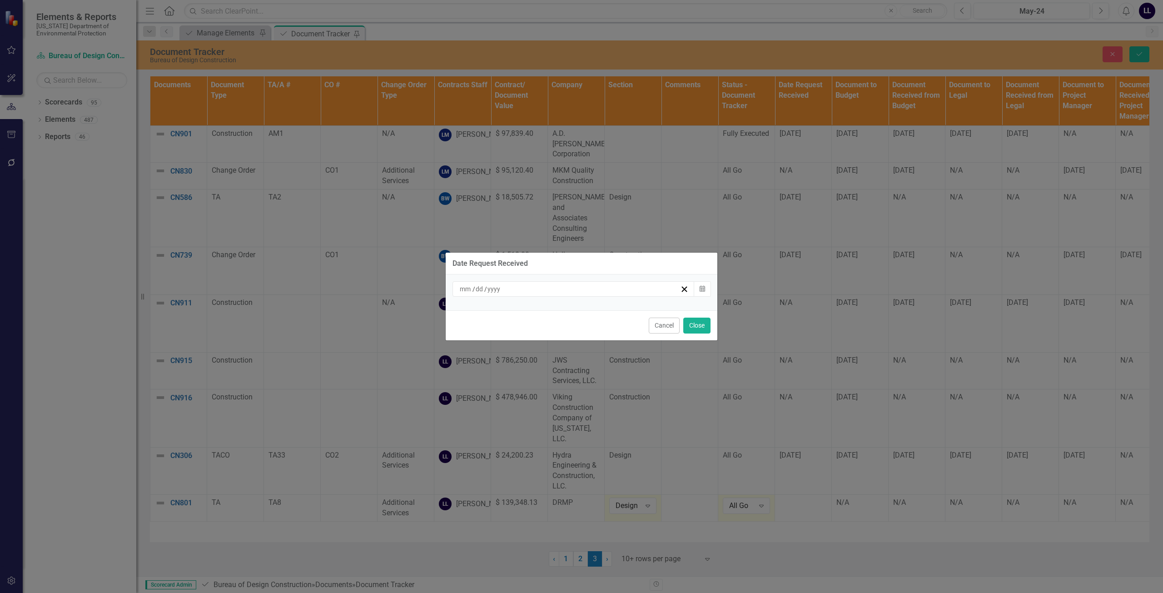
click at [529, 293] on div "/ /" at bounding box center [569, 288] width 222 height 9
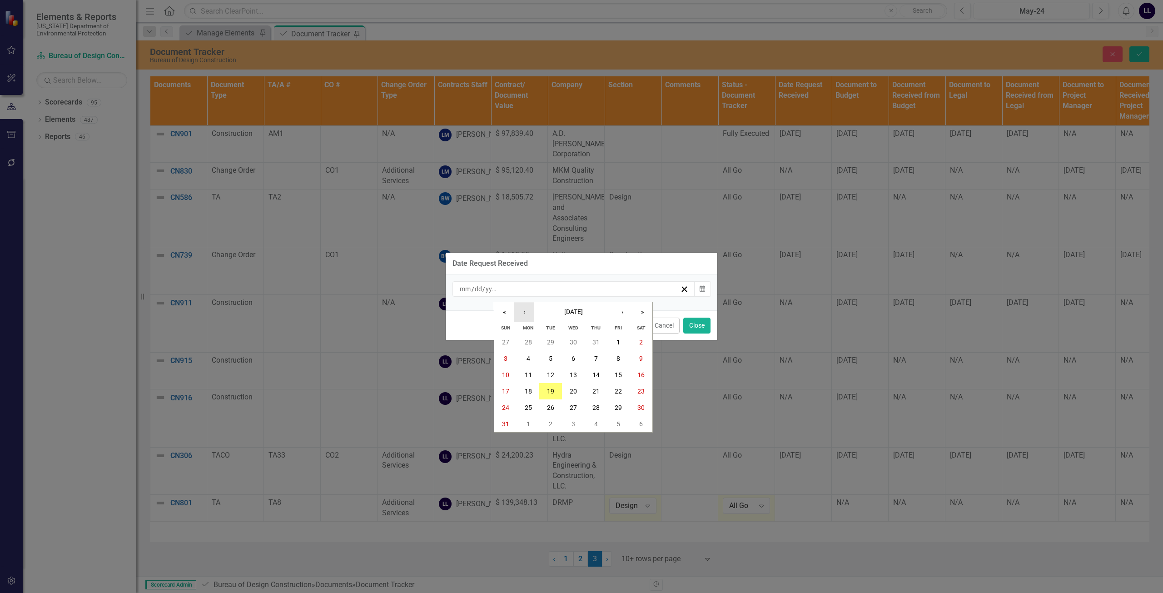
click at [526, 311] on button "‹" at bounding box center [524, 312] width 20 height 20
click at [612, 390] on button "25" at bounding box center [618, 391] width 23 height 16
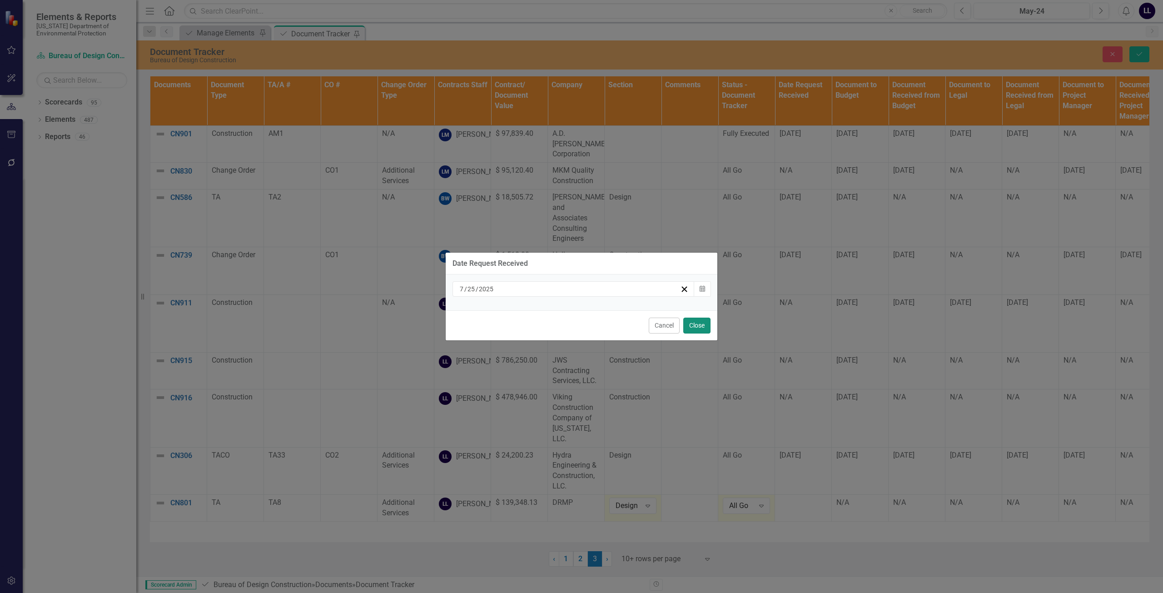
click at [699, 322] on button "Close" at bounding box center [696, 325] width 27 height 16
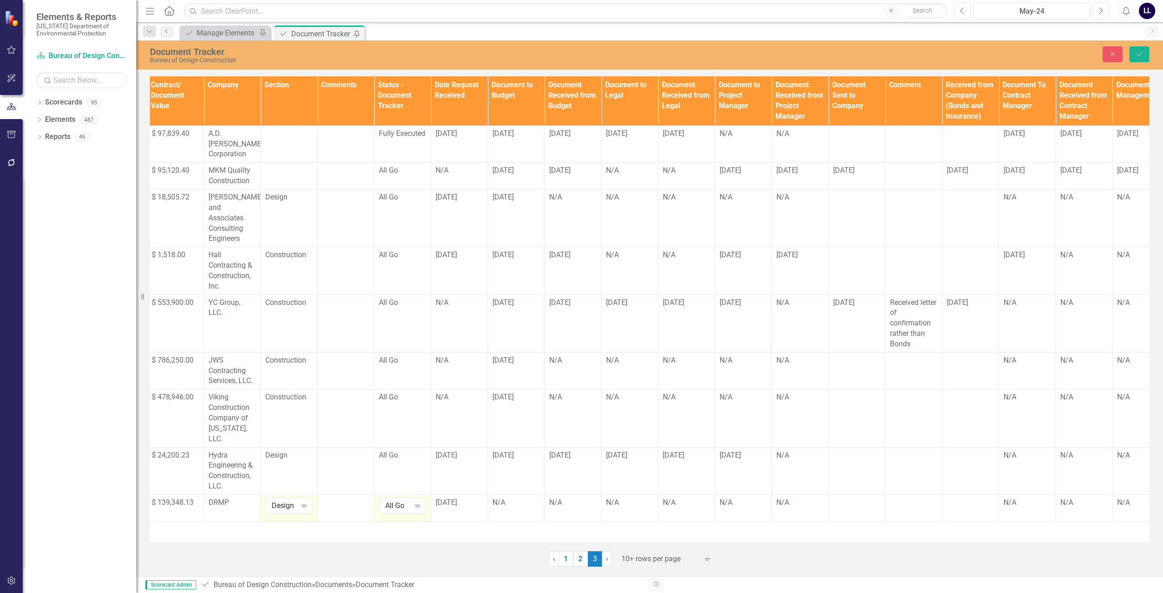
scroll to position [0, 348]
click at [908, 494] on td at bounding box center [909, 507] width 57 height 27
click at [907, 497] on textarea at bounding box center [908, 552] width 47 height 110
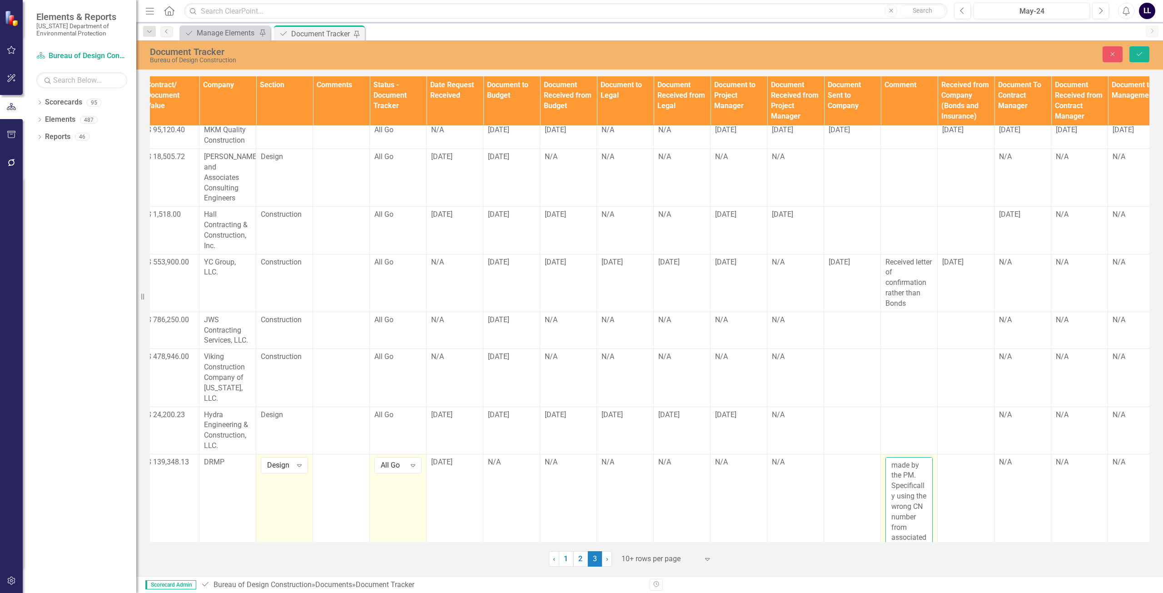
scroll to position [162, 0]
type textarea "This document was fully executed, but needed to be rerouted due to a mistake ma…"
click at [511, 456] on td "N/A" at bounding box center [511, 515] width 57 height 123
click at [1138, 55] on icon "Save" at bounding box center [1139, 54] width 8 height 6
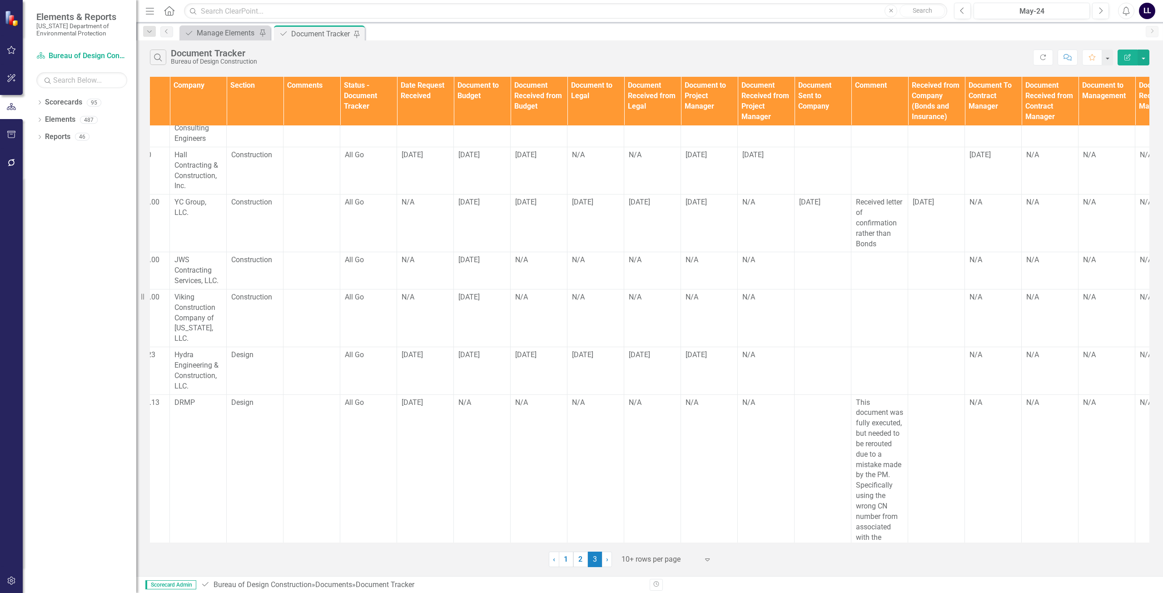
scroll to position [100, 377]
click at [880, 490] on div "This document was fully executed, but needed to be rerouted due to a mistake ma…" at bounding box center [880, 475] width 47 height 156
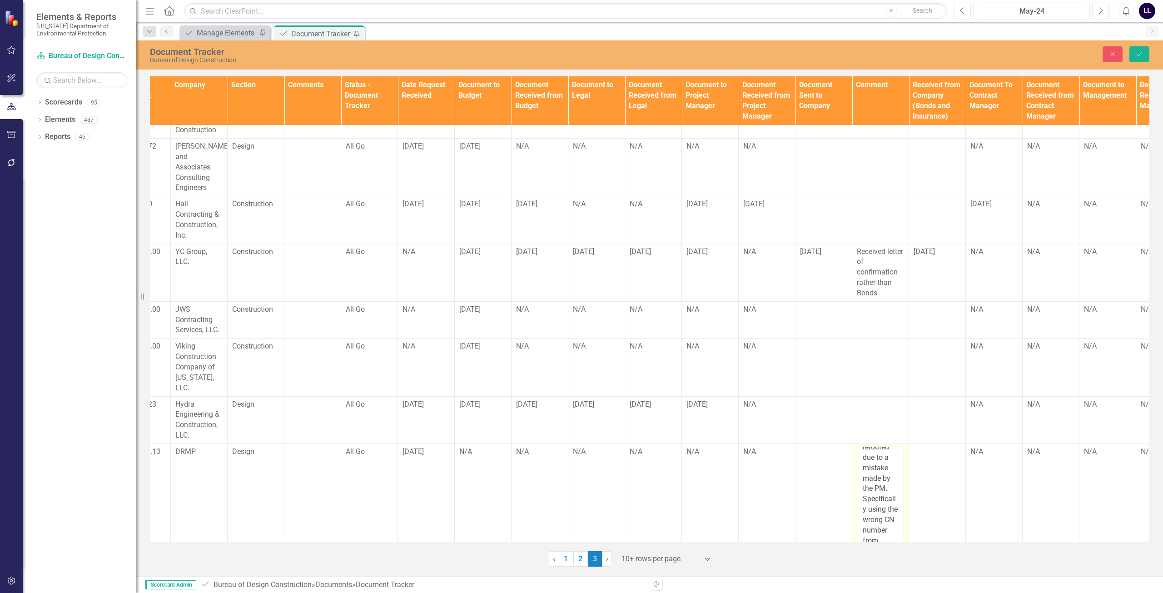
scroll to position [166, 0]
click at [873, 446] on textarea "This document was fully executed, but needed to be rerouted due to a mistake ma…" at bounding box center [880, 501] width 47 height 110
click at [870, 466] on textarea "This document was fully executed, but needed to be rerouted due to a mistake ma…" at bounding box center [880, 501] width 47 height 110
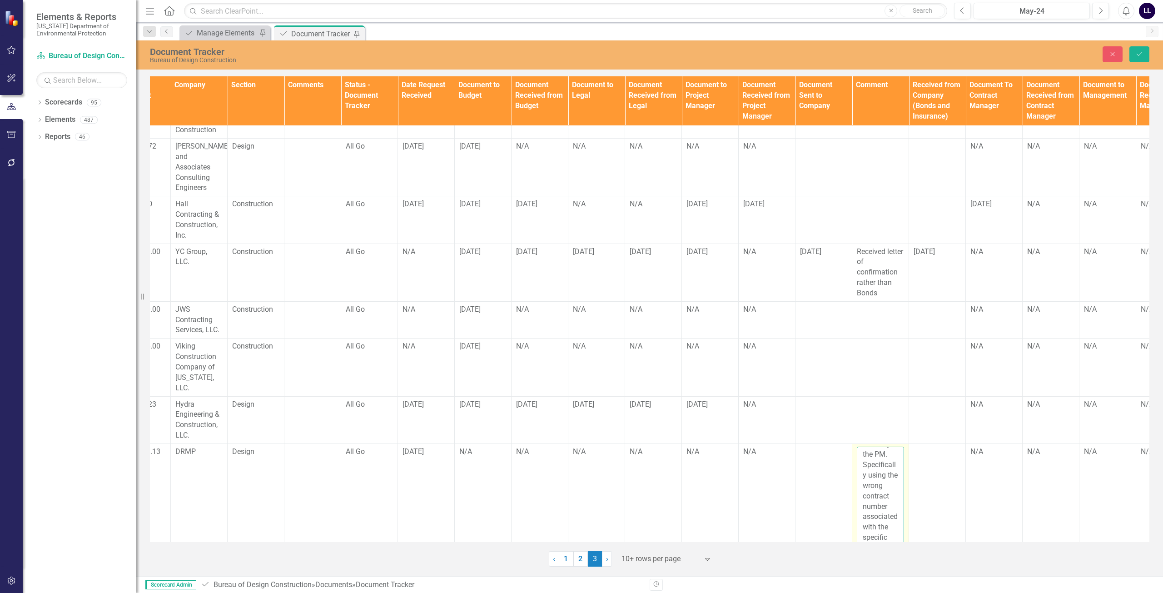
click at [880, 518] on textarea "This document was fully executed, but needed to be rerouted due to a mistake ma…" at bounding box center [880, 501] width 47 height 110
type textarea "This document was fully executed, but needed to be rerouted due to a mistake ma…"
click at [784, 494] on td "N/A" at bounding box center [767, 504] width 57 height 123
click at [478, 443] on td "N/A" at bounding box center [483, 504] width 57 height 123
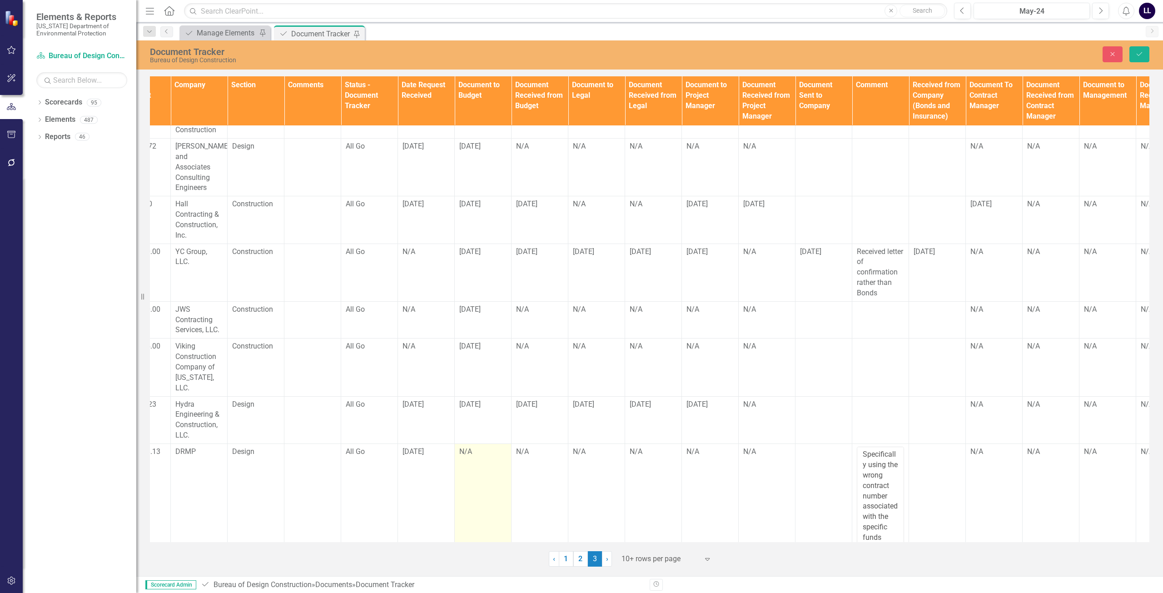
click at [478, 443] on td "N/A" at bounding box center [483, 504] width 57 height 123
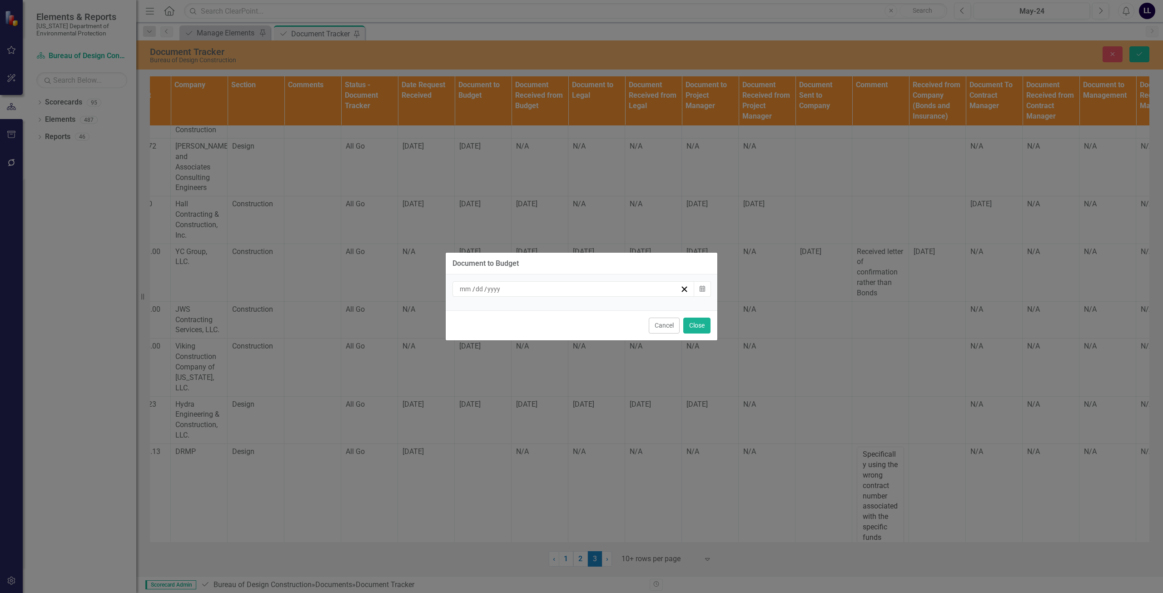
click at [544, 287] on div "/ /" at bounding box center [569, 288] width 222 height 9
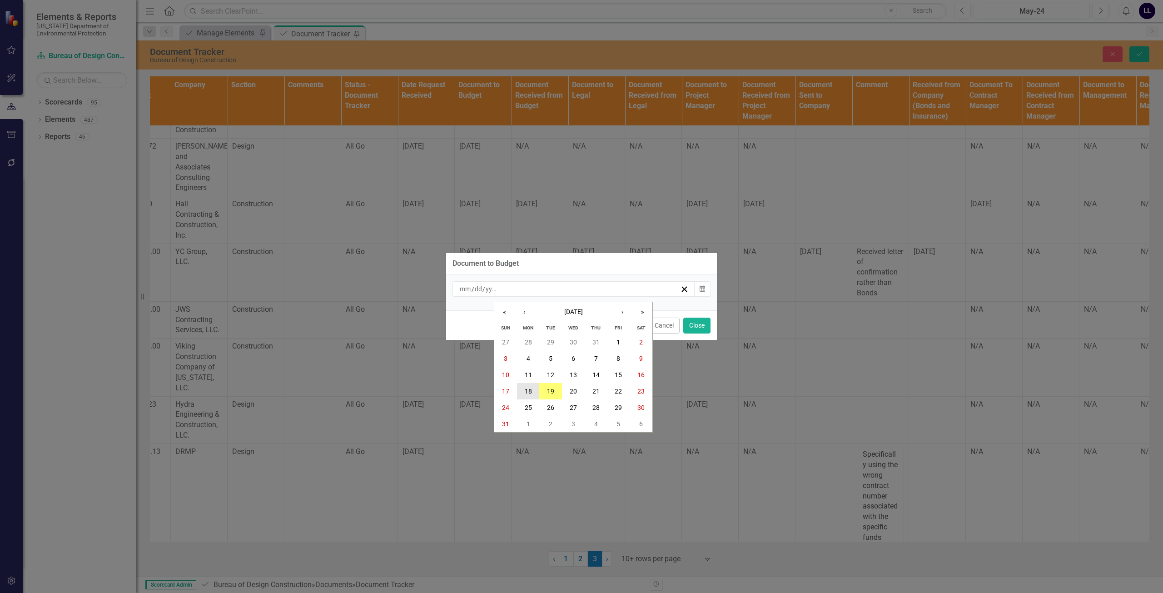
click at [529, 391] on abbr "18" at bounding box center [528, 390] width 7 height 7
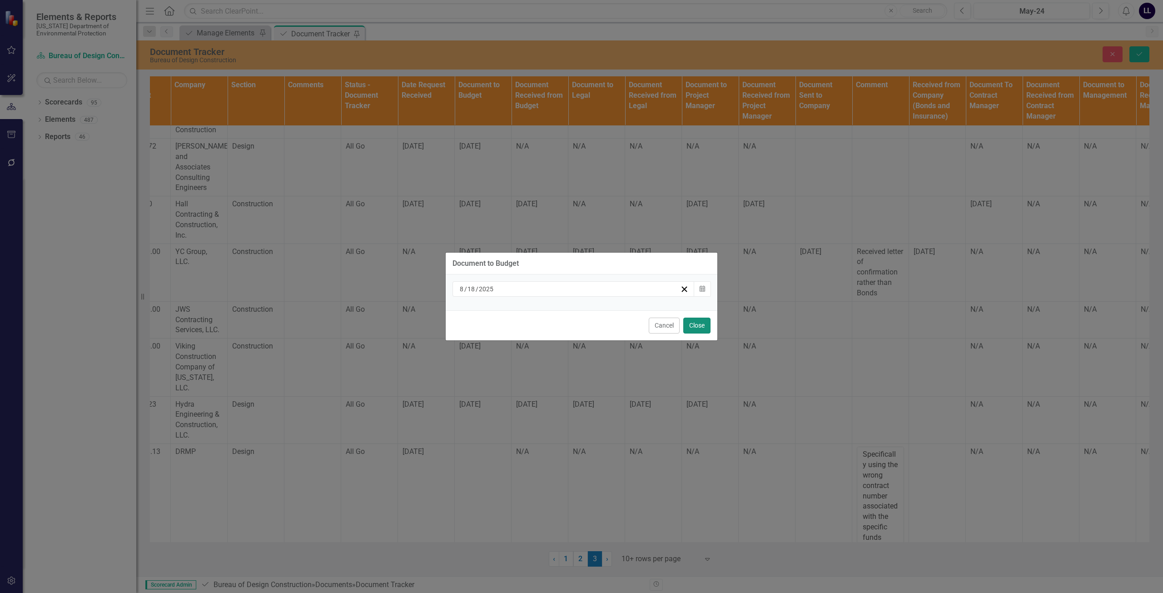
click at [696, 324] on button "Close" at bounding box center [696, 325] width 27 height 16
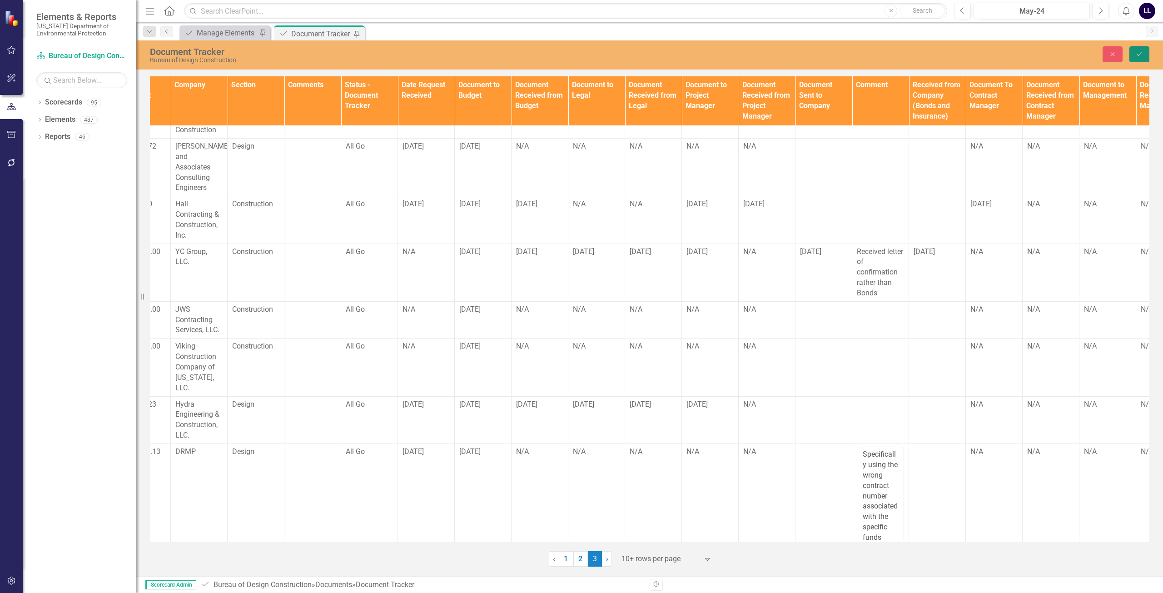
click at [1141, 51] on icon "Save" at bounding box center [1139, 54] width 8 height 6
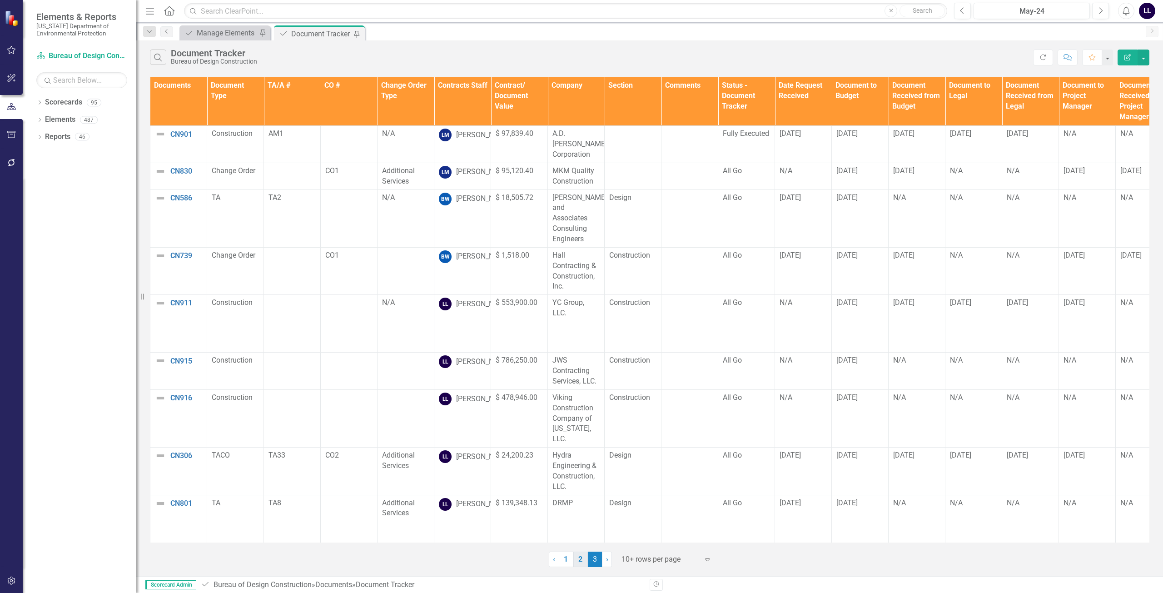
click at [580, 559] on link "2" at bounding box center [580, 558] width 15 height 15
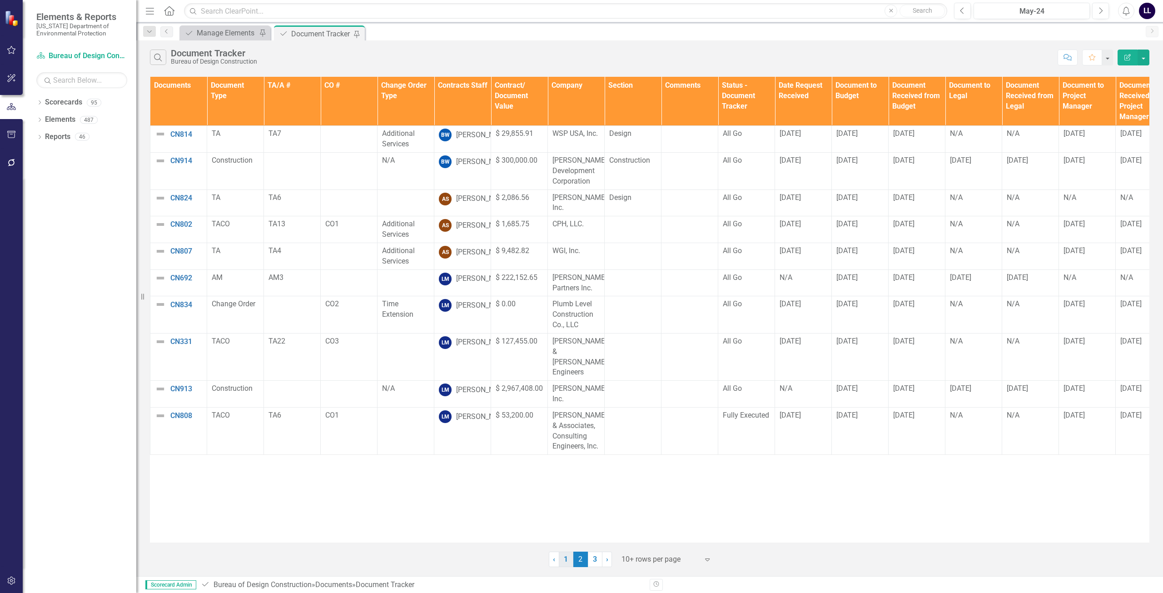
click at [565, 559] on link "1" at bounding box center [566, 558] width 15 height 15
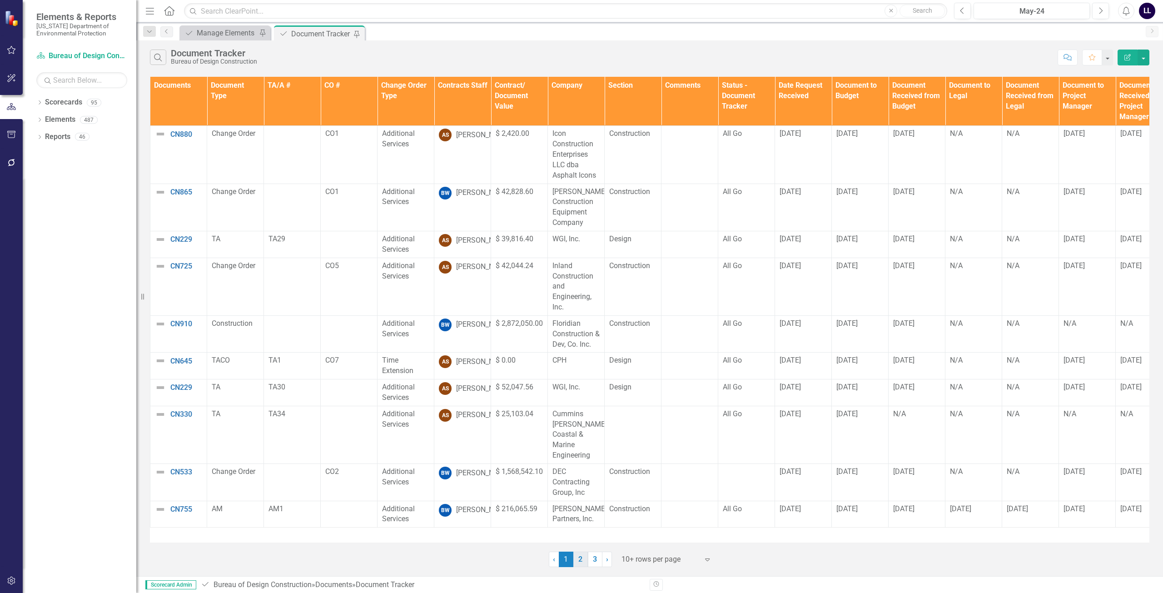
click at [584, 560] on link "2" at bounding box center [580, 558] width 15 height 15
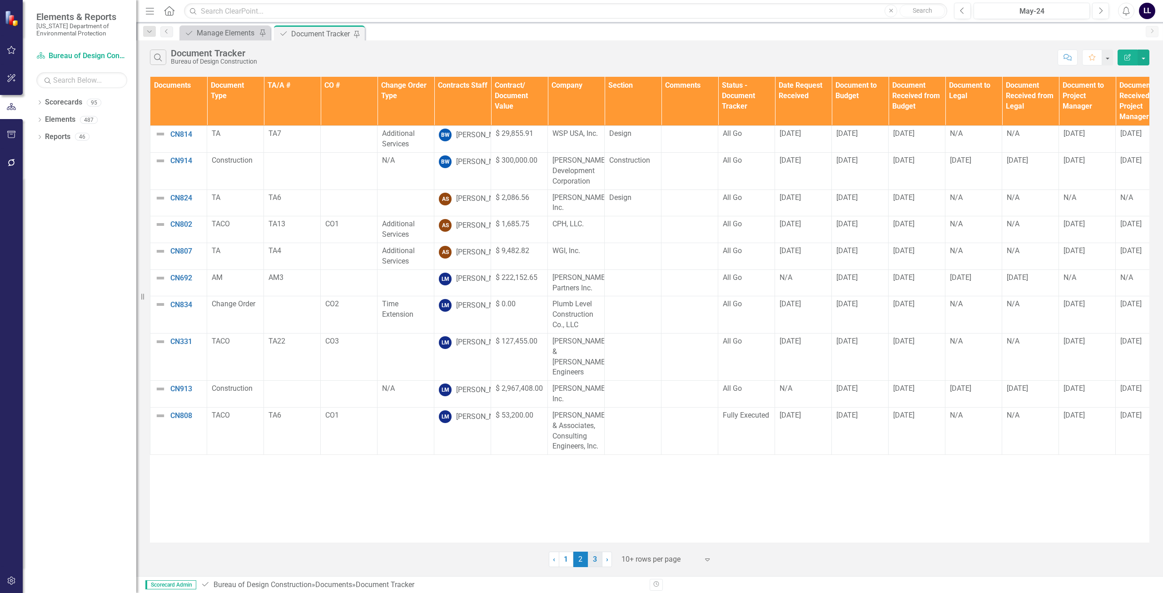
click at [593, 560] on link "3" at bounding box center [595, 558] width 15 height 15
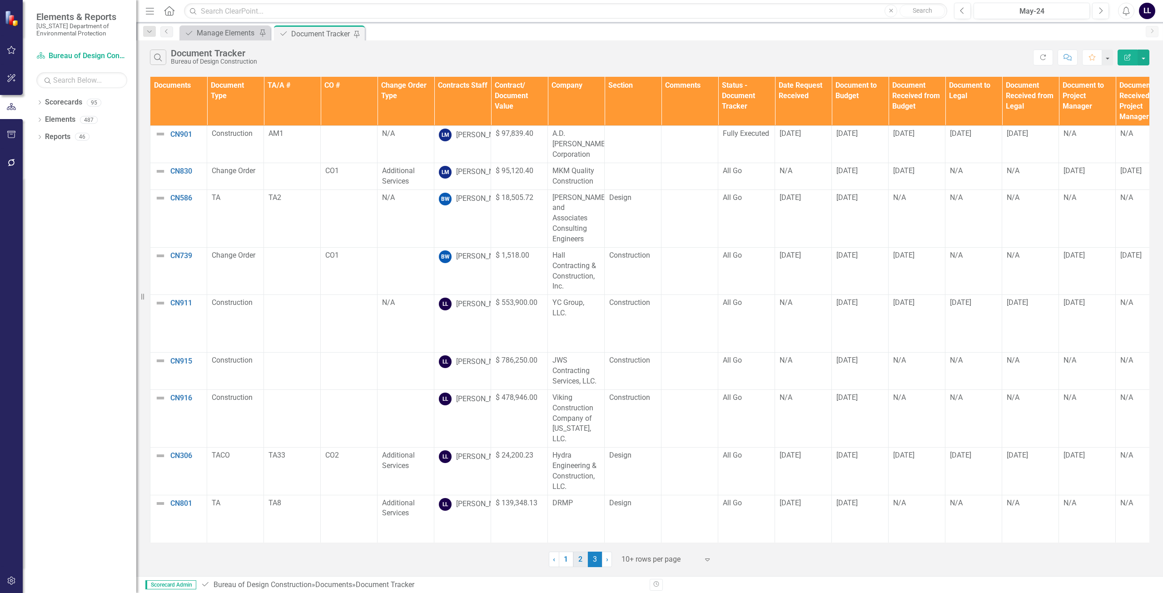
click at [577, 564] on link "2" at bounding box center [580, 558] width 15 height 15
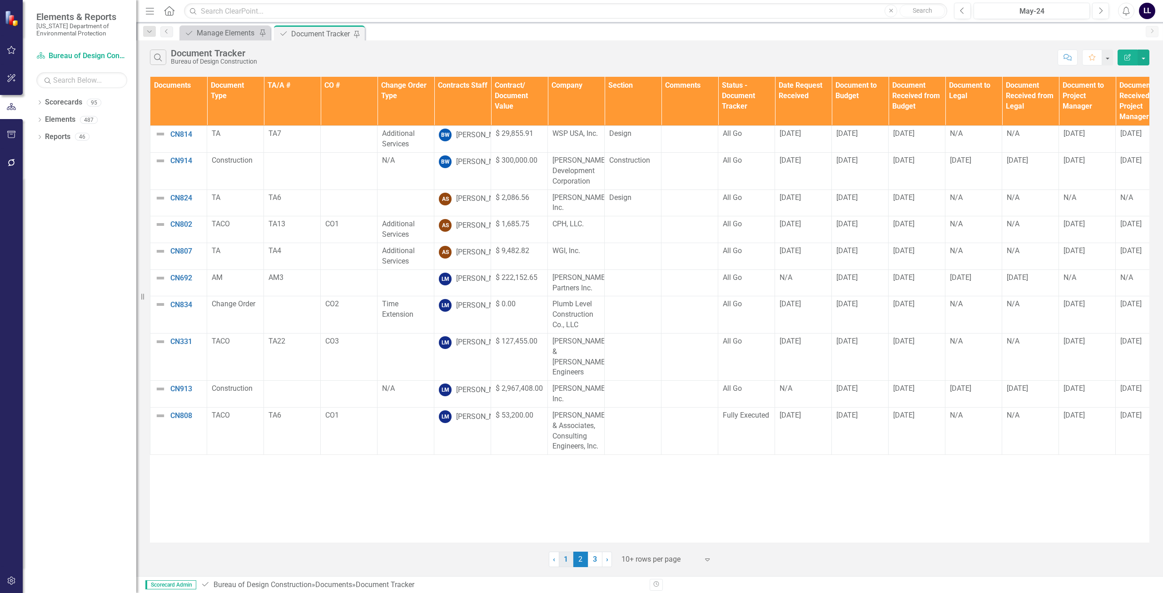
click at [566, 561] on link "1" at bounding box center [566, 558] width 15 height 15
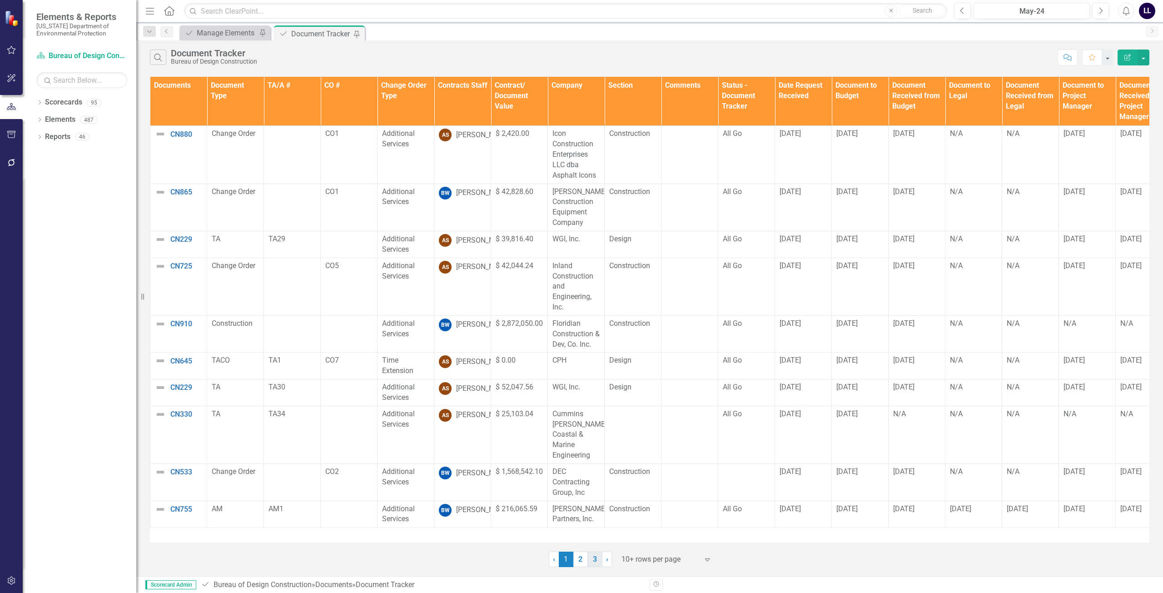
click at [588, 559] on link "3" at bounding box center [595, 558] width 15 height 15
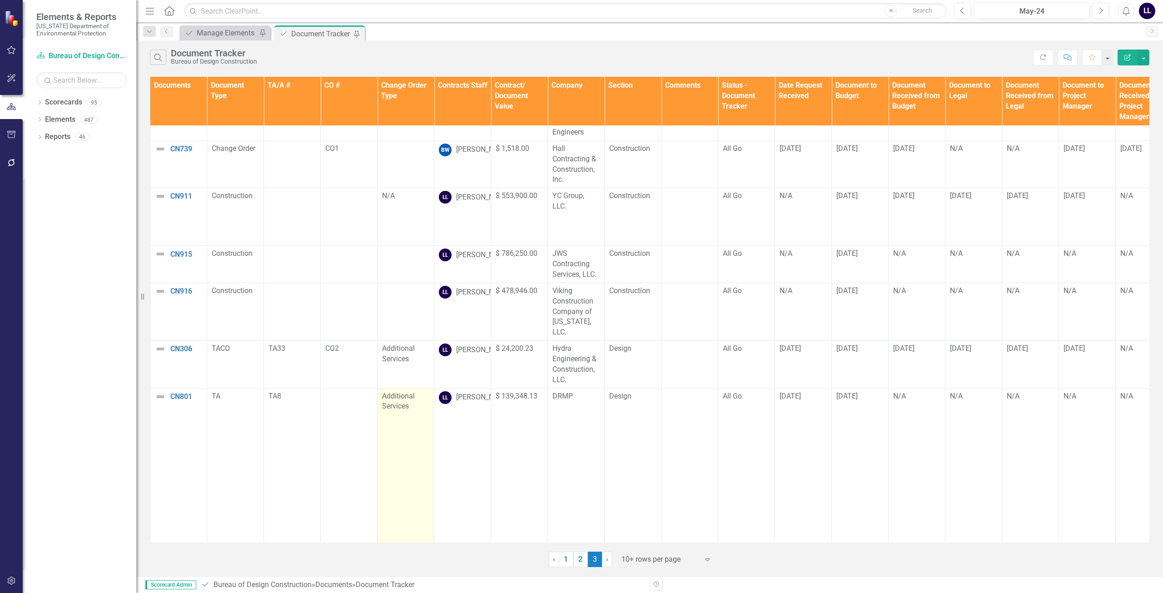
scroll to position [121, 0]
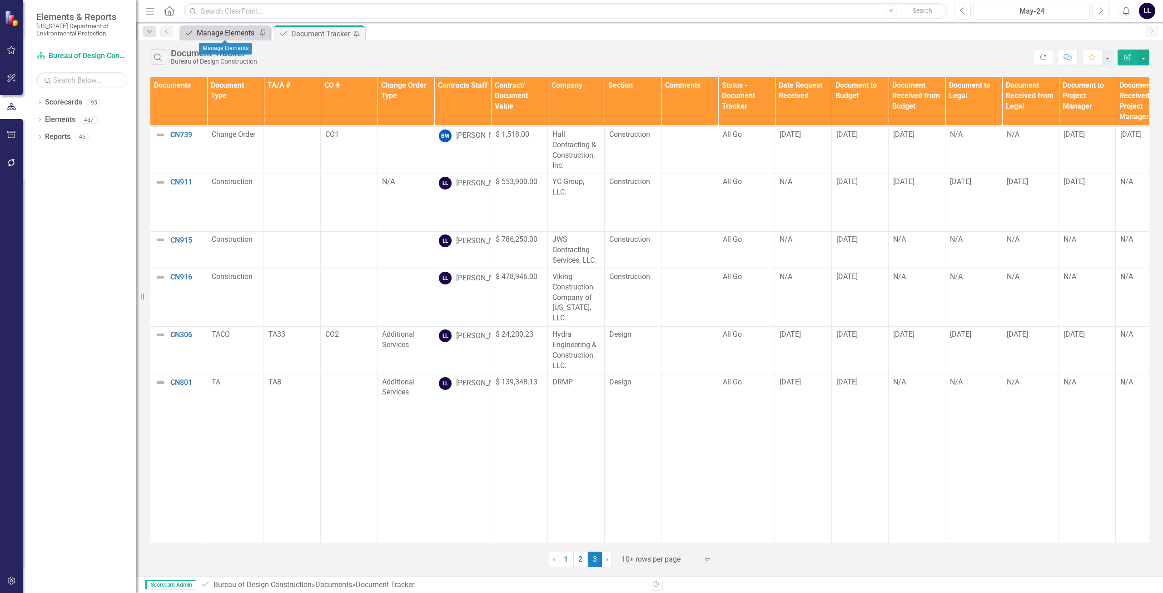
click at [225, 31] on div "Manage Elements" at bounding box center [227, 32] width 60 height 11
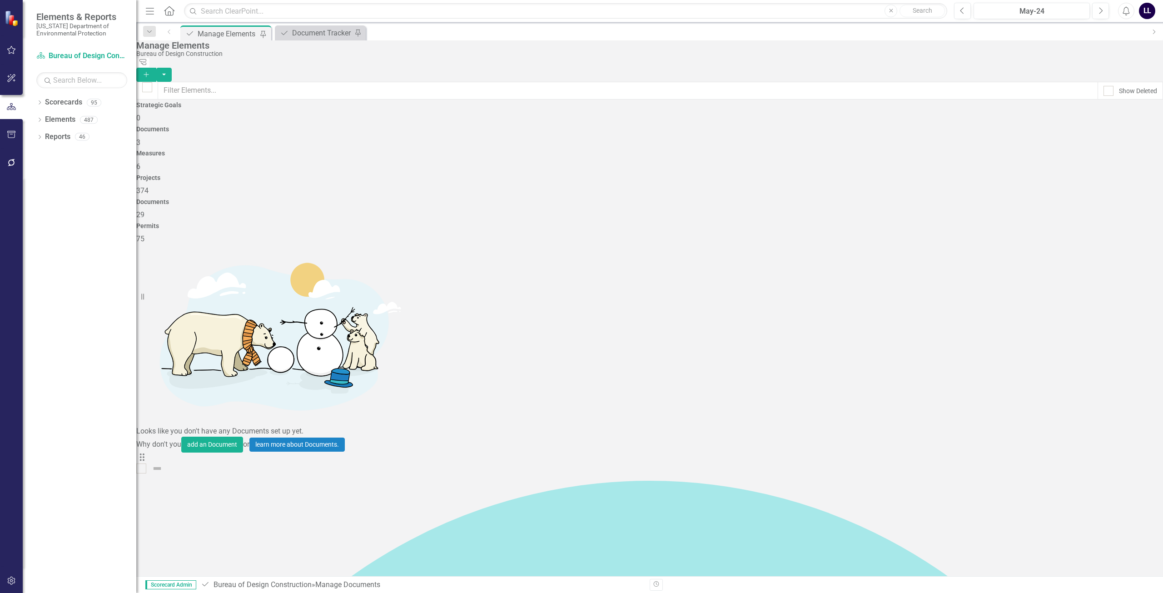
checkbox input "false"
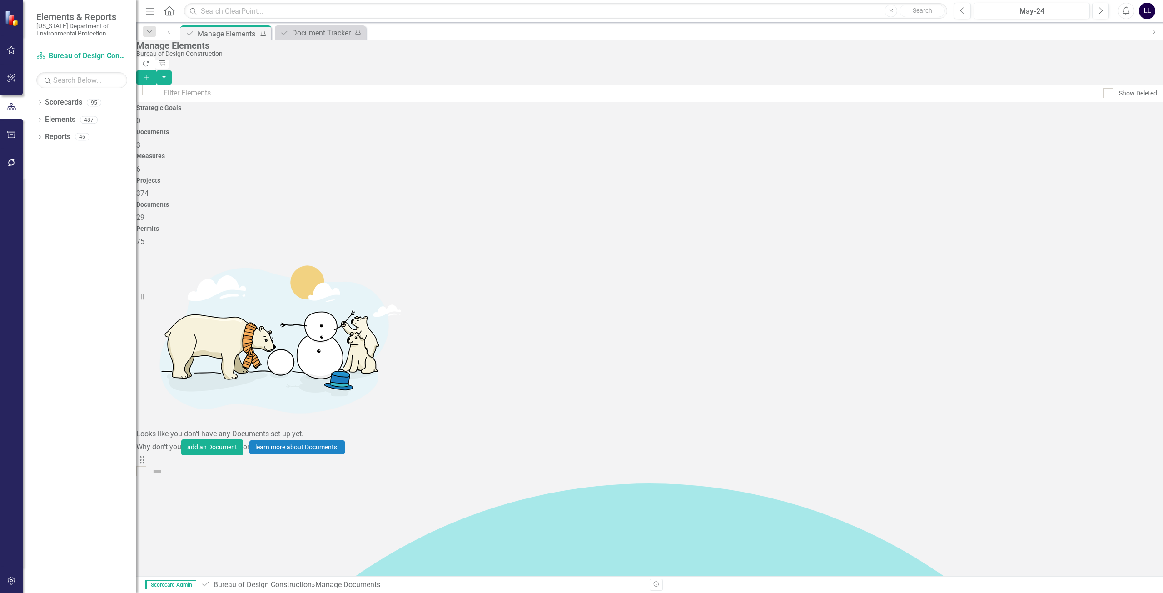
click at [150, 74] on icon "Add" at bounding box center [146, 77] width 8 height 6
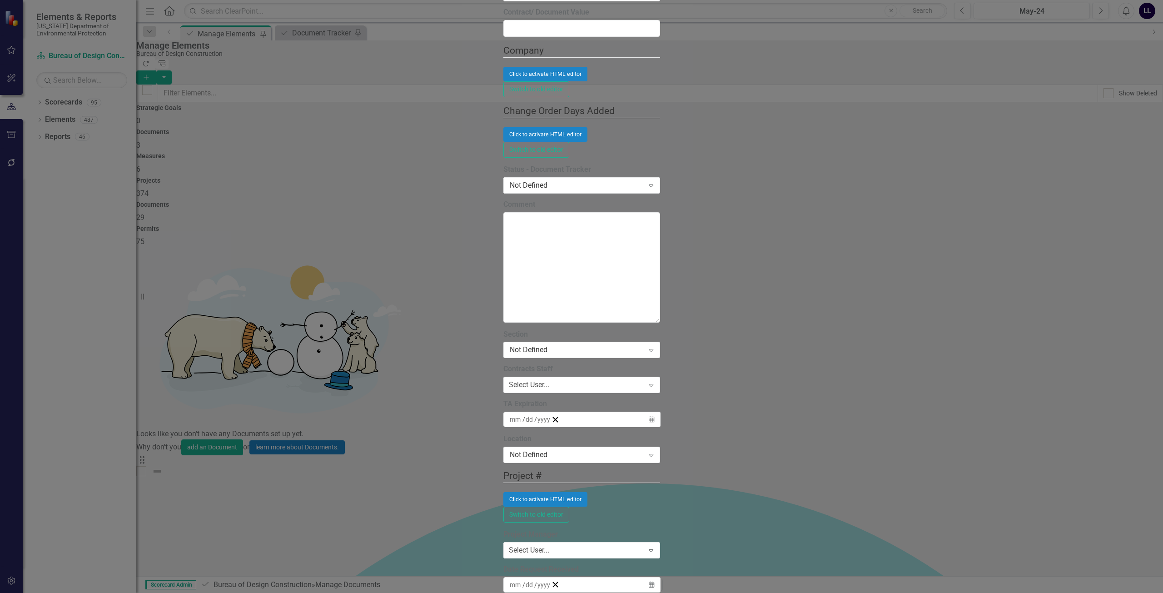
drag, startPoint x: 376, startPoint y: 55, endPoint x: 383, endPoint y: 59, distance: 8.7
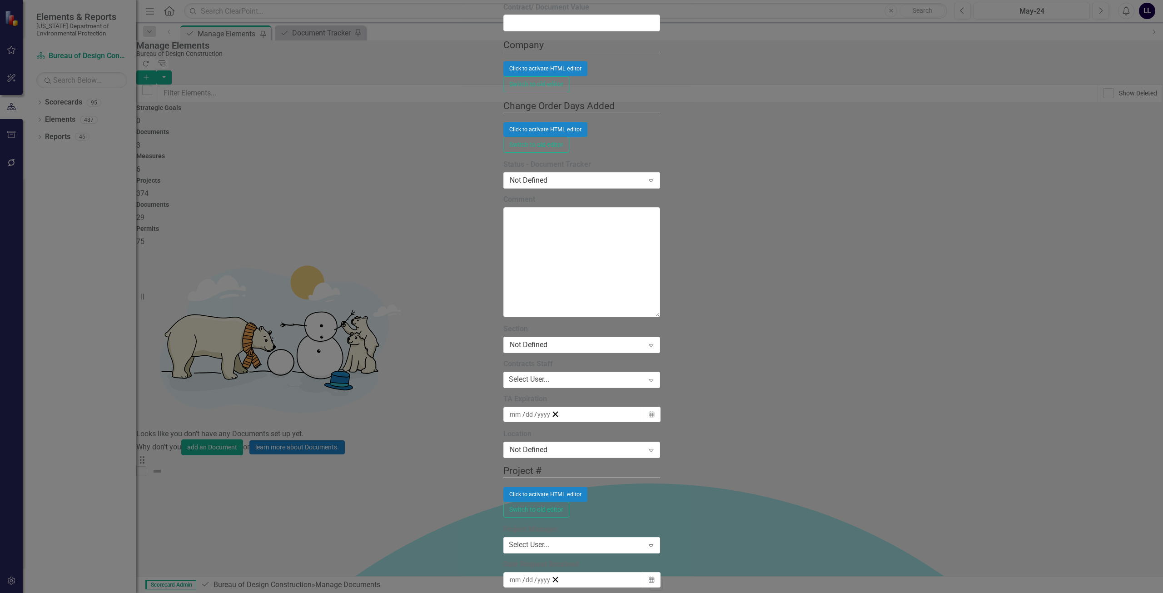
type input "CN896"
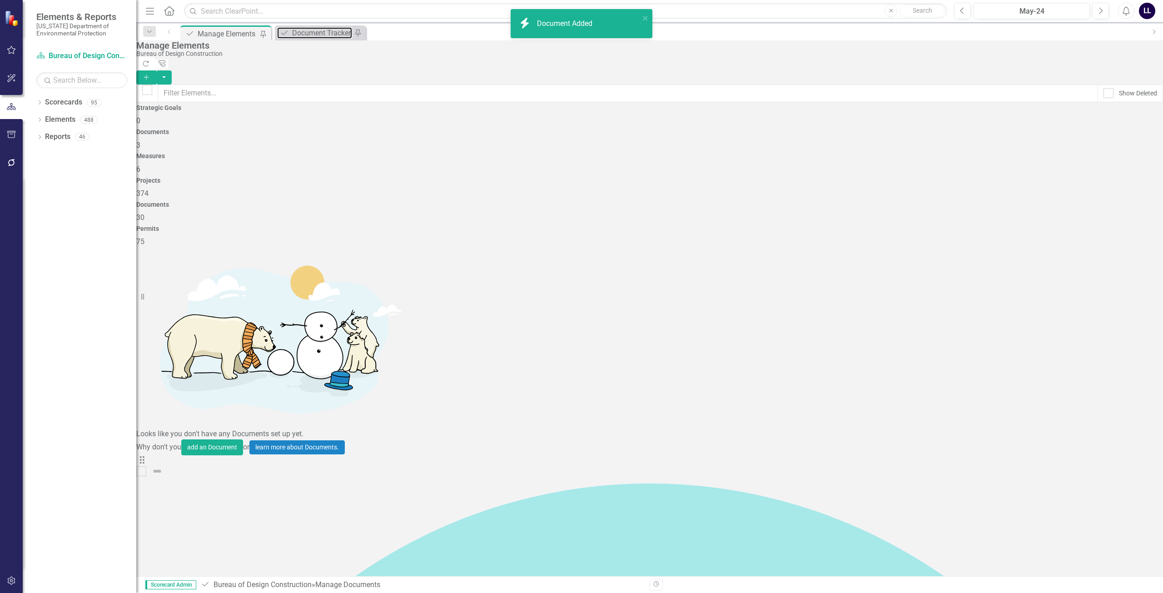
click at [311, 37] on div "Document Tracker" at bounding box center [322, 32] width 60 height 11
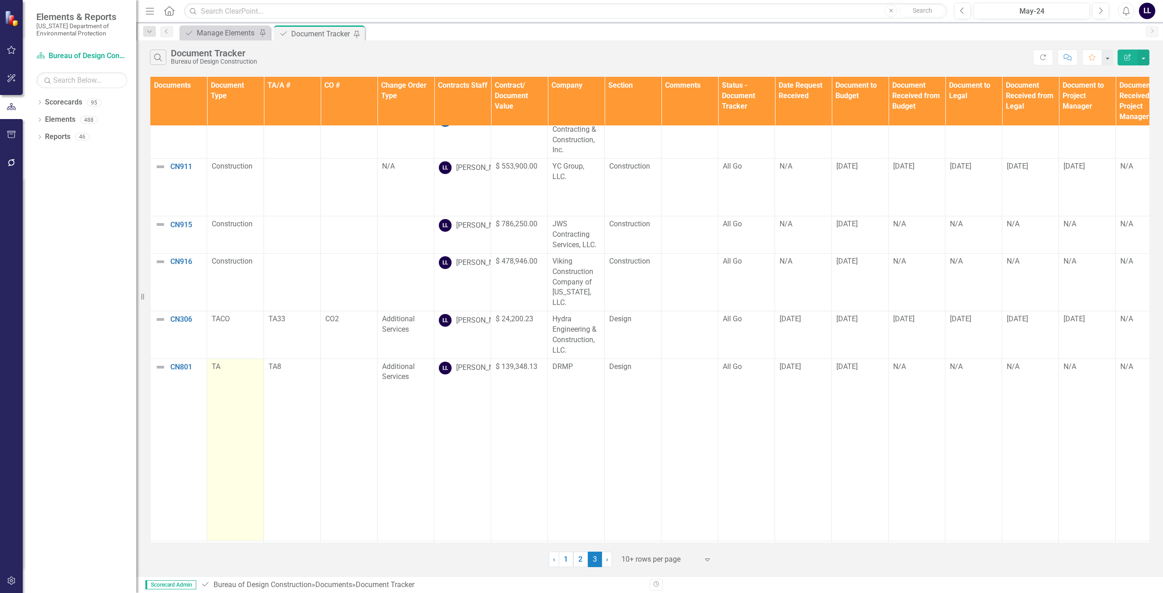
scroll to position [138, 0]
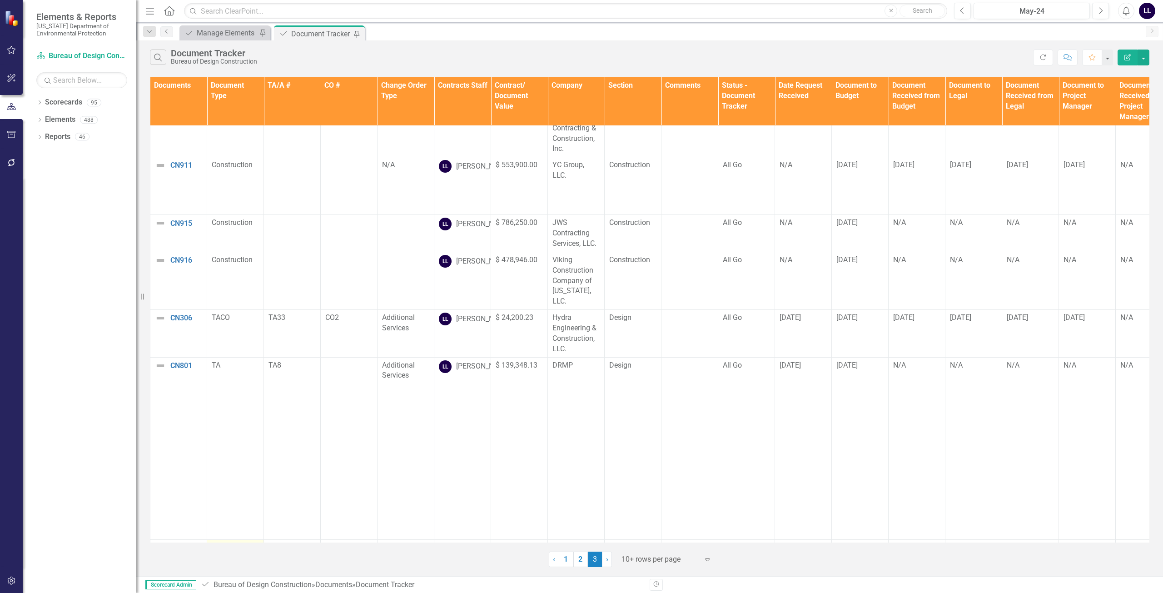
click at [224, 542] on div at bounding box center [235, 547] width 47 height 11
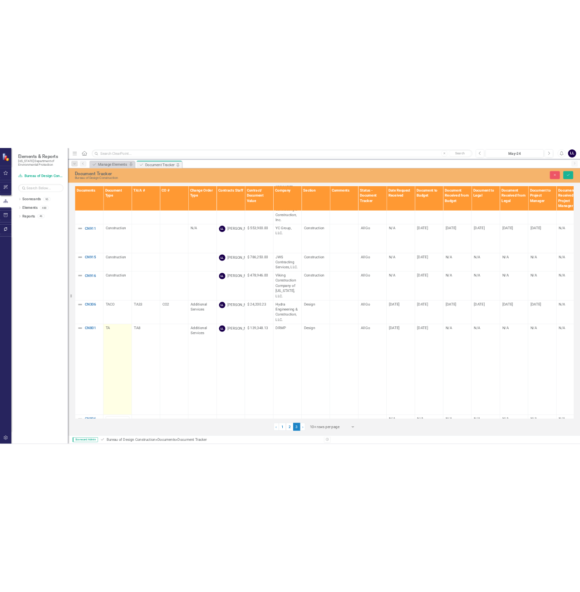
scroll to position [142, 0]
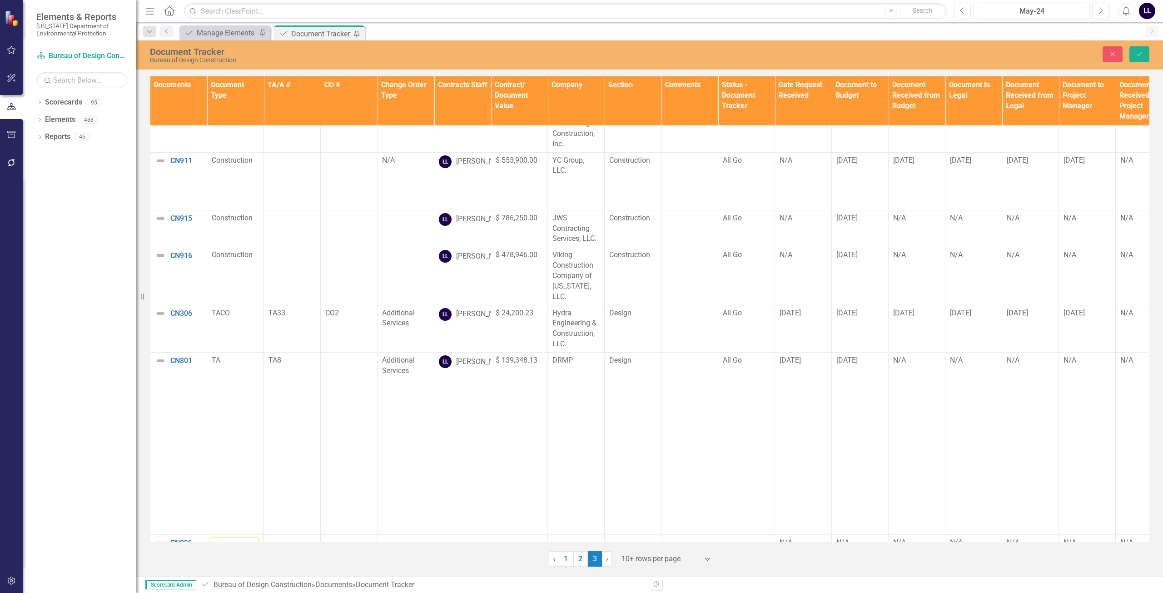
click at [238, 541] on div "Not Defined" at bounding box center [230, 546] width 25 height 10
click at [400, 537] on div at bounding box center [405, 542] width 47 height 11
click at [459, 537] on div at bounding box center [462, 542] width 47 height 11
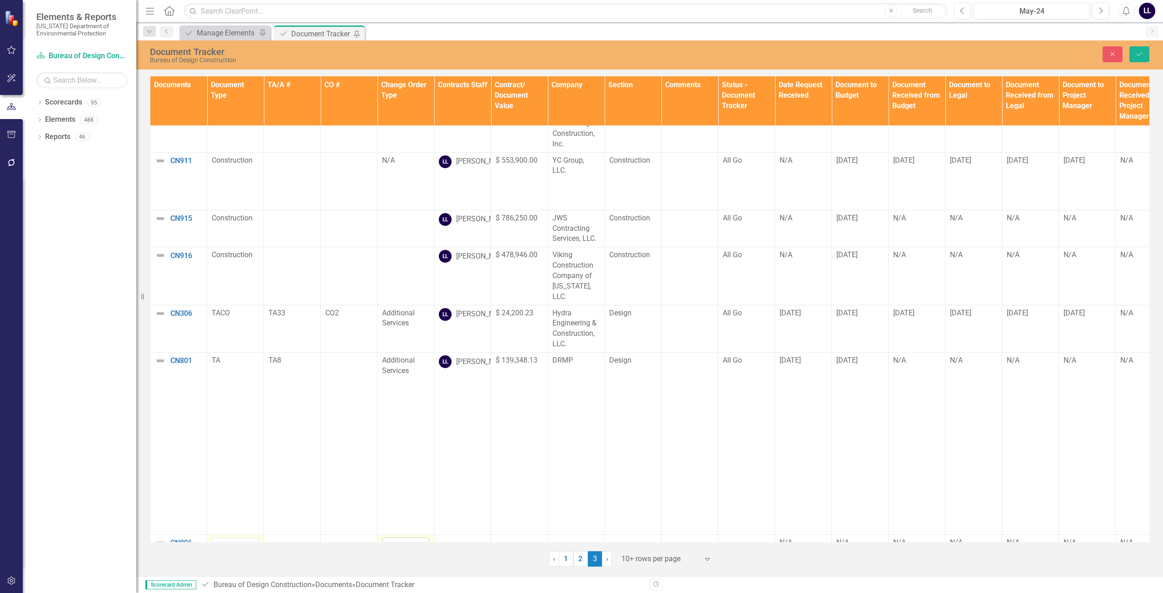
click at [414, 538] on div "Expand" at bounding box center [420, 545] width 16 height 15
click at [444, 535] on td at bounding box center [462, 545] width 57 height 21
click at [466, 537] on div at bounding box center [462, 542] width 47 height 11
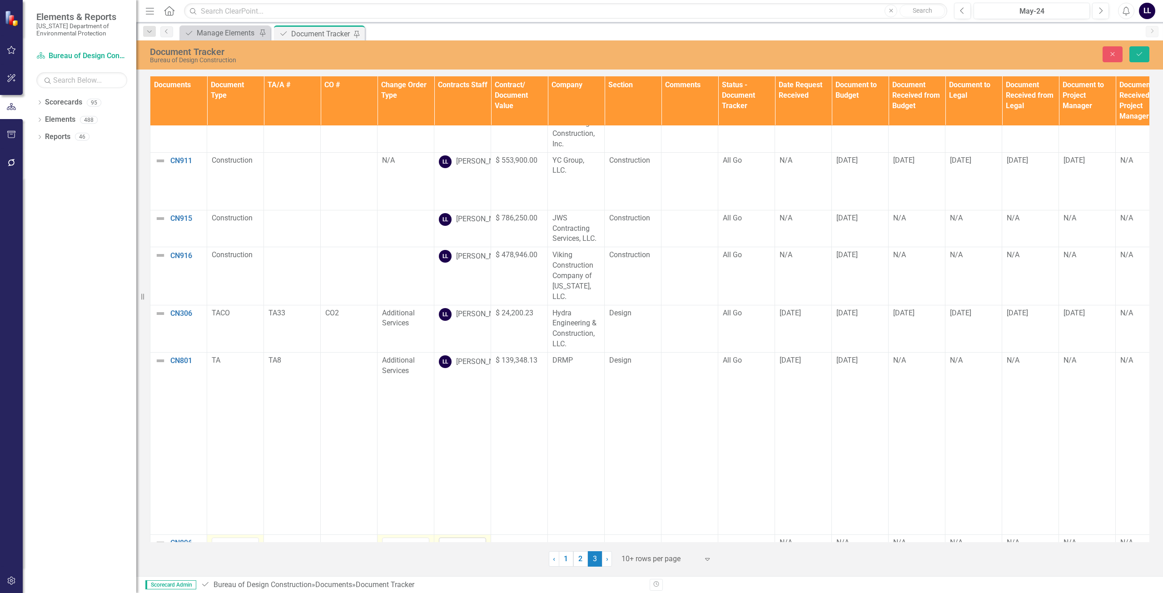
click at [459, 541] on div "Not Defined" at bounding box center [457, 546] width 25 height 10
type input "[PERSON_NAME]"
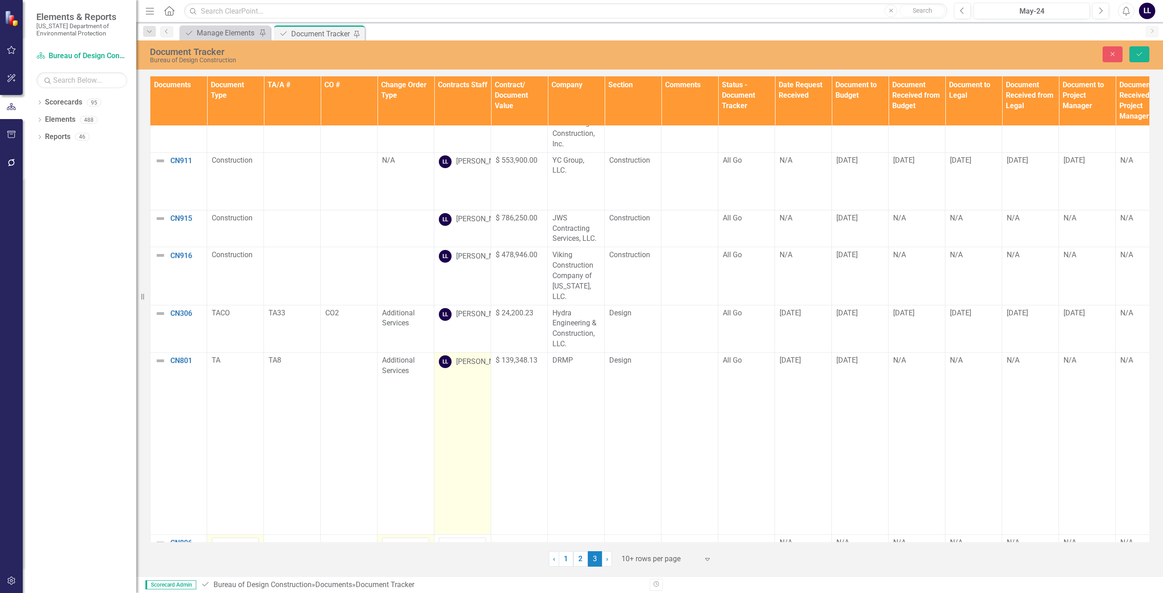
click at [109, 592] on span "[PERSON_NAME]" at bounding box center [54, 597] width 109 height 9
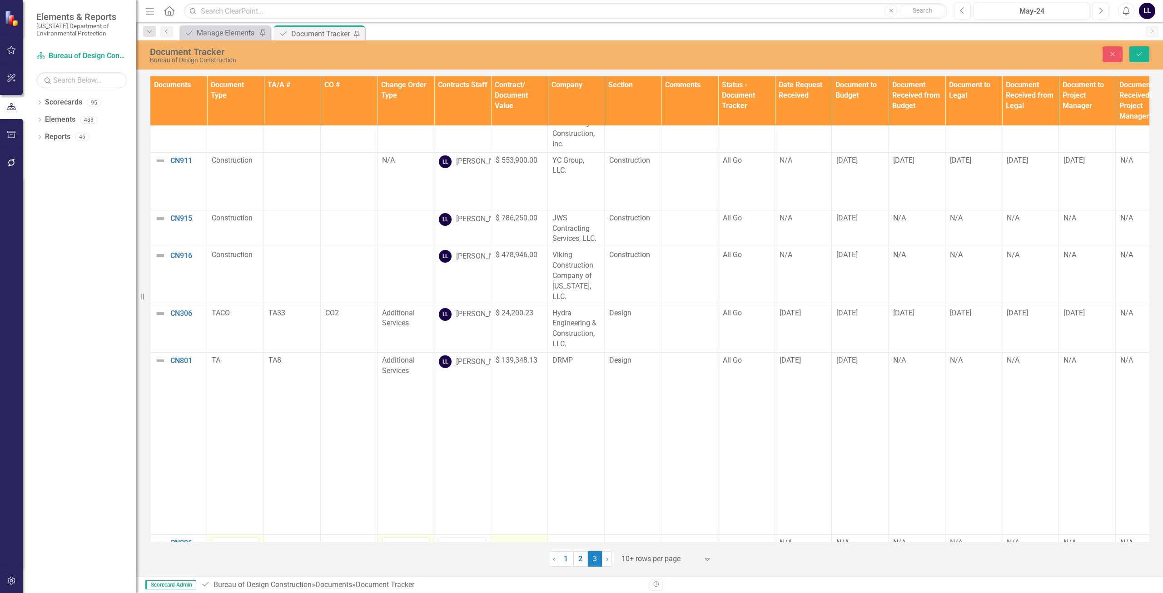
click at [520, 535] on td at bounding box center [519, 545] width 57 height 21
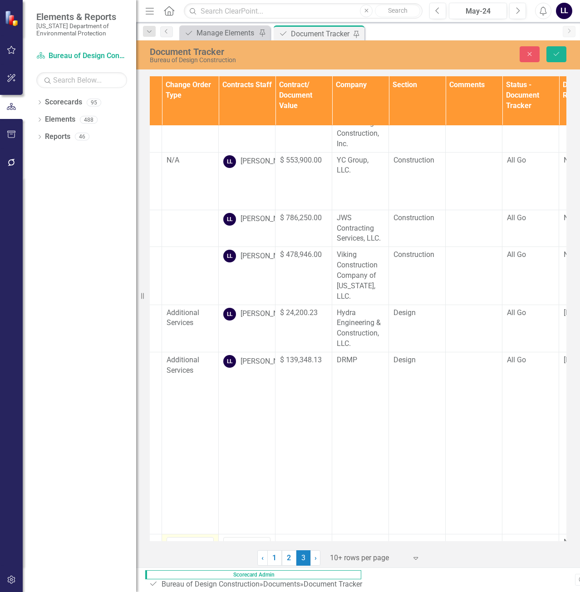
scroll to position [142, 232]
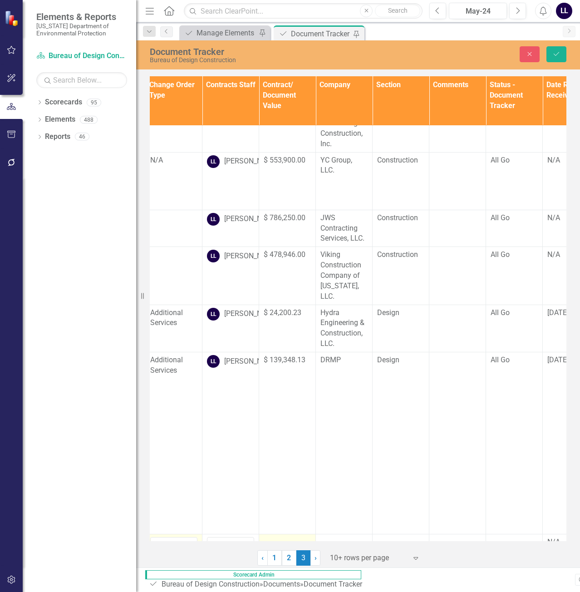
click at [268, 537] on div at bounding box center [287, 542] width 47 height 11
click at [269, 537] on input "number" at bounding box center [287, 545] width 47 height 17
type input "1283213"
click button "Save" at bounding box center [557, 54] width 20 height 16
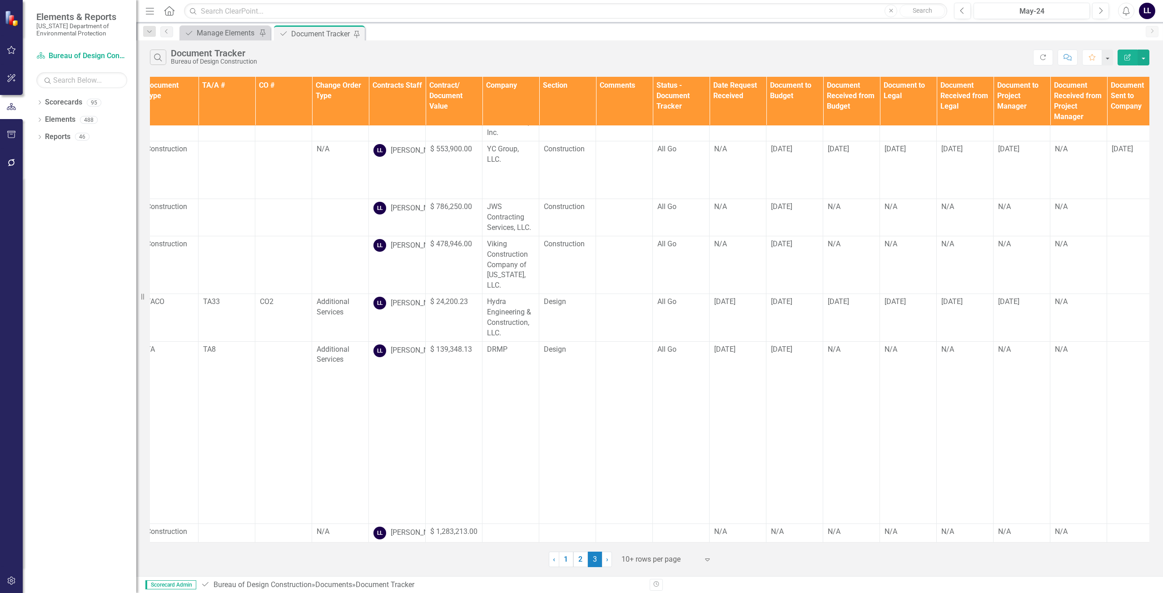
scroll to position [158, 69]
click at [498, 523] on td at bounding box center [507, 532] width 57 height 19
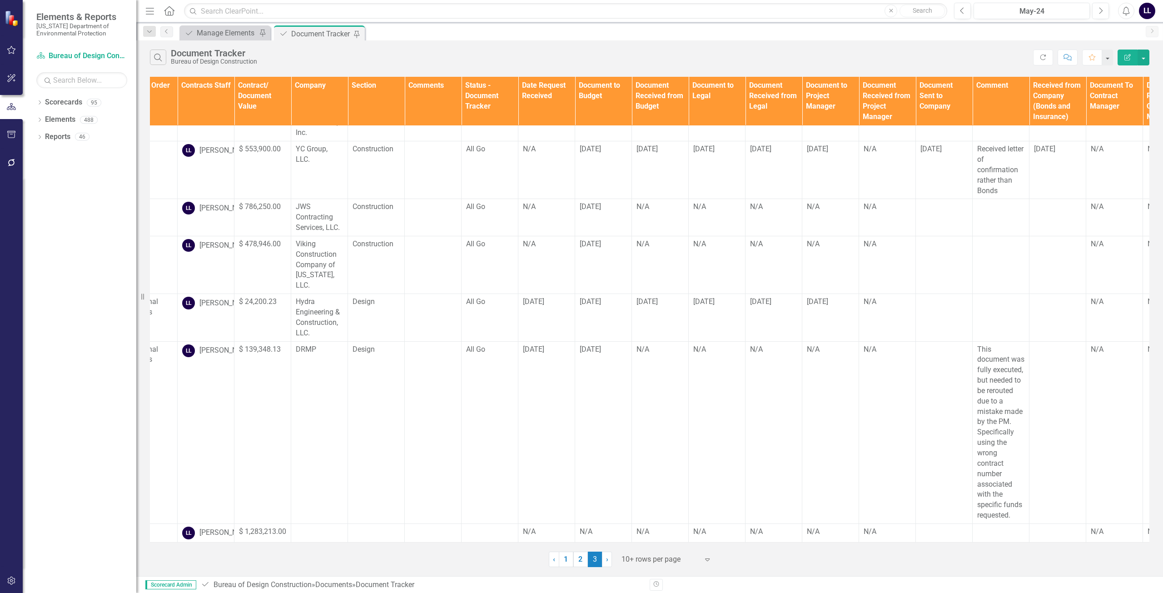
scroll to position [158, 0]
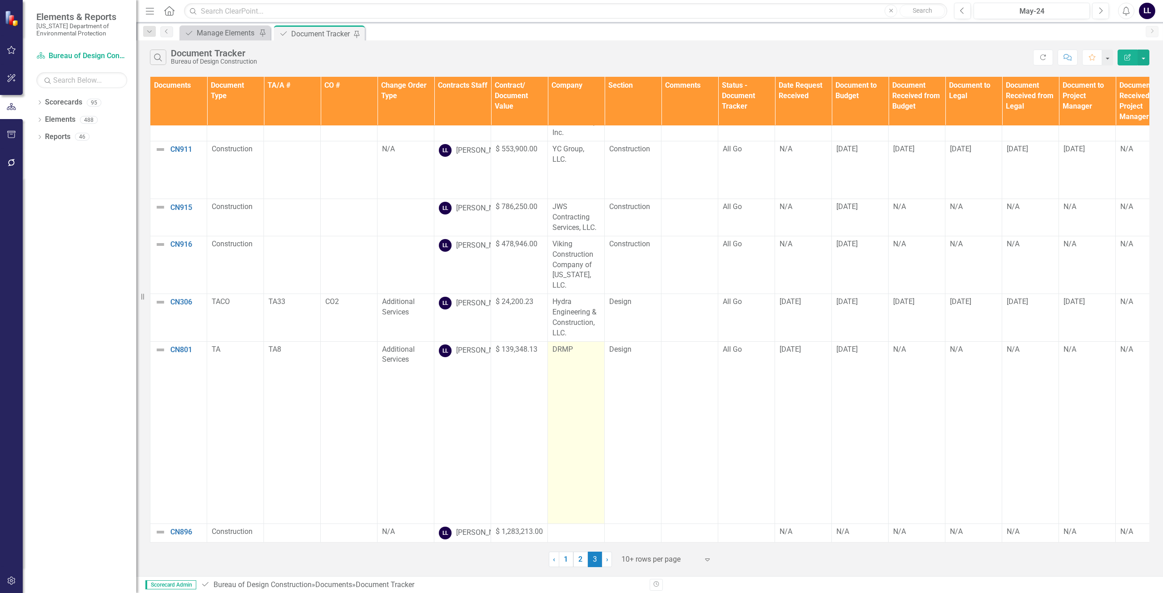
click at [580, 492] on td "DRMP" at bounding box center [576, 432] width 57 height 182
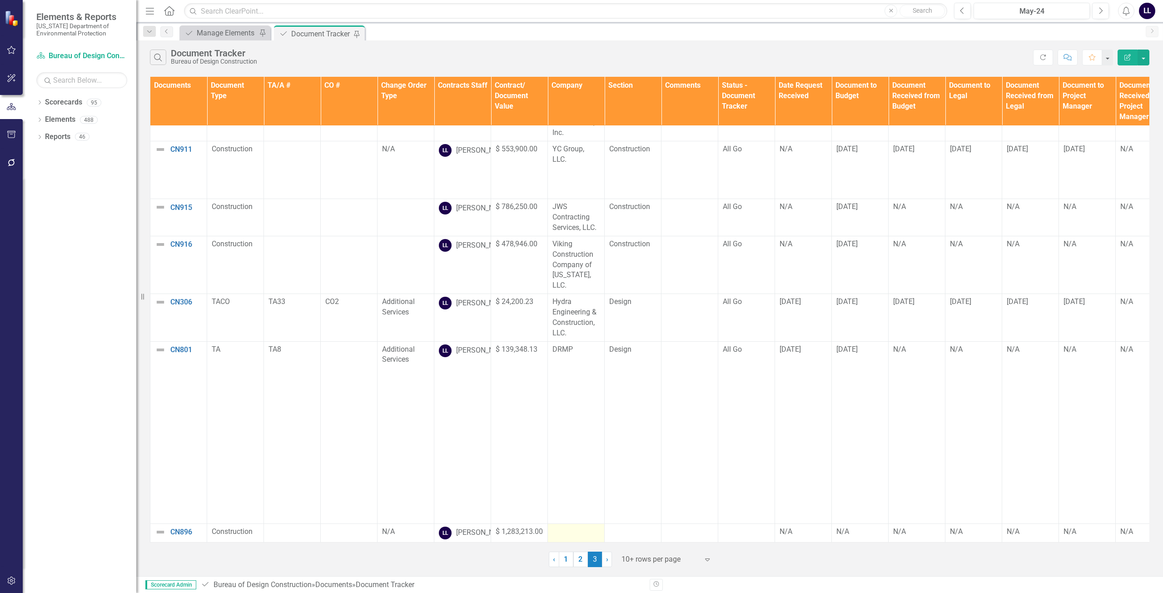
click at [574, 526] on div at bounding box center [575, 531] width 47 height 11
